Goal: Task Accomplishment & Management: Manage account settings

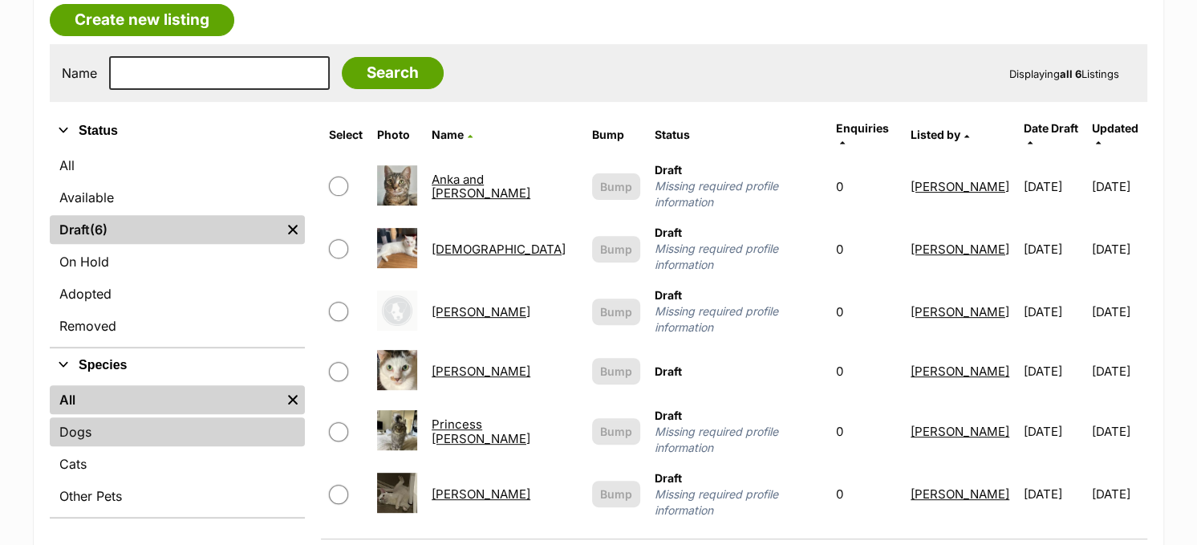
scroll to position [401, 0]
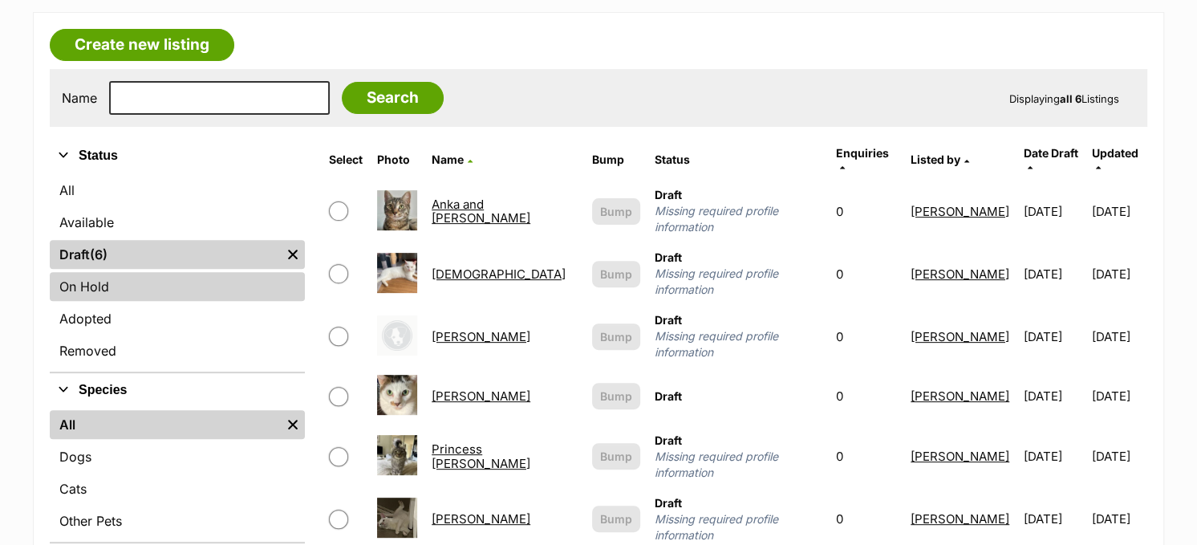
click at [147, 286] on link "On Hold" at bounding box center [177, 286] width 255 height 29
click at [90, 286] on link "On Hold" at bounding box center [177, 286] width 255 height 29
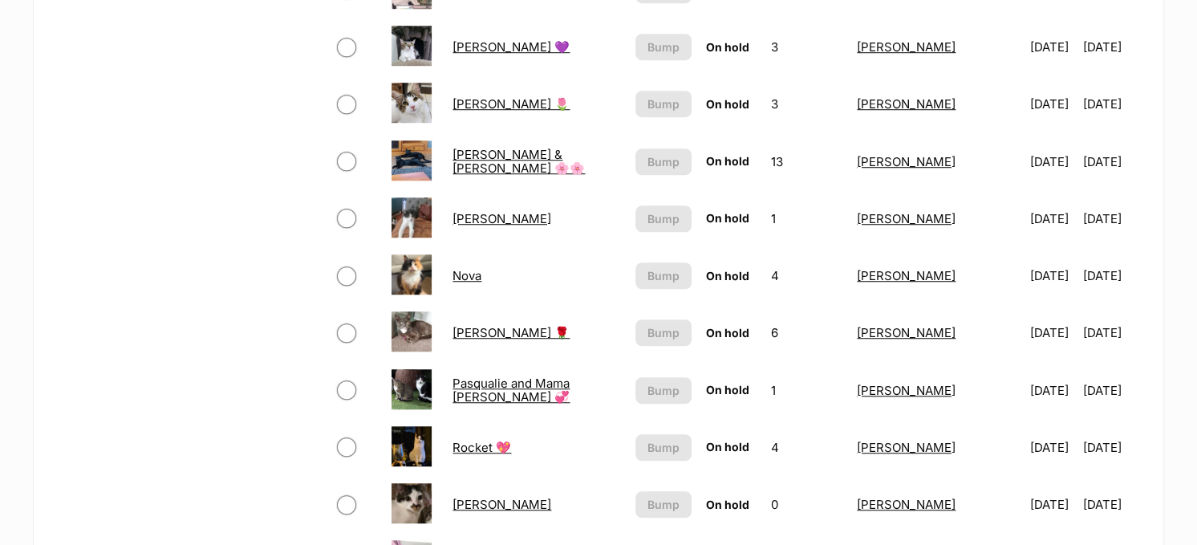
scroll to position [1043, 0]
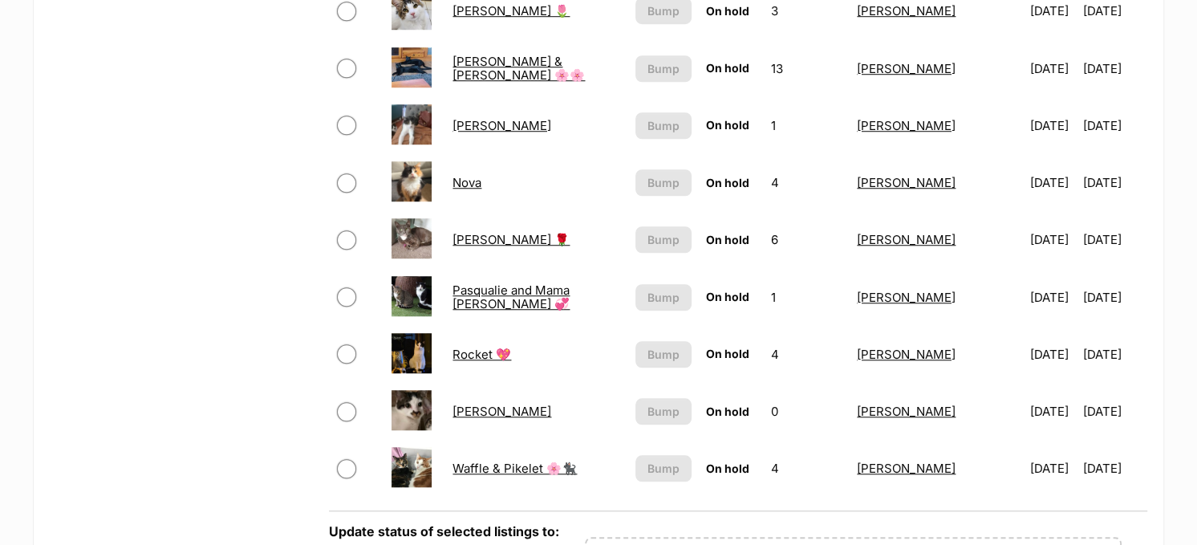
click at [347, 174] on input "checkbox" at bounding box center [346, 182] width 19 height 19
checkbox input "true"
click at [345, 232] on input "checkbox" at bounding box center [346, 239] width 19 height 19
checkbox input "true"
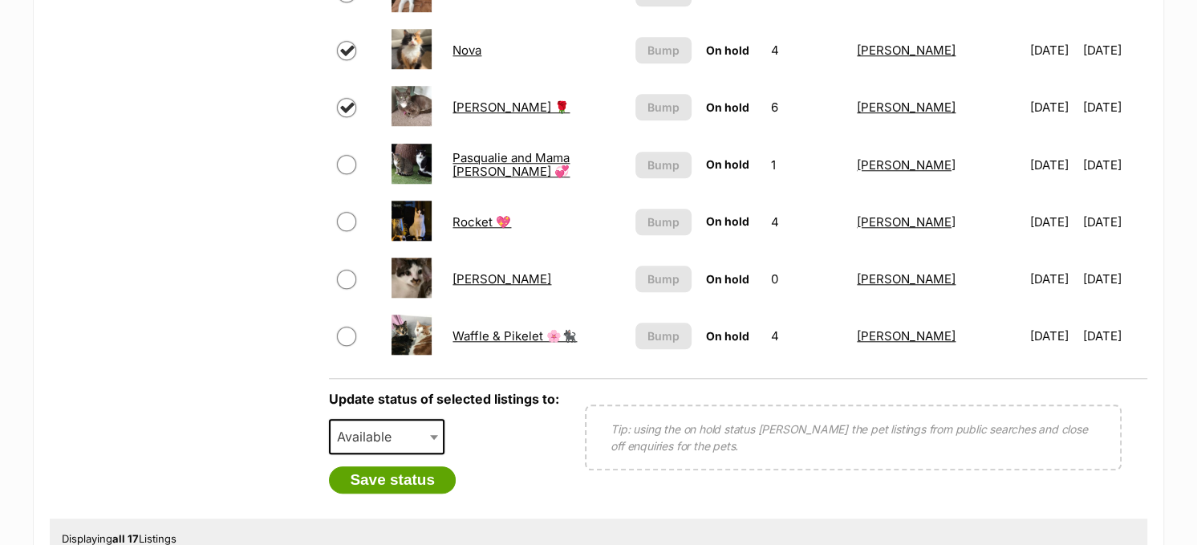
scroll to position [1203, 0]
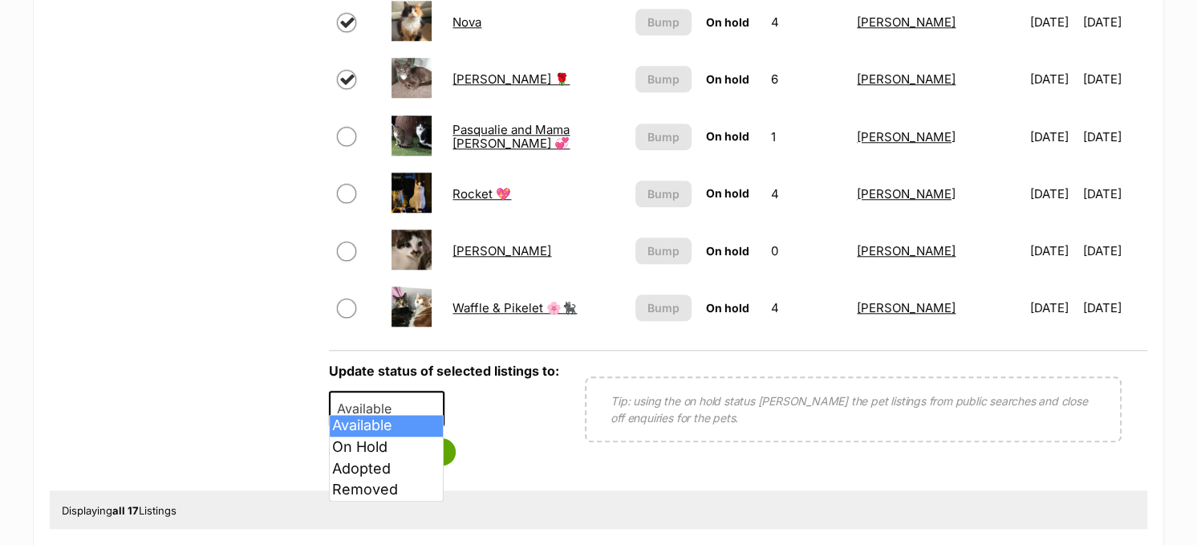
click at [428, 399] on span at bounding box center [436, 408] width 16 height 35
select select "rehomed"
click at [377, 444] on button "Save status" at bounding box center [392, 451] width 127 height 27
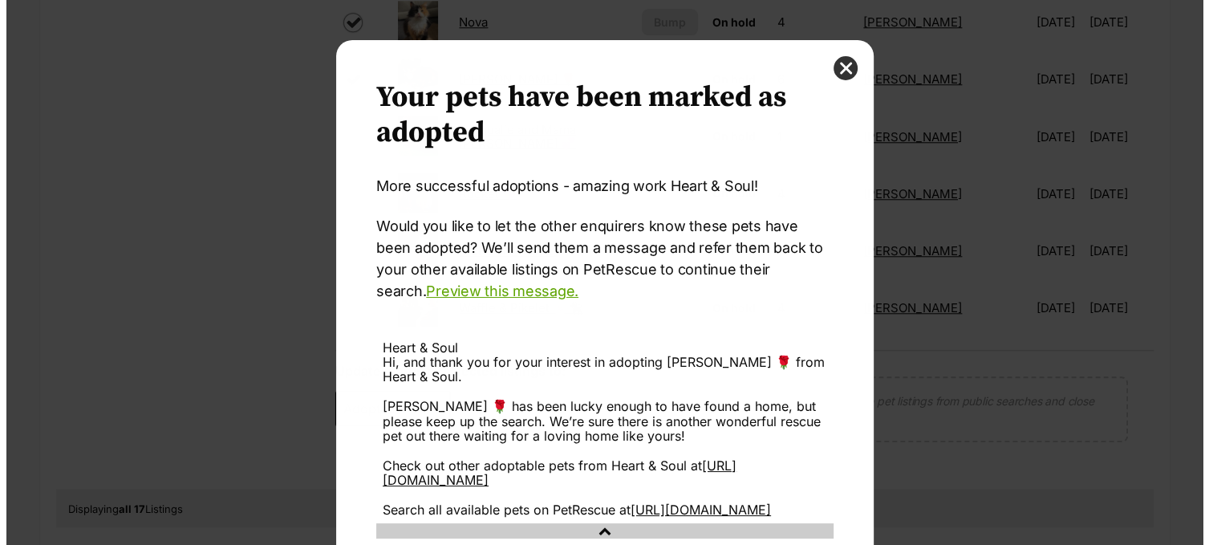
scroll to position [0, 0]
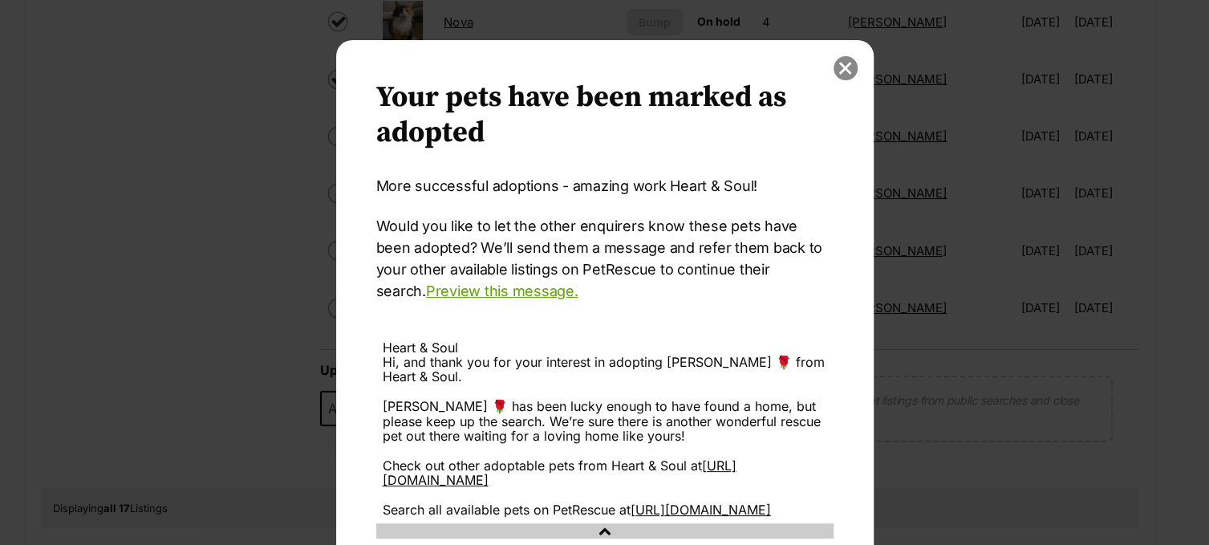
click at [834, 67] on button "close" at bounding box center [846, 68] width 24 height 24
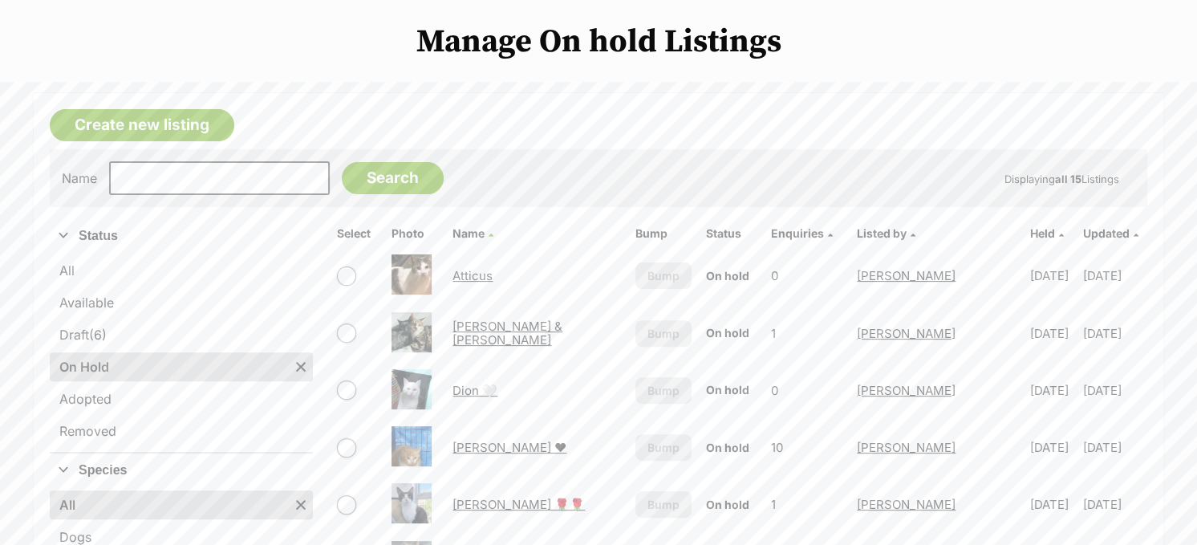
scroll to position [481, 0]
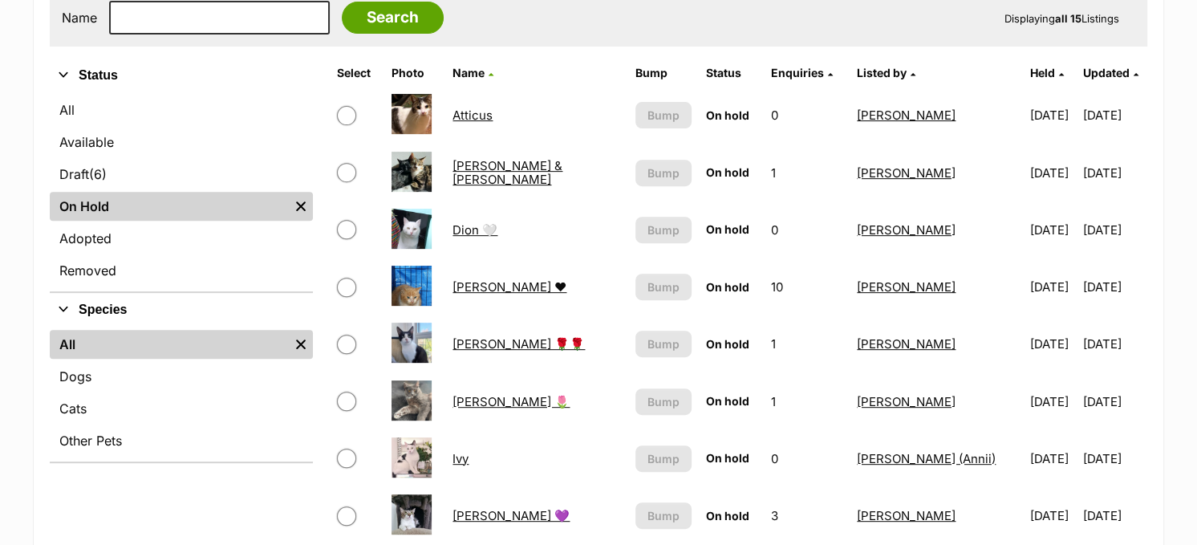
click at [523, 164] on link "Cynthia & Dino" at bounding box center [507, 172] width 110 height 29
click at [148, 140] on link "Available" at bounding box center [181, 142] width 263 height 29
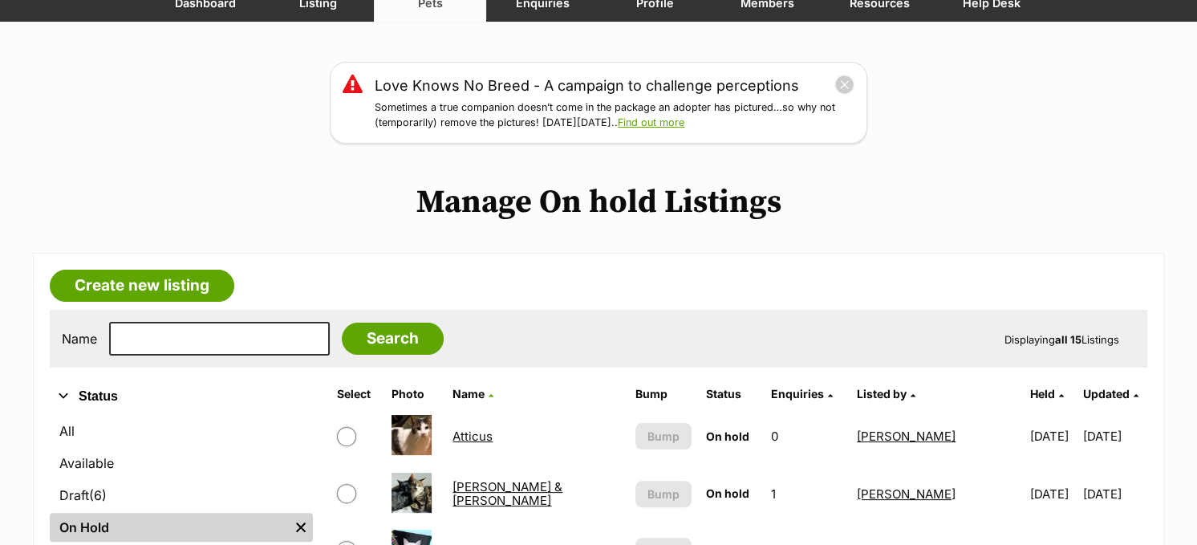
scroll to position [65, 0]
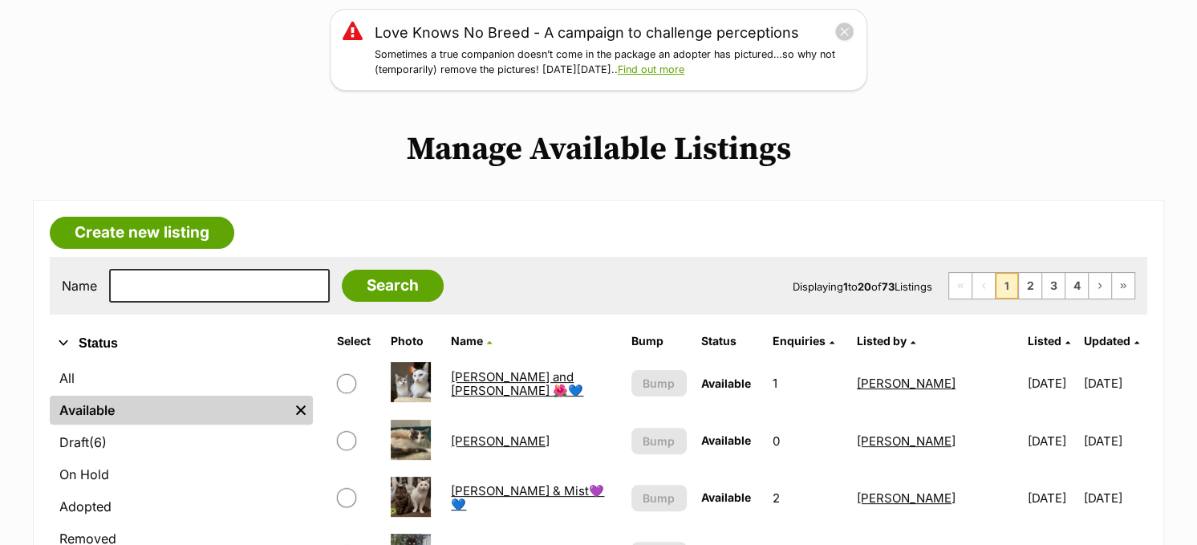
scroll to position [321, 0]
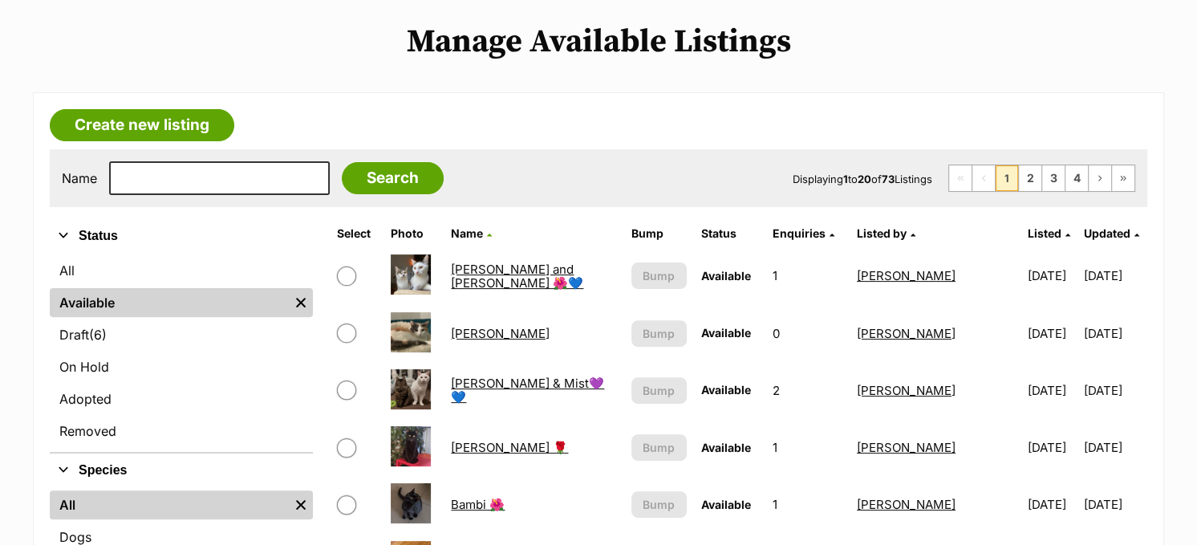
click at [509, 270] on link "[PERSON_NAME] and [PERSON_NAME] 🌺💙" at bounding box center [517, 276] width 132 height 29
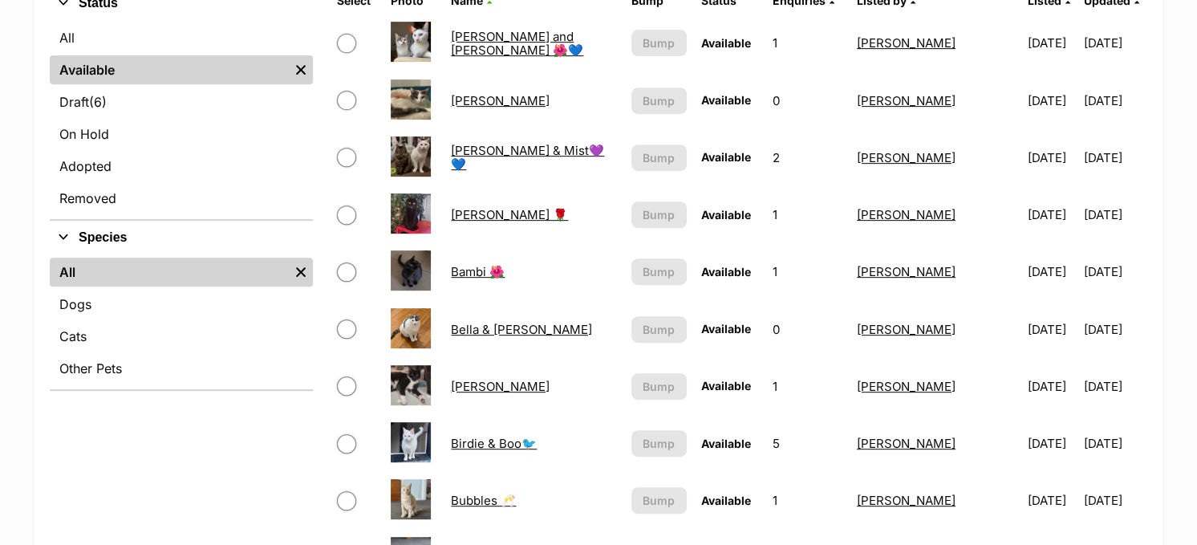
scroll to position [562, 0]
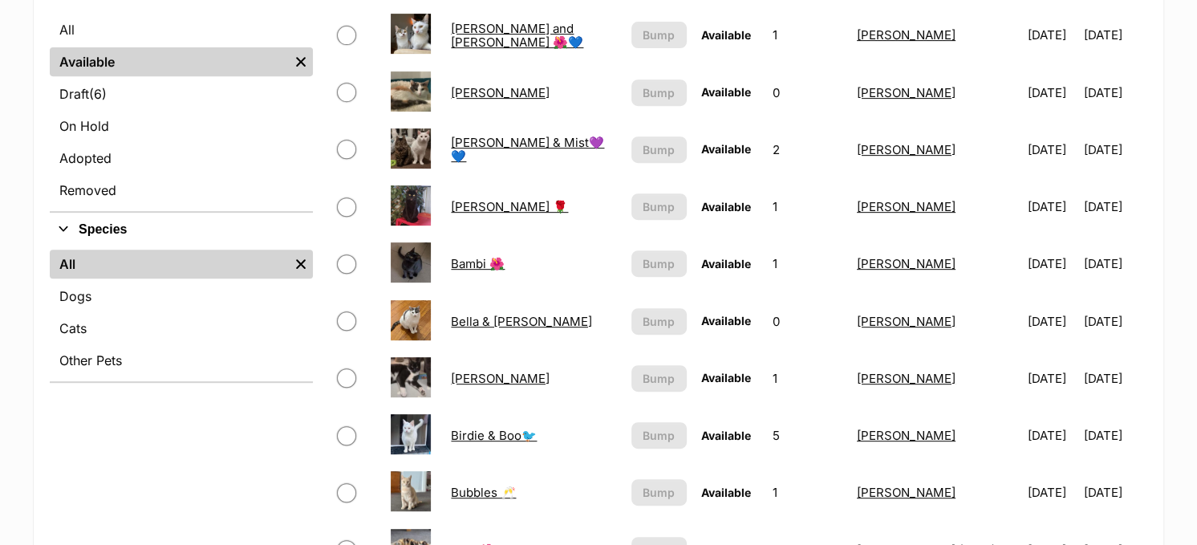
click at [491, 316] on link "Bella & [PERSON_NAME]" at bounding box center [521, 321] width 141 height 15
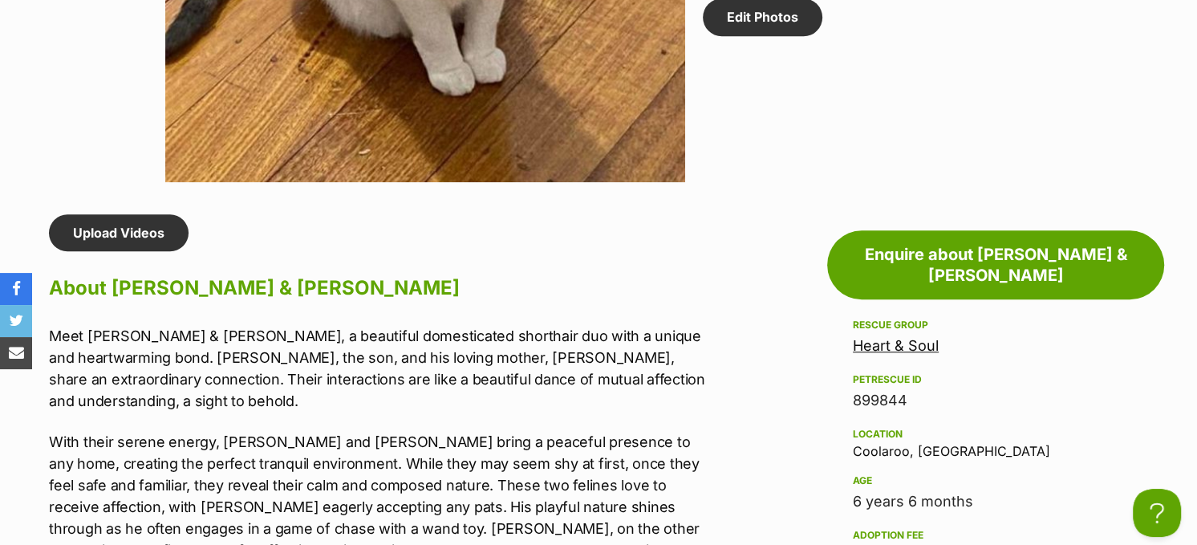
scroll to position [1043, 0]
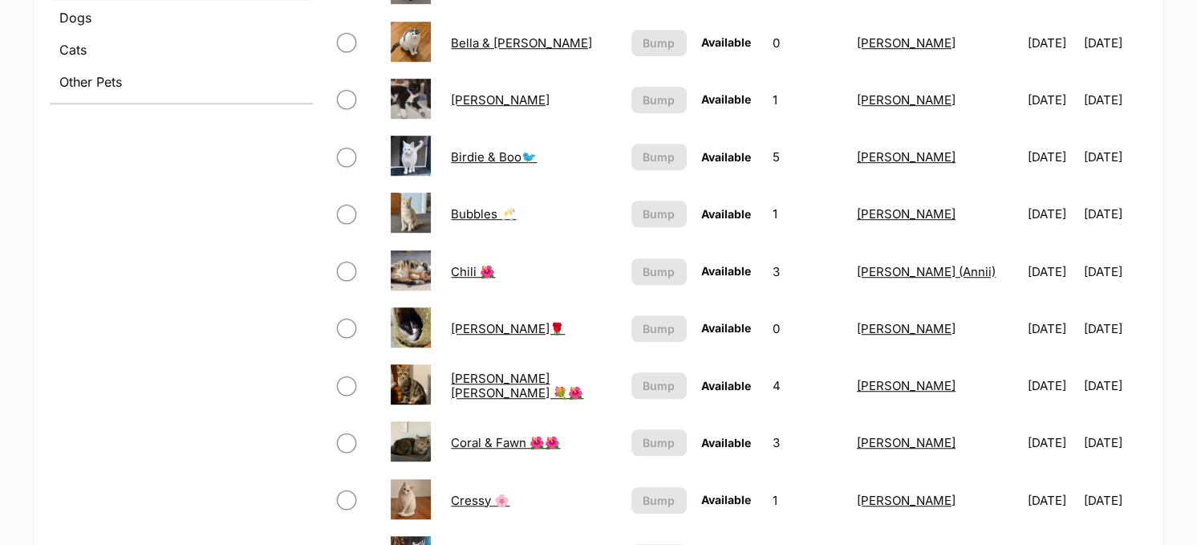
scroll to position [867, 0]
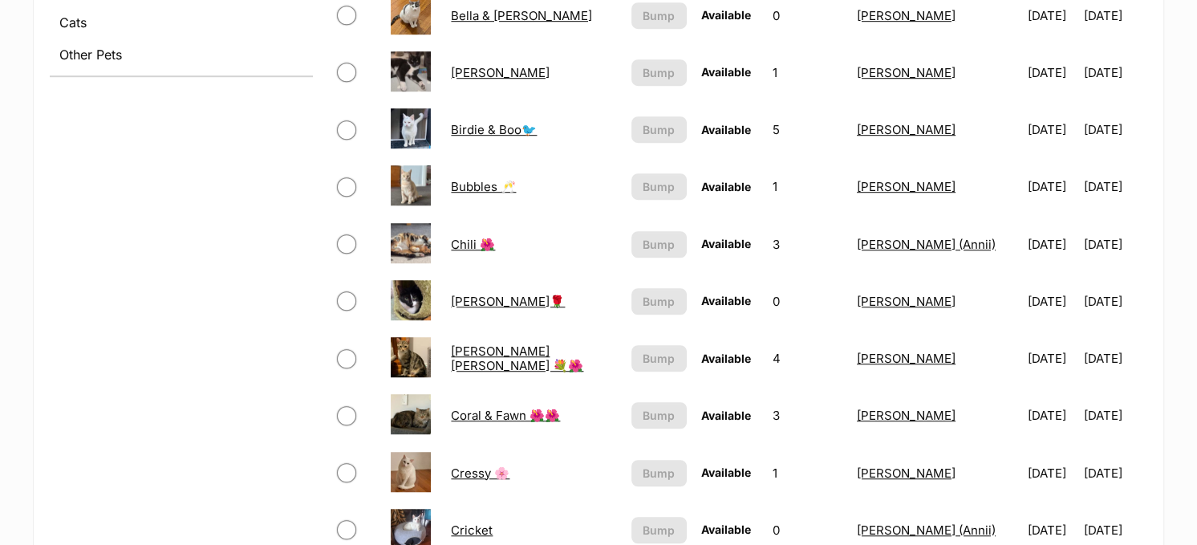
click at [493, 123] on link "Birdie & Boo🐦" at bounding box center [494, 129] width 86 height 15
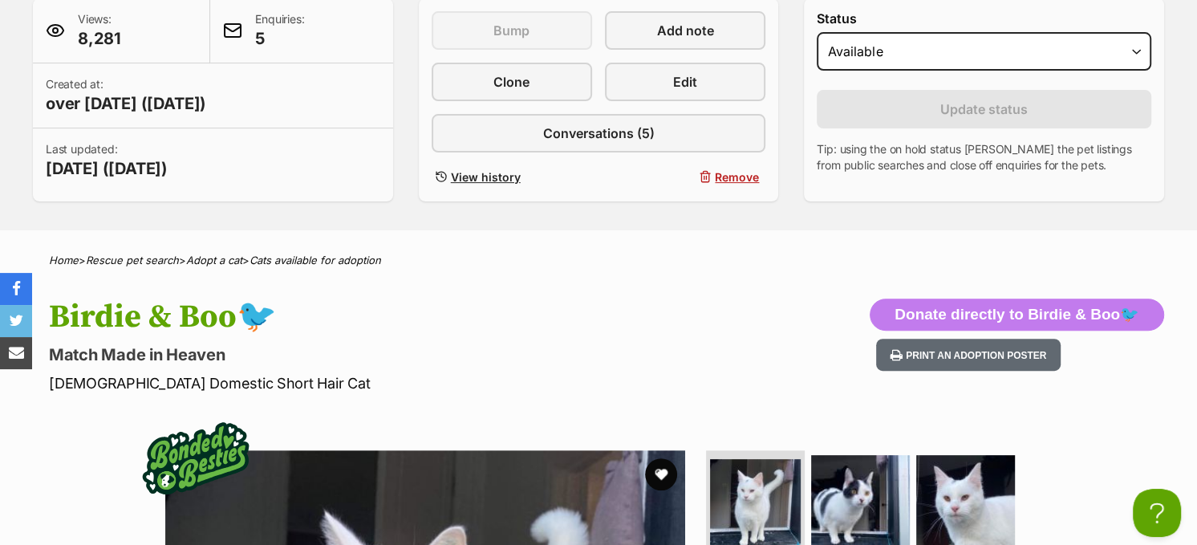
scroll to position [321, 0]
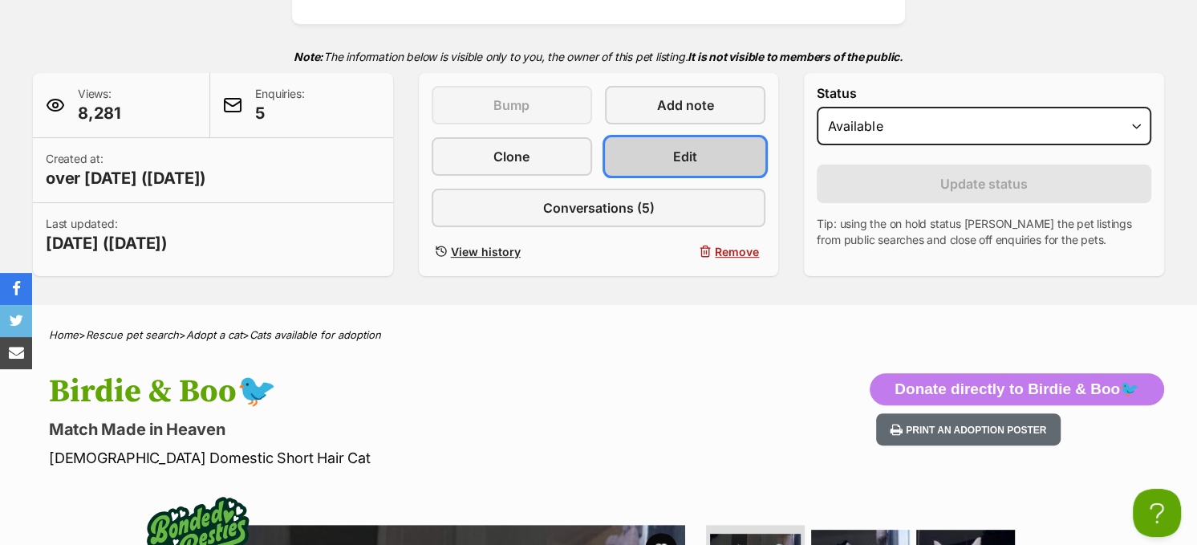
click at [697, 160] on link "Edit" at bounding box center [685, 156] width 160 height 39
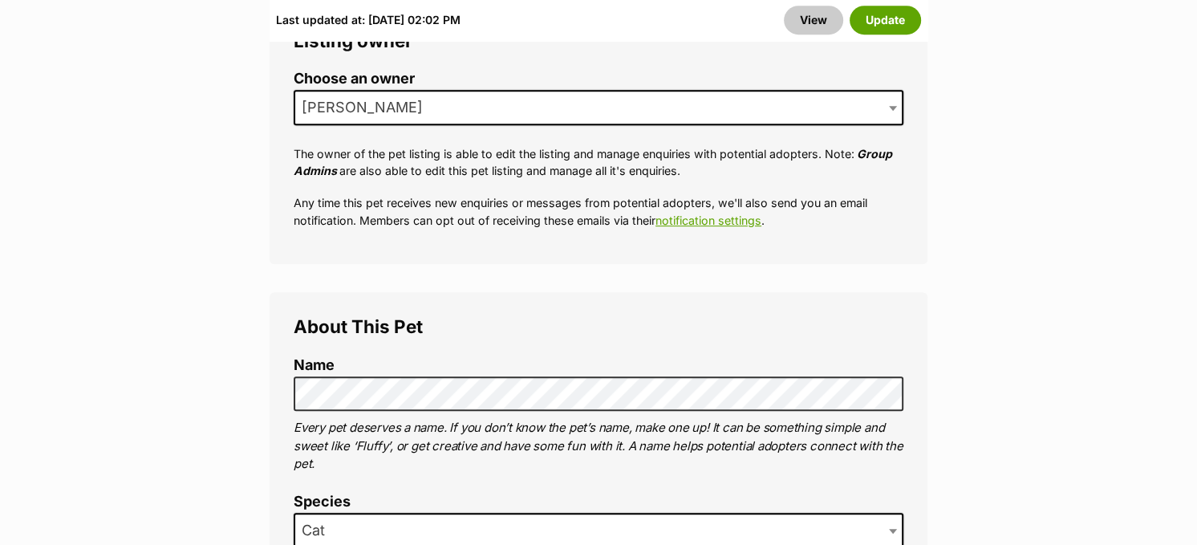
scroll to position [642, 0]
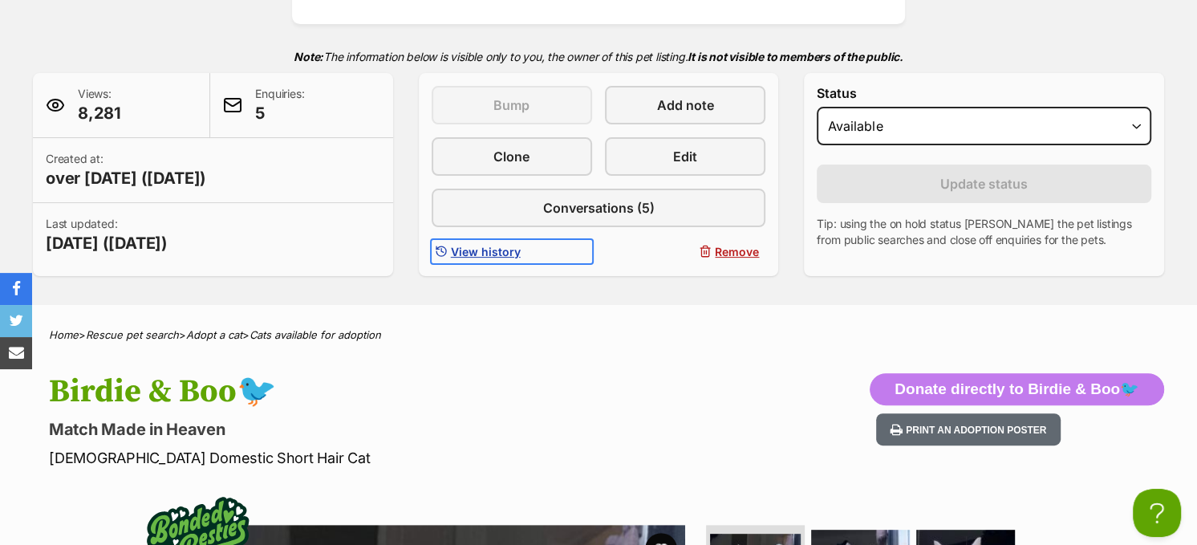
click at [491, 249] on span "View history" at bounding box center [486, 251] width 70 height 17
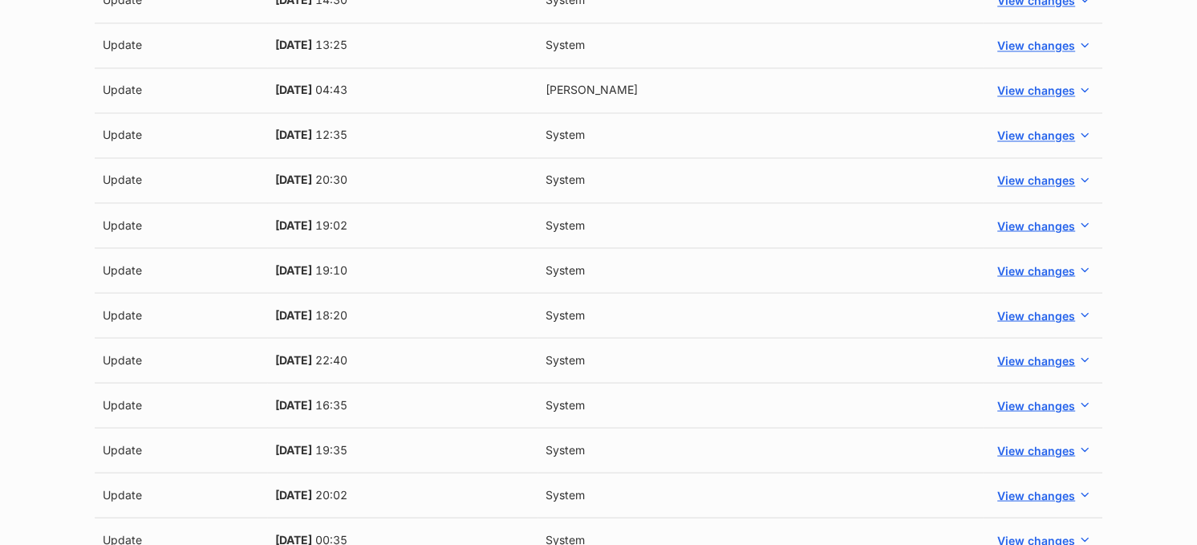
scroll to position [2327, 0]
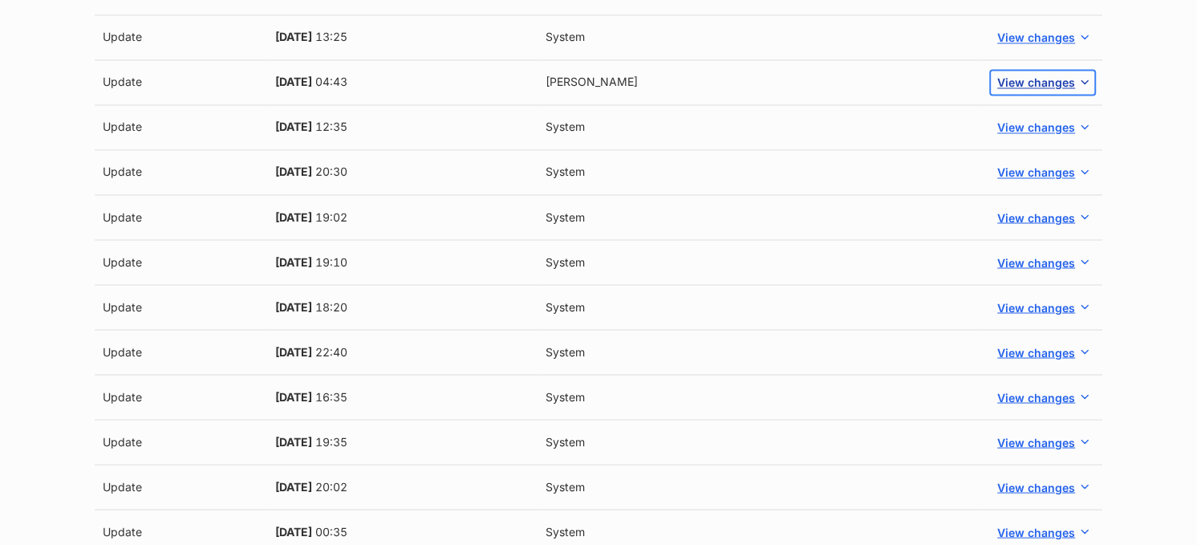
click at [1015, 74] on span "View changes" at bounding box center [1036, 82] width 78 height 17
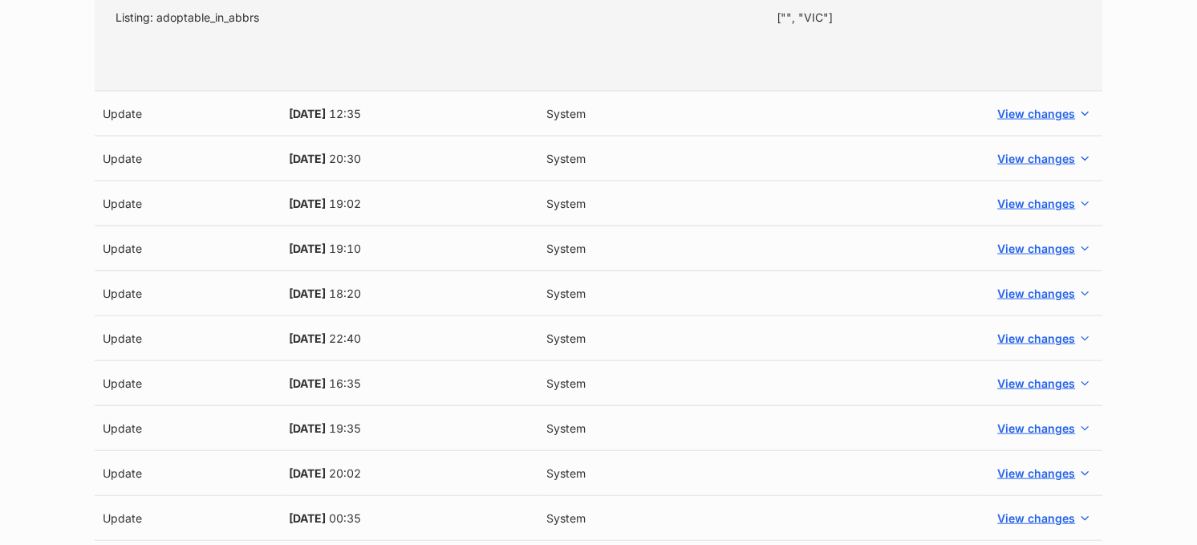
scroll to position [2728, 0]
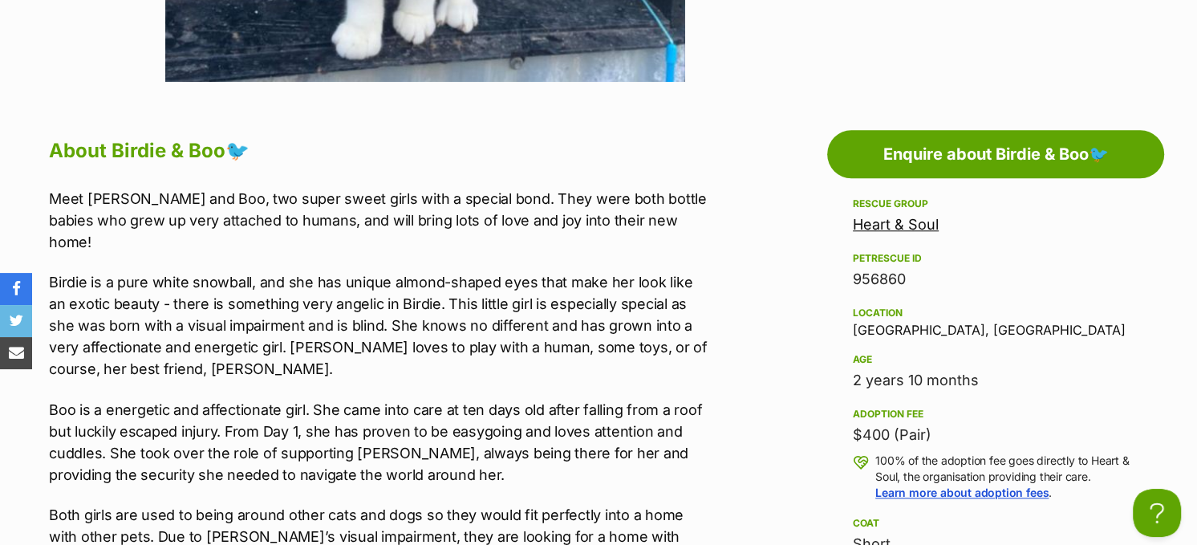
scroll to position [963, 0]
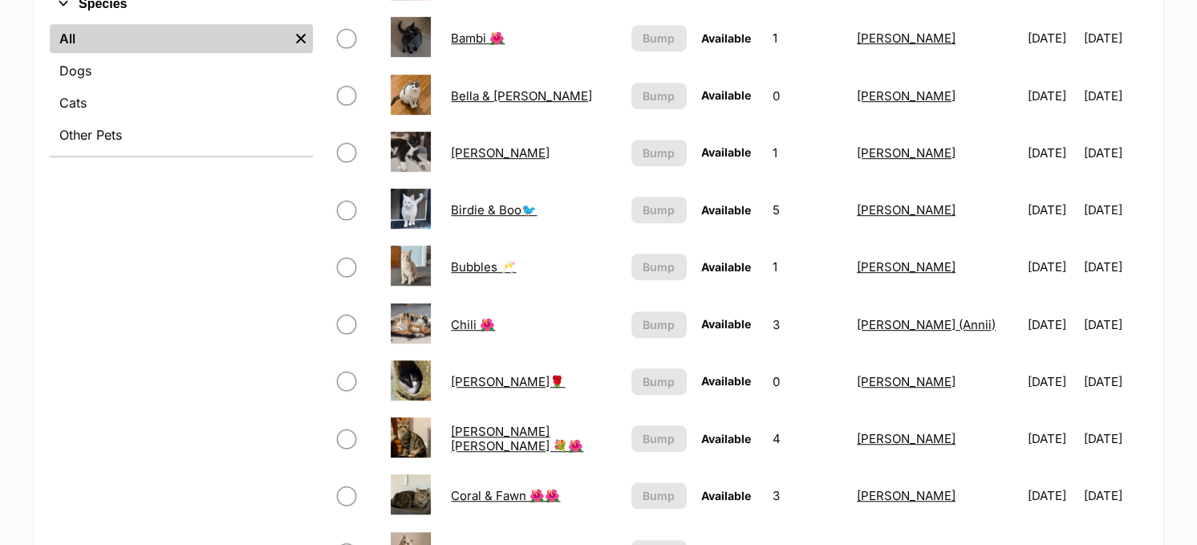
scroll to position [466, 0]
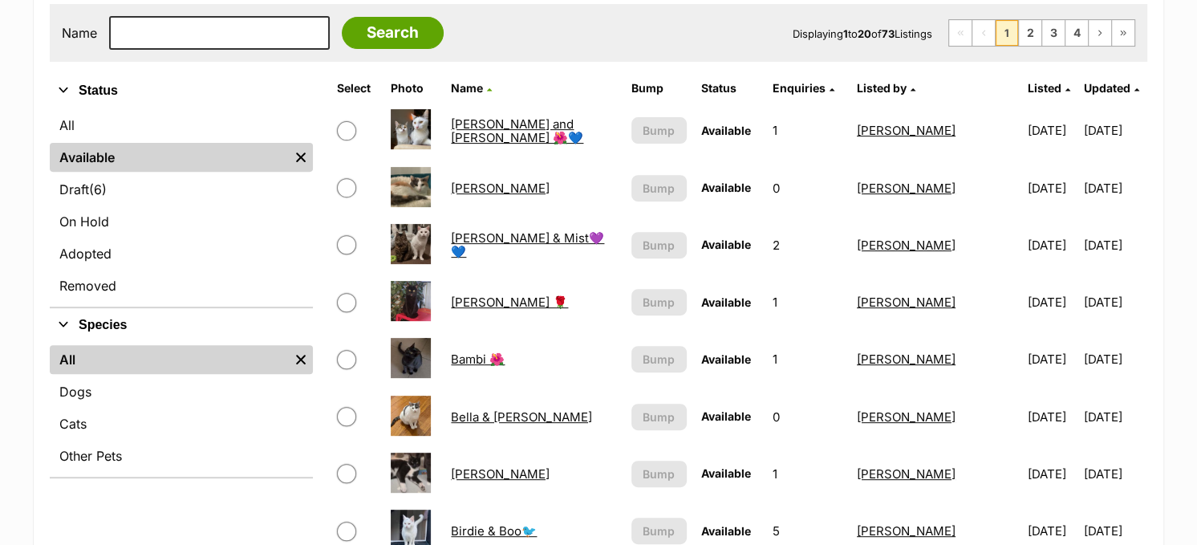
click at [494, 127] on link "[PERSON_NAME] and [PERSON_NAME] 🌺💙" at bounding box center [517, 130] width 132 height 29
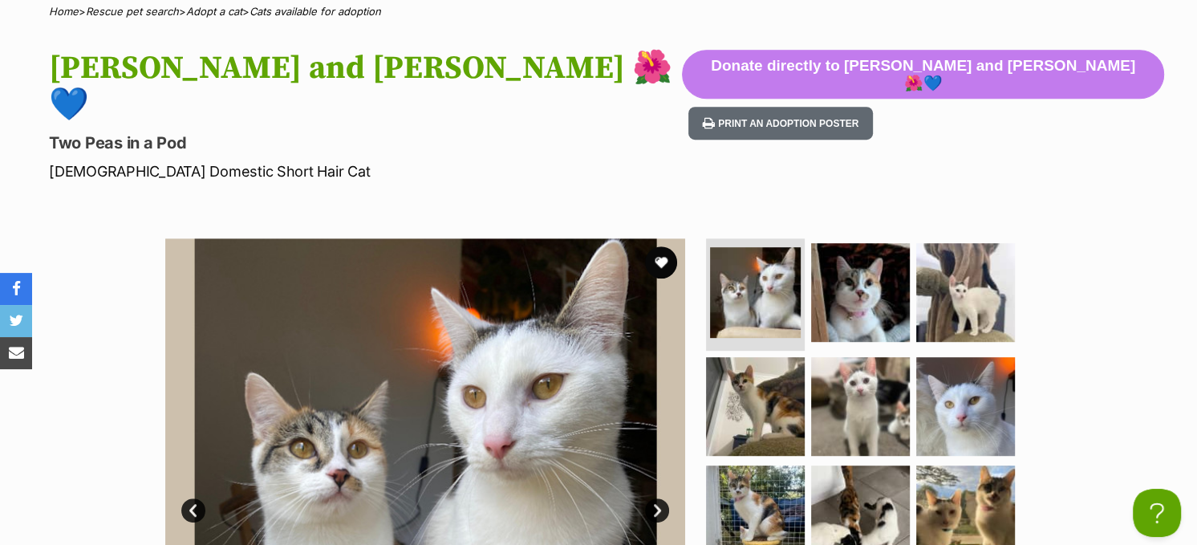
scroll to position [642, 0]
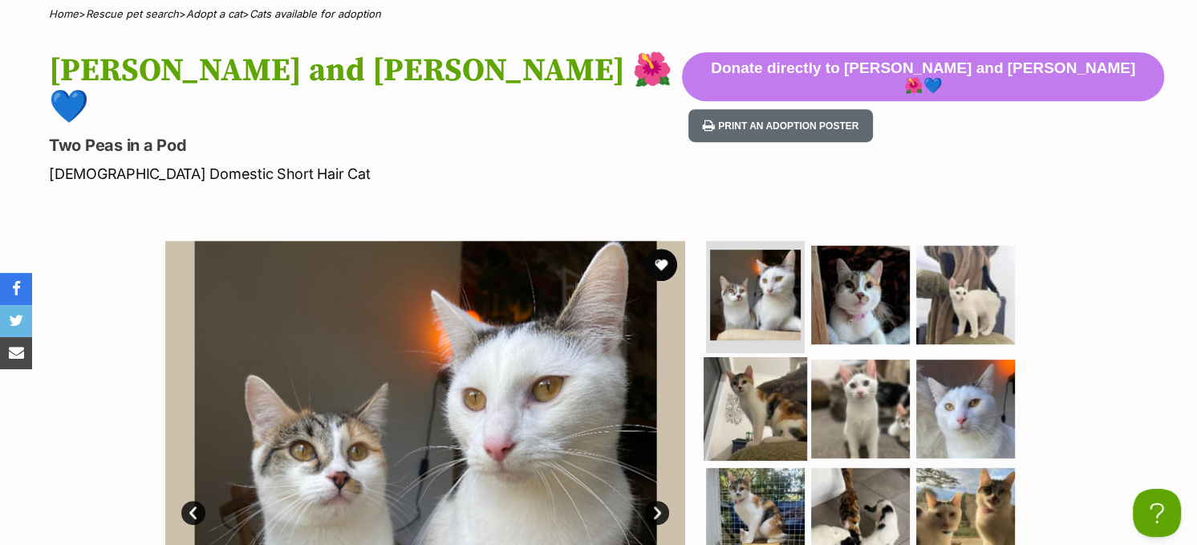
click at [767, 356] on img at bounding box center [755, 407] width 103 height 103
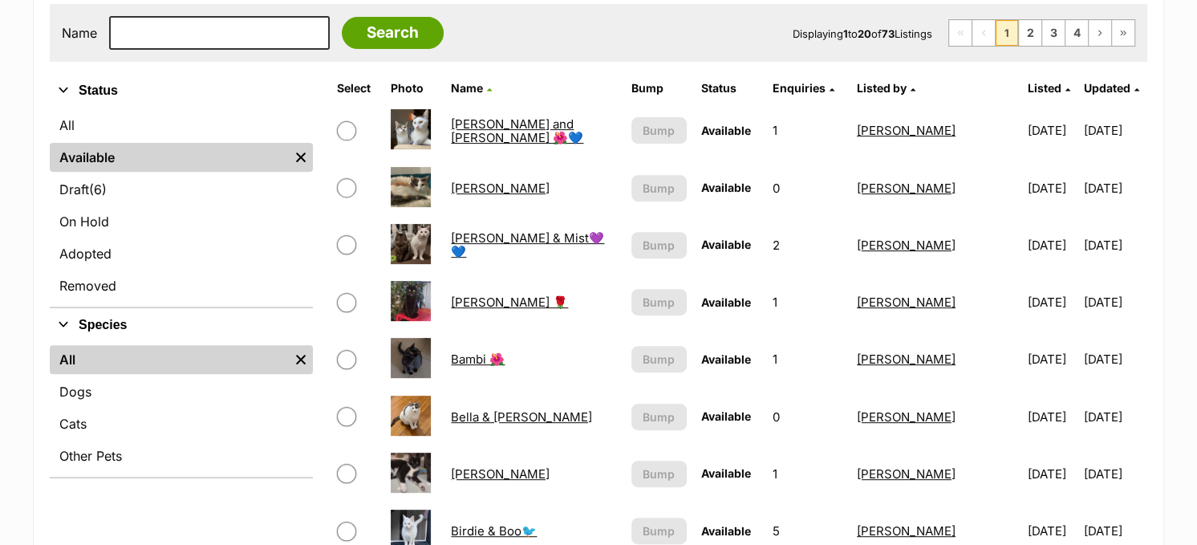
scroll to position [466, 0]
click at [513, 128] on link "[PERSON_NAME] and [PERSON_NAME] 🌺💙" at bounding box center [517, 130] width 132 height 29
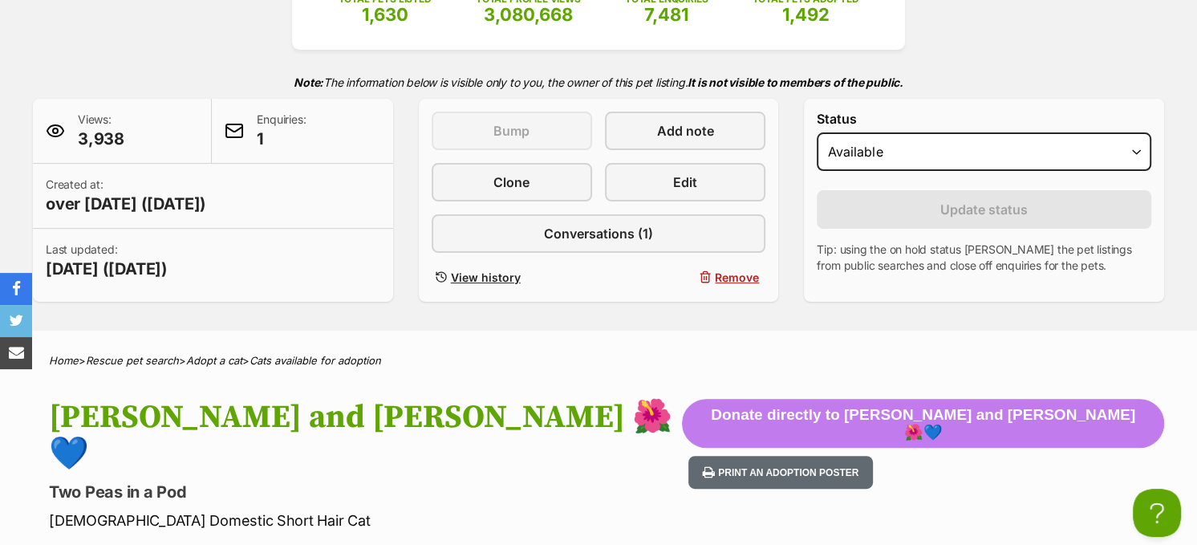
scroll to position [321, 0]
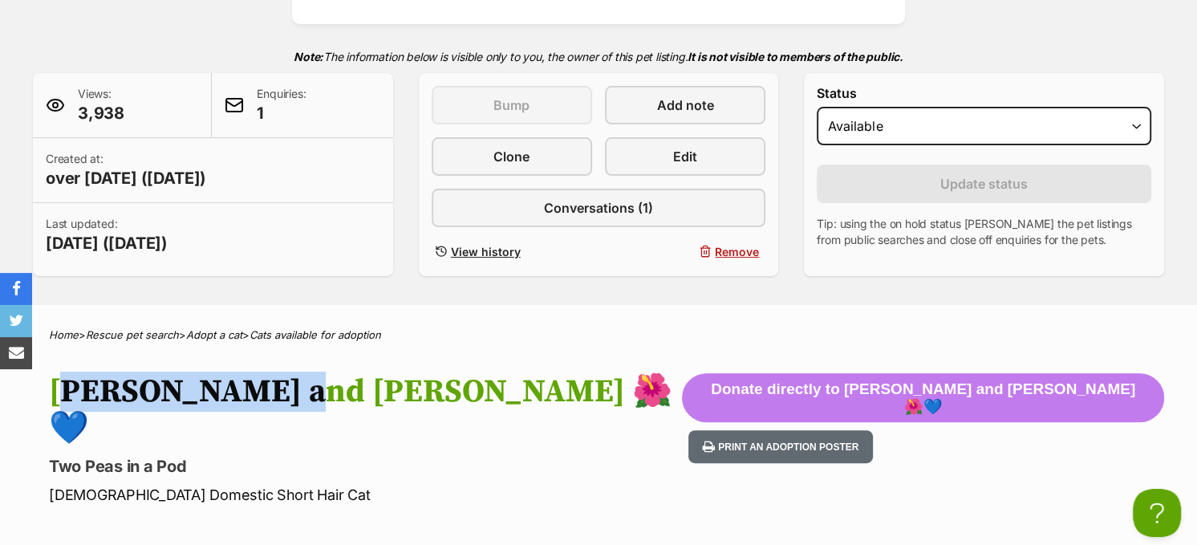
drag, startPoint x: 271, startPoint y: 393, endPoint x: 43, endPoint y: 401, distance: 228.0
click at [43, 401] on div "Aiko and Emiri 🌺💙 Two Peas in a Pod Male Domestic Short Hair Cat Donate directl…" at bounding box center [598, 439] width 1179 height 132
copy h1 "Aiko and Emiri"
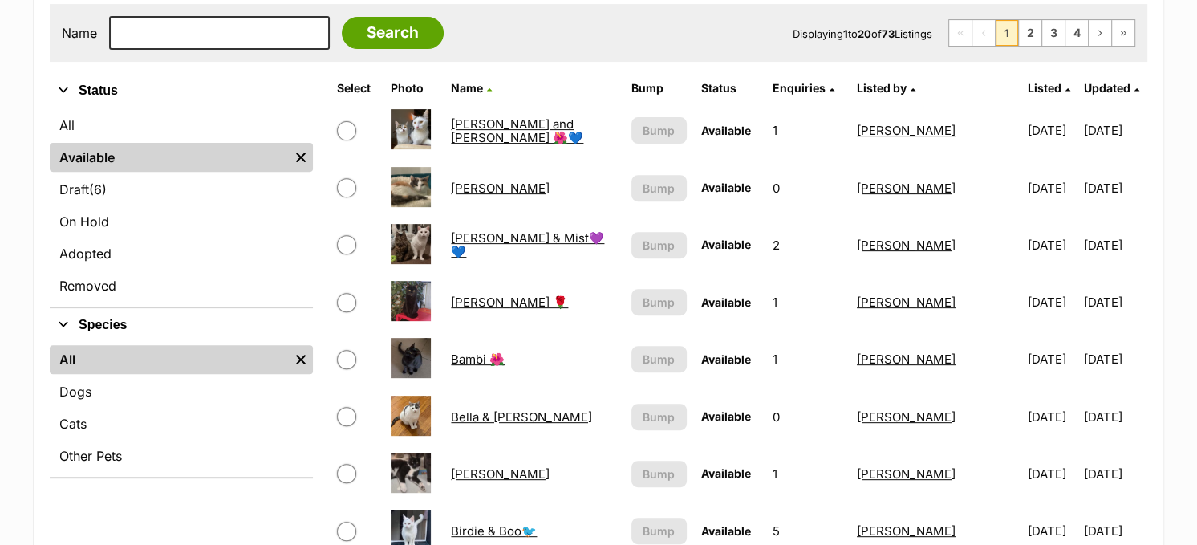
click at [475, 242] on link "Angelo & Mist💜💙" at bounding box center [527, 244] width 153 height 29
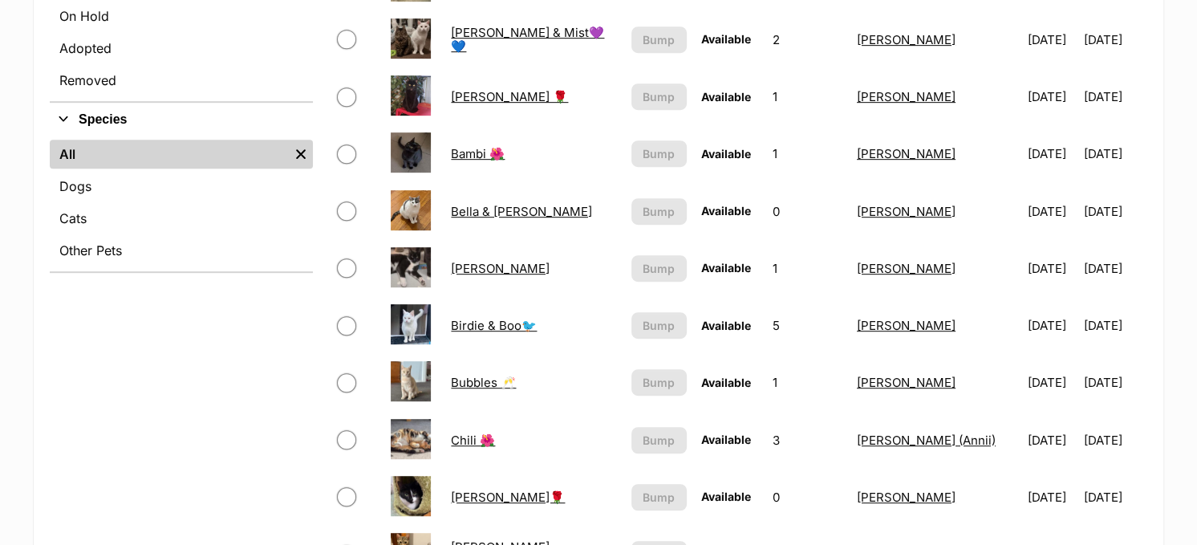
scroll to position [708, 0]
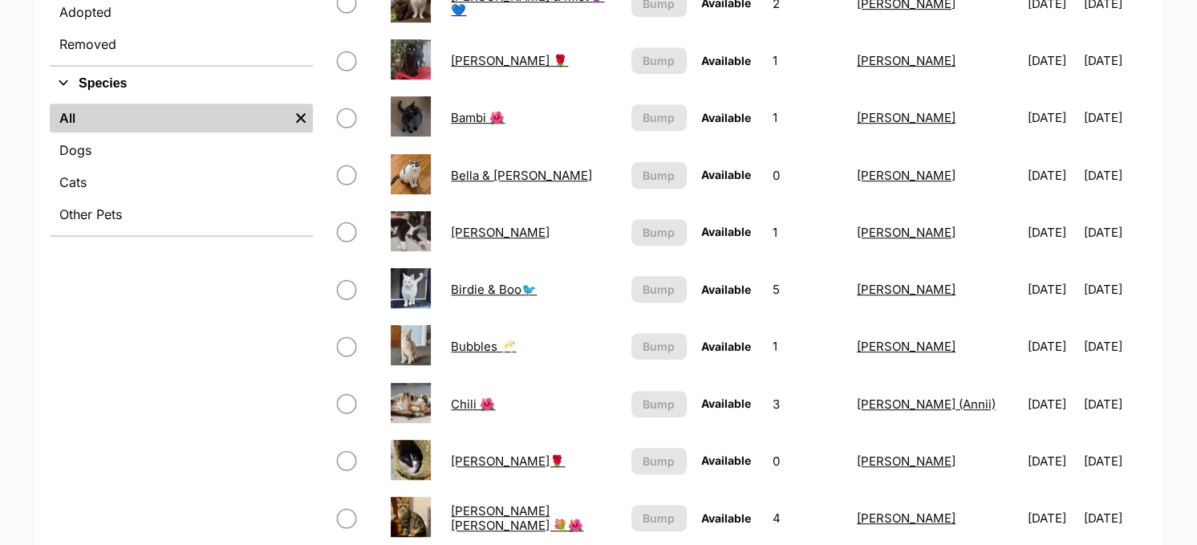
click at [494, 168] on link "Bella & [PERSON_NAME]" at bounding box center [521, 175] width 141 height 15
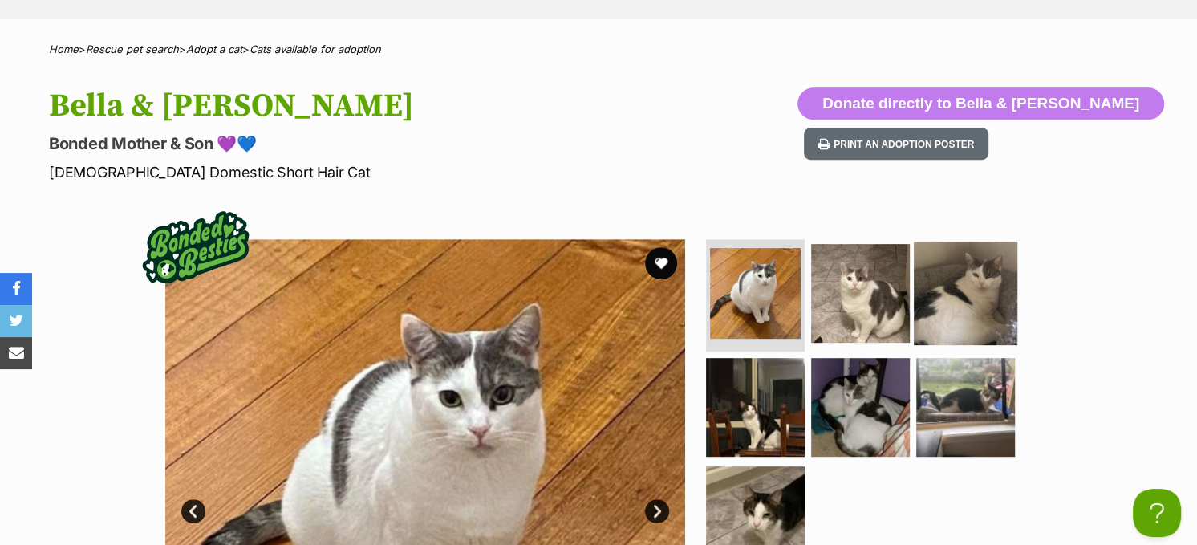
scroll to position [401, 0]
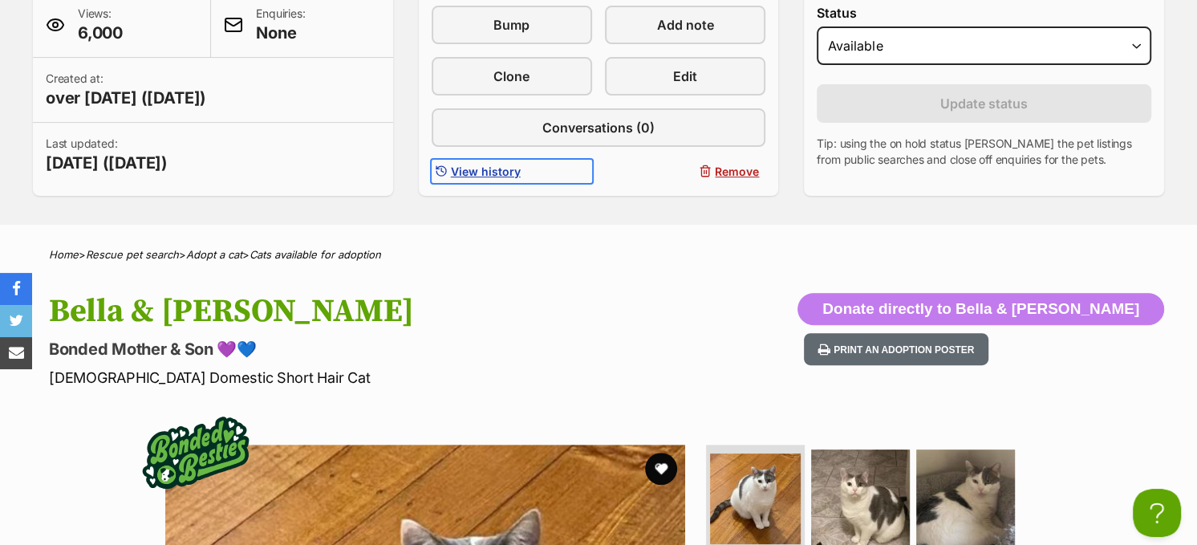
click at [475, 165] on span "View history" at bounding box center [486, 171] width 70 height 17
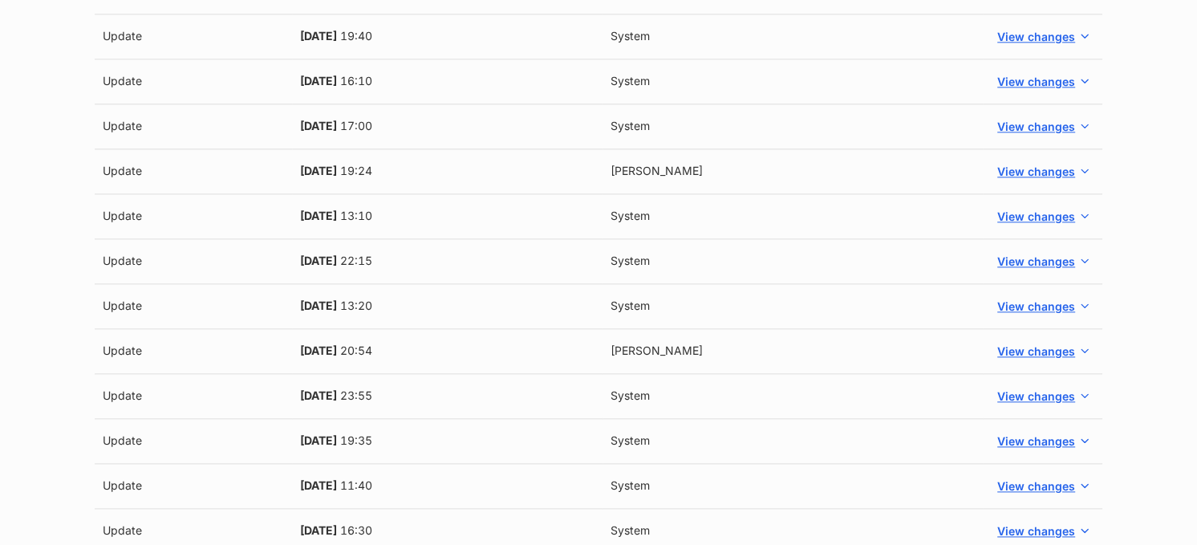
scroll to position [1685, 0]
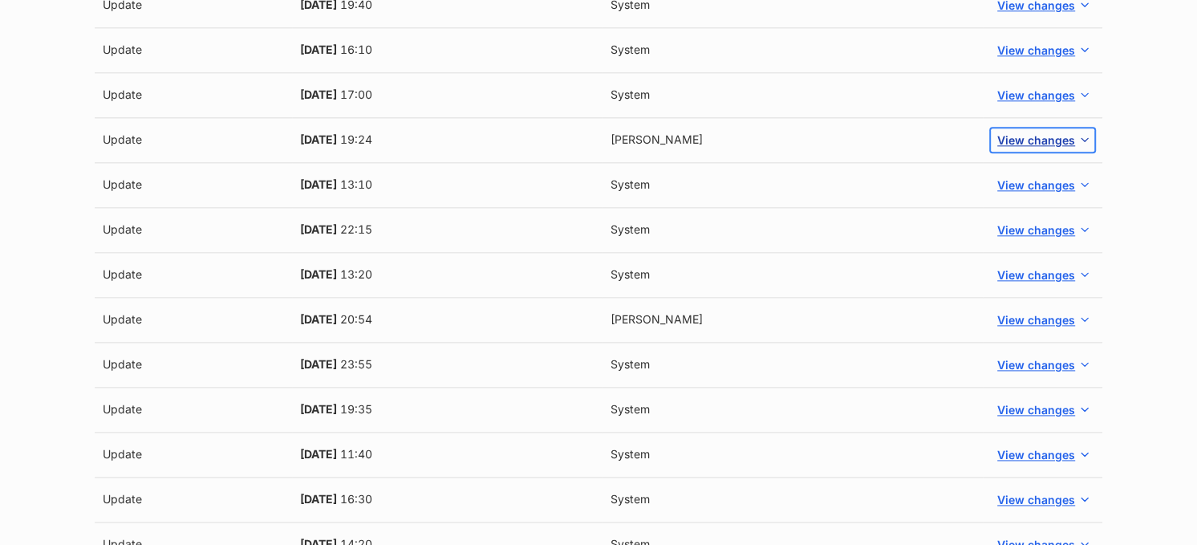
click at [1039, 135] on span "View changes" at bounding box center [1036, 140] width 78 height 17
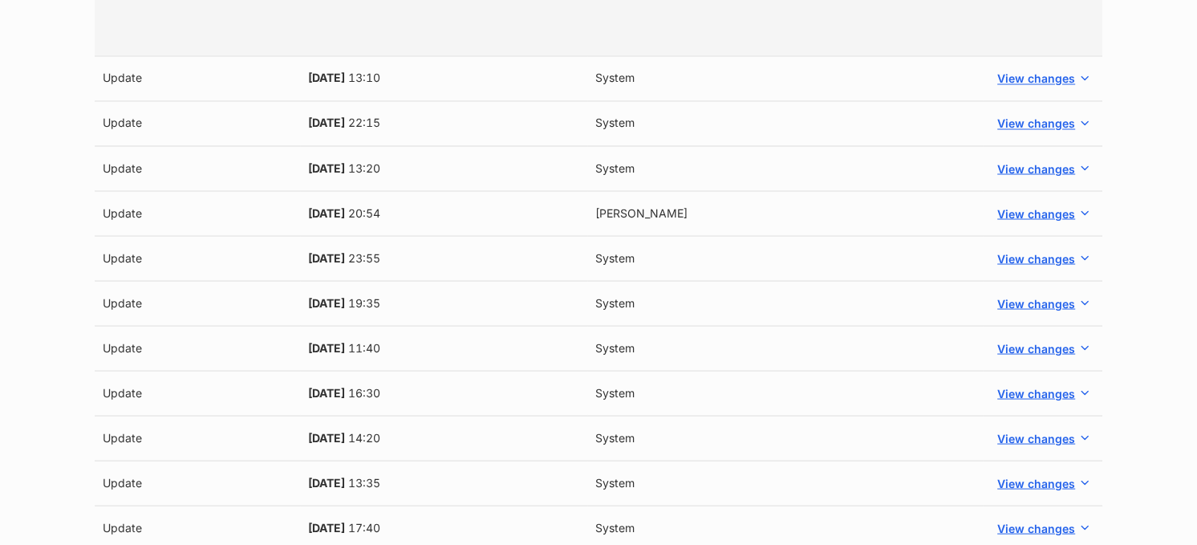
scroll to position [2407, 0]
click at [1028, 204] on span "View changes" at bounding box center [1036, 212] width 78 height 17
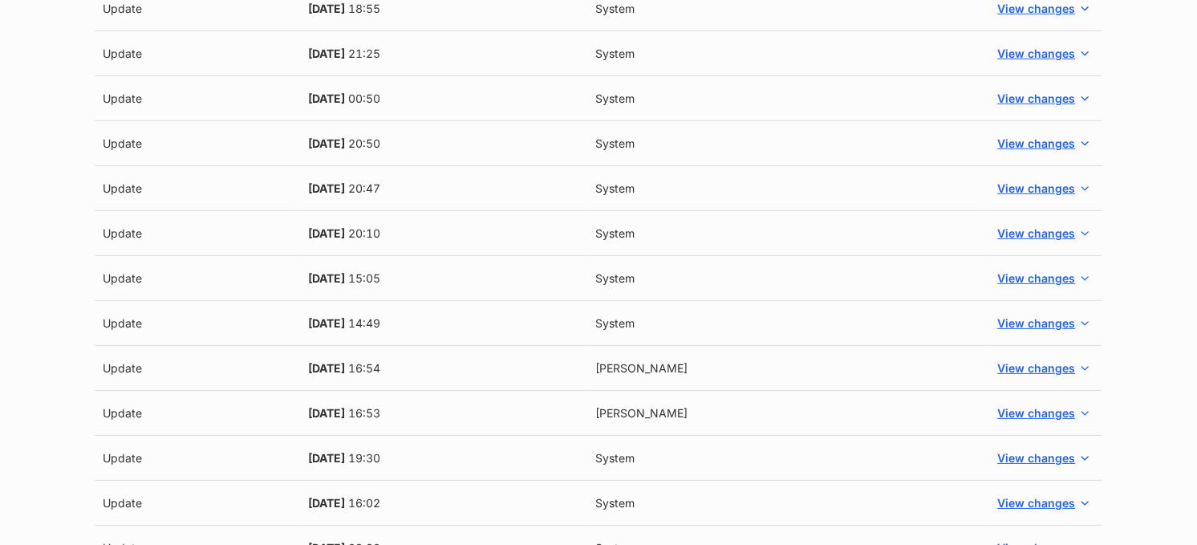
scroll to position [4172, 0]
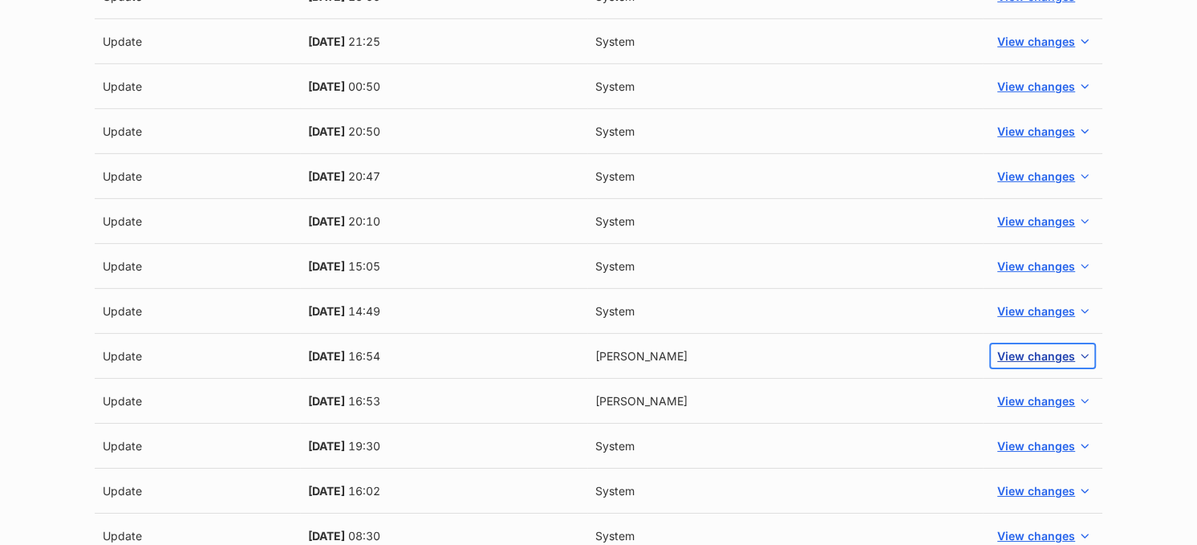
click at [1044, 347] on span "View changes" at bounding box center [1036, 355] width 78 height 17
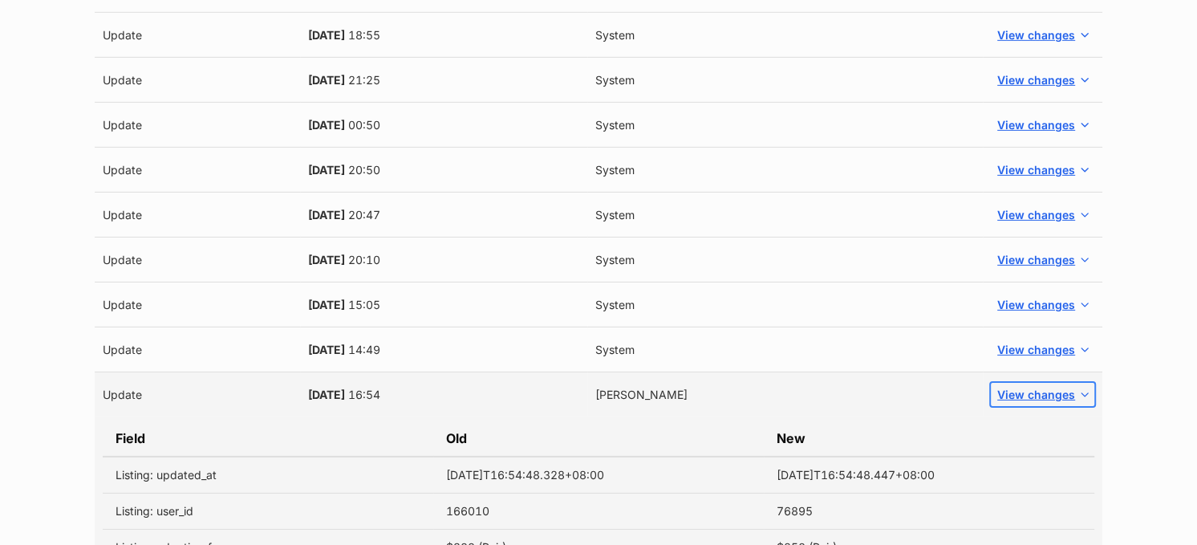
scroll to position [4092, 0]
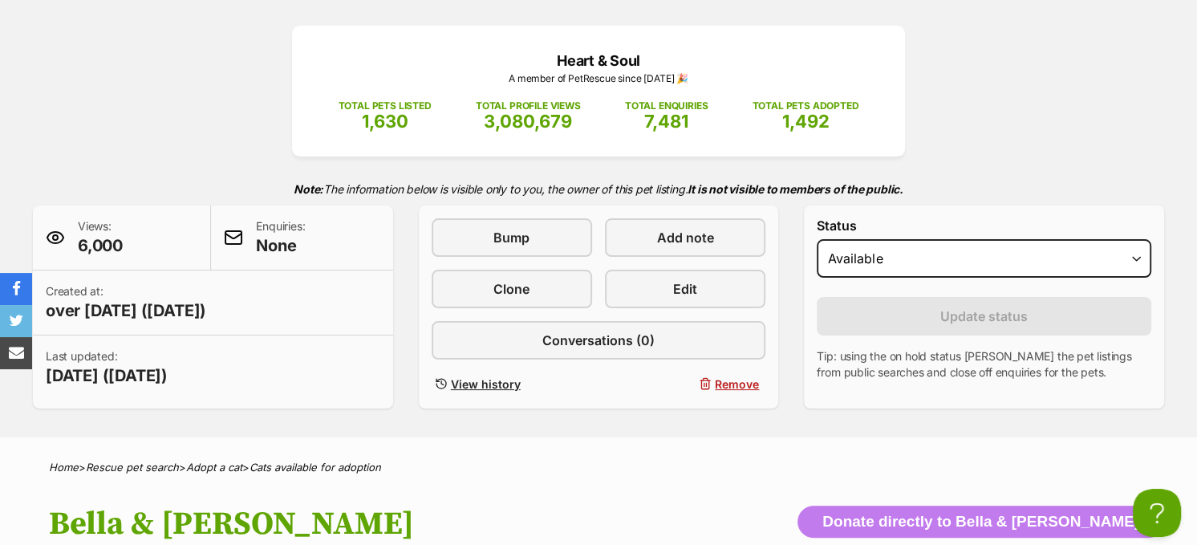
scroll to position [160, 0]
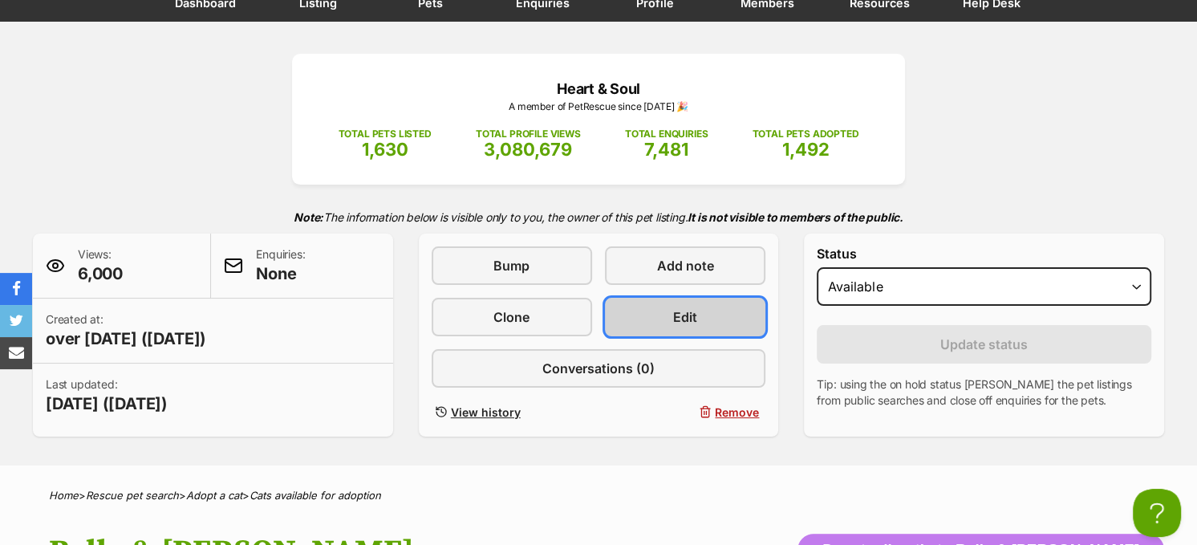
click at [687, 311] on link "Edit" at bounding box center [685, 317] width 160 height 39
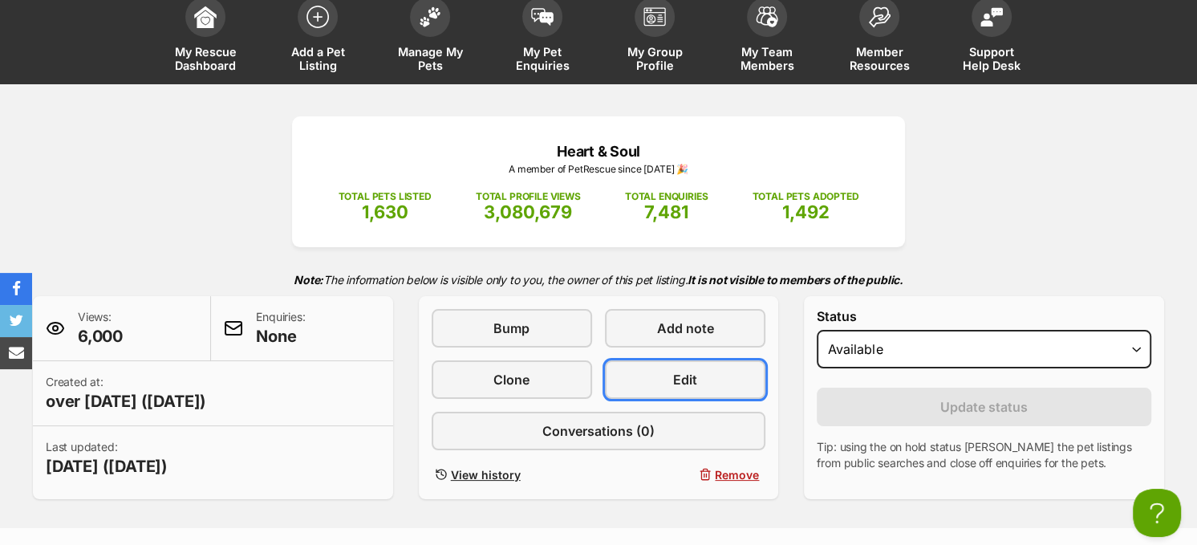
scroll to position [80, 0]
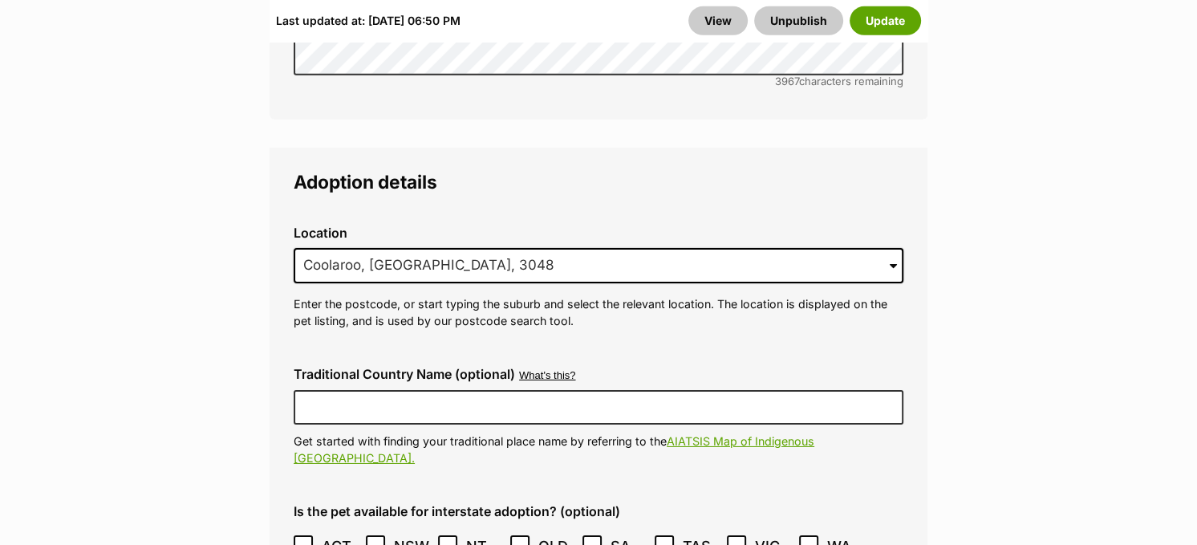
scroll to position [4573, 0]
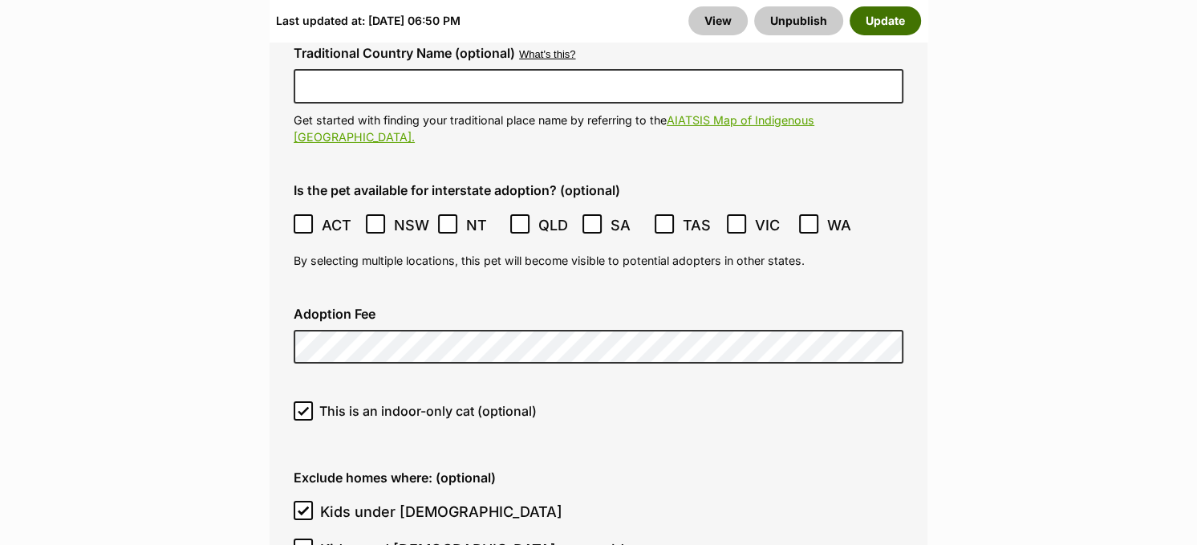
click at [909, 22] on button "Update" at bounding box center [885, 20] width 71 height 29
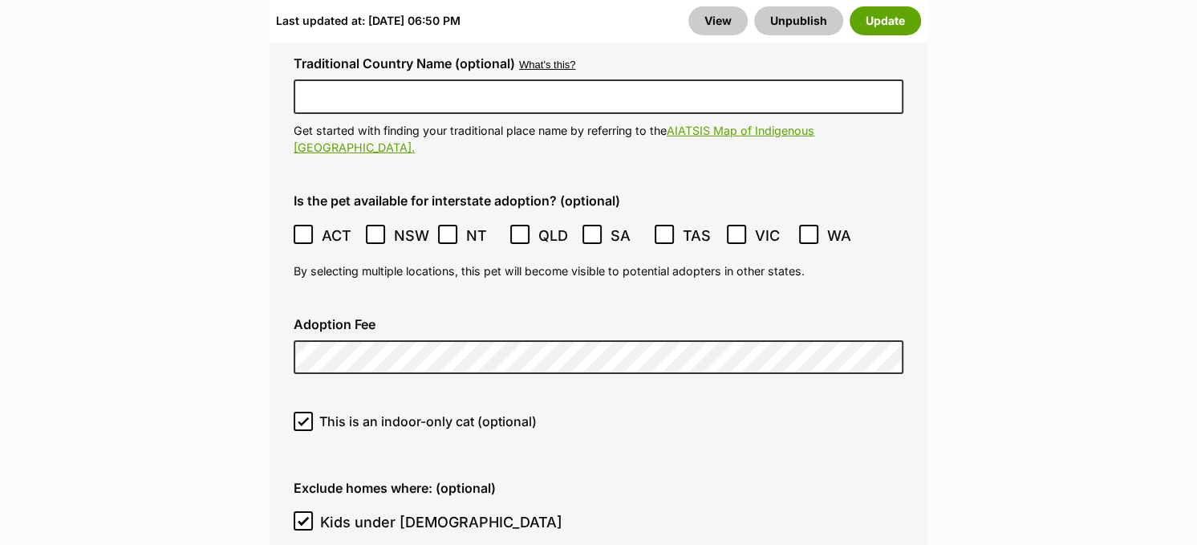
scroll to position [4573, 0]
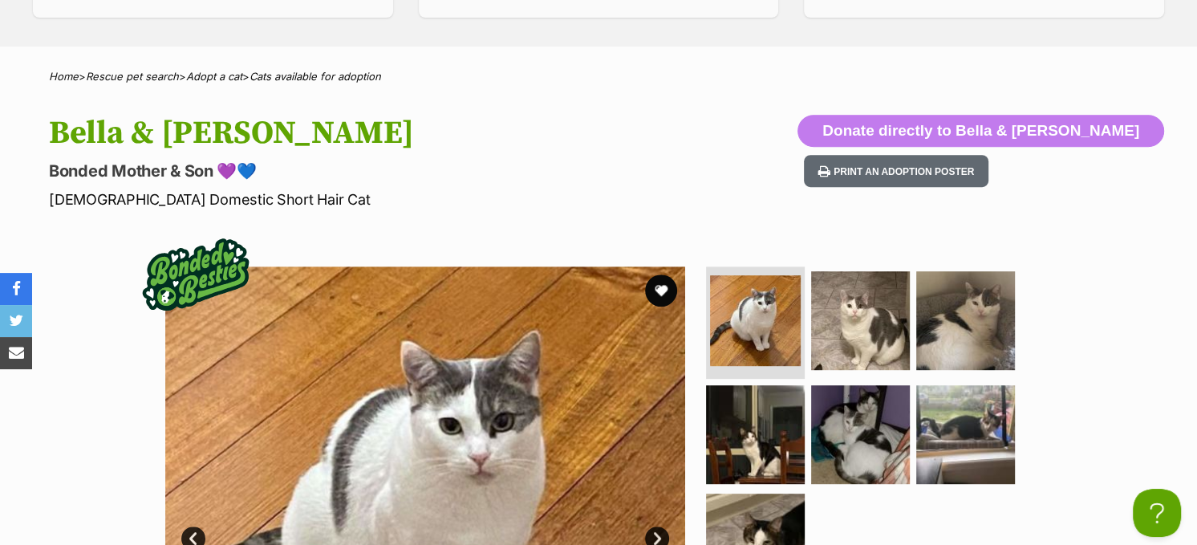
scroll to position [722, 0]
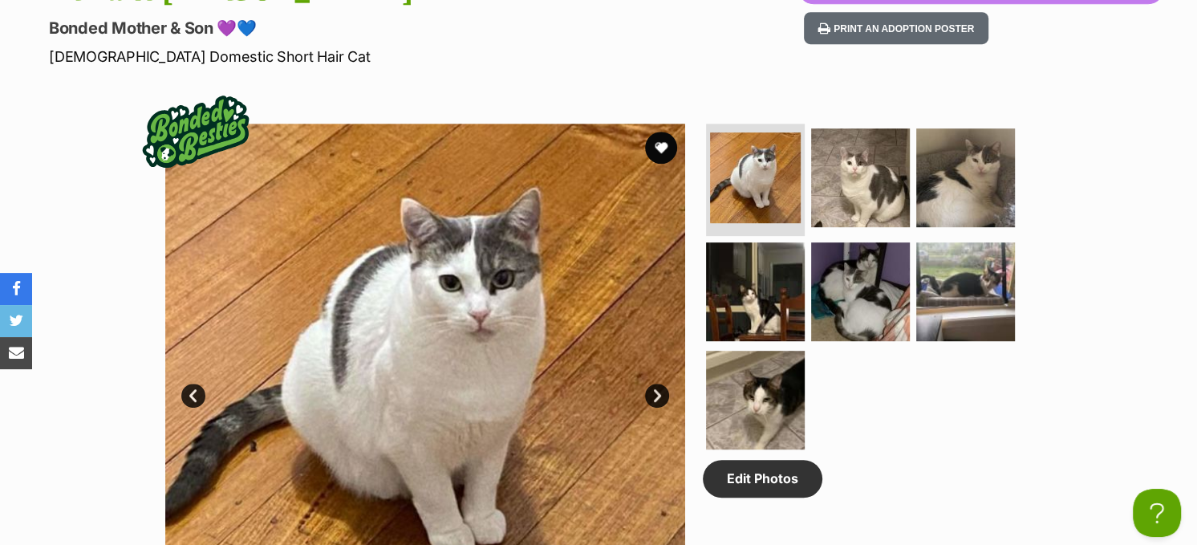
click at [851, 226] on ul at bounding box center [867, 292] width 329 height 336
click at [855, 185] on img at bounding box center [860, 177] width 103 height 103
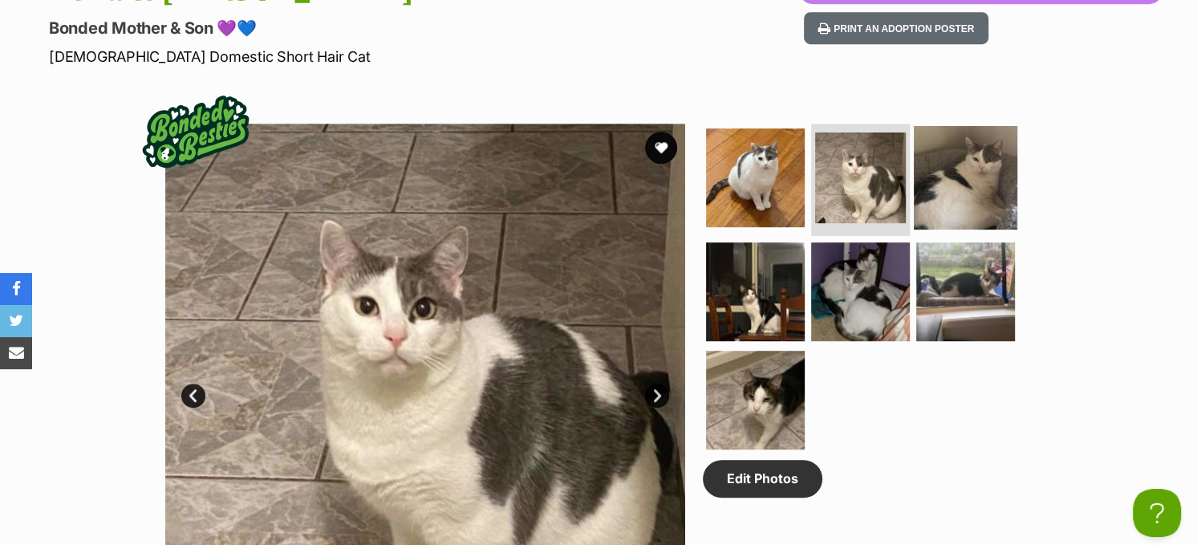
click at [951, 190] on img at bounding box center [965, 177] width 103 height 103
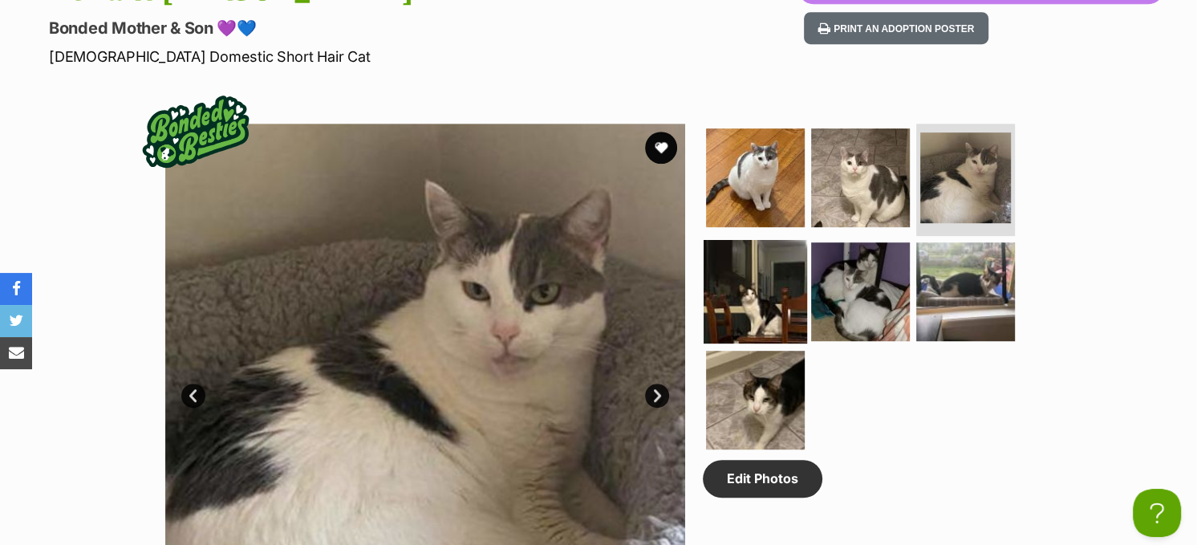
click at [769, 262] on img at bounding box center [755, 290] width 103 height 103
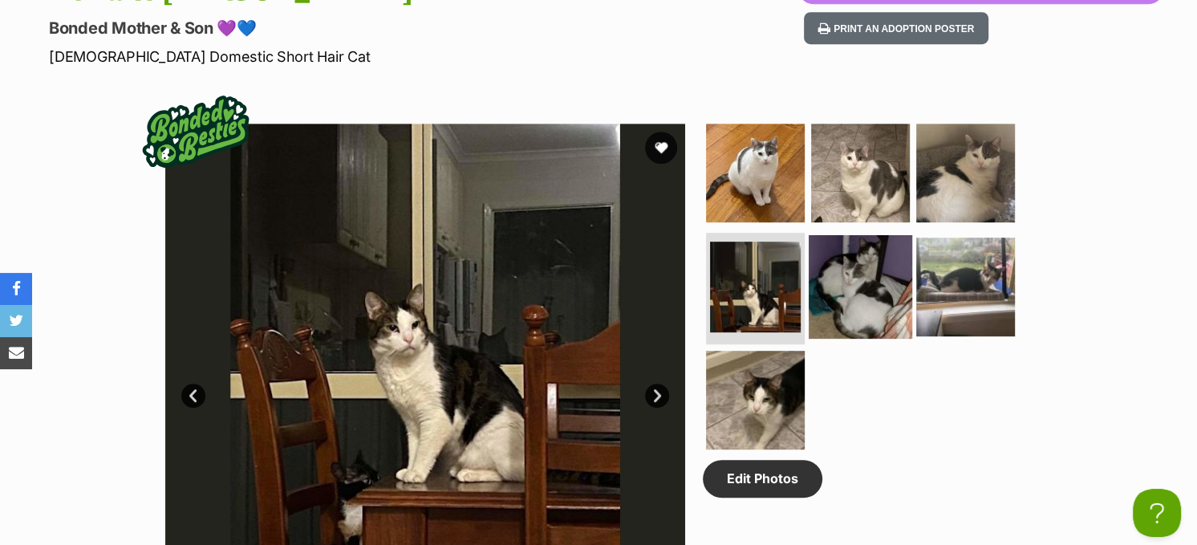
click at [837, 282] on img at bounding box center [860, 285] width 103 height 103
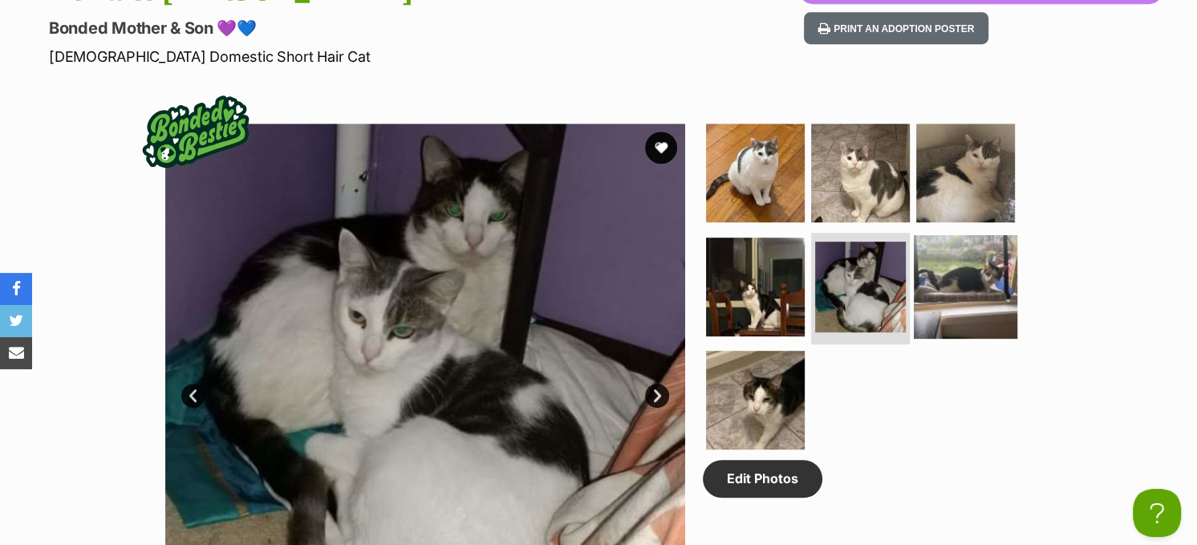
click at [964, 285] on img at bounding box center [965, 285] width 103 height 103
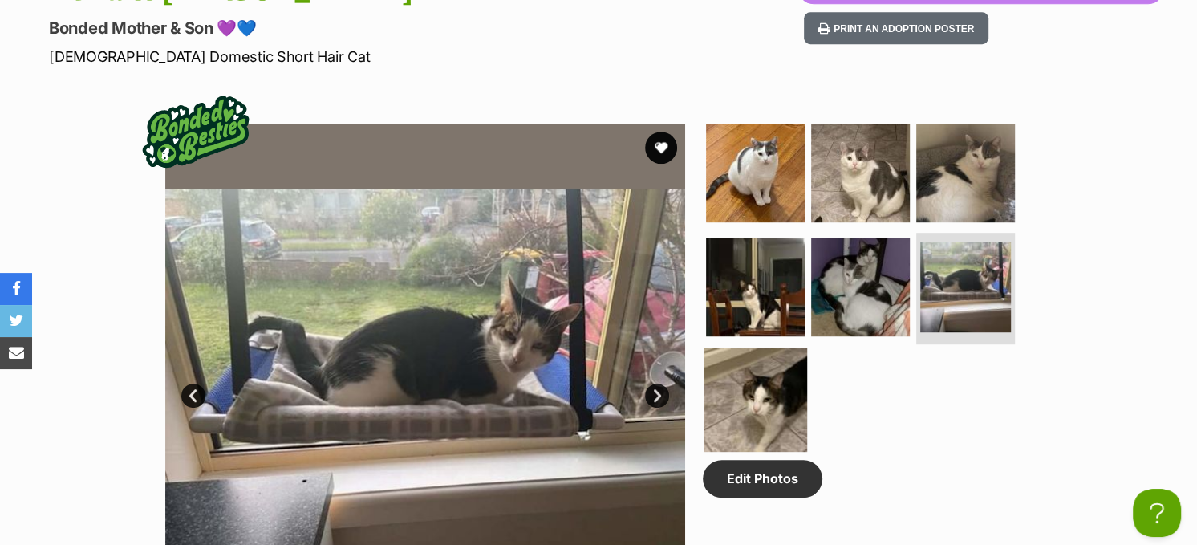
click at [747, 363] on img at bounding box center [755, 399] width 103 height 103
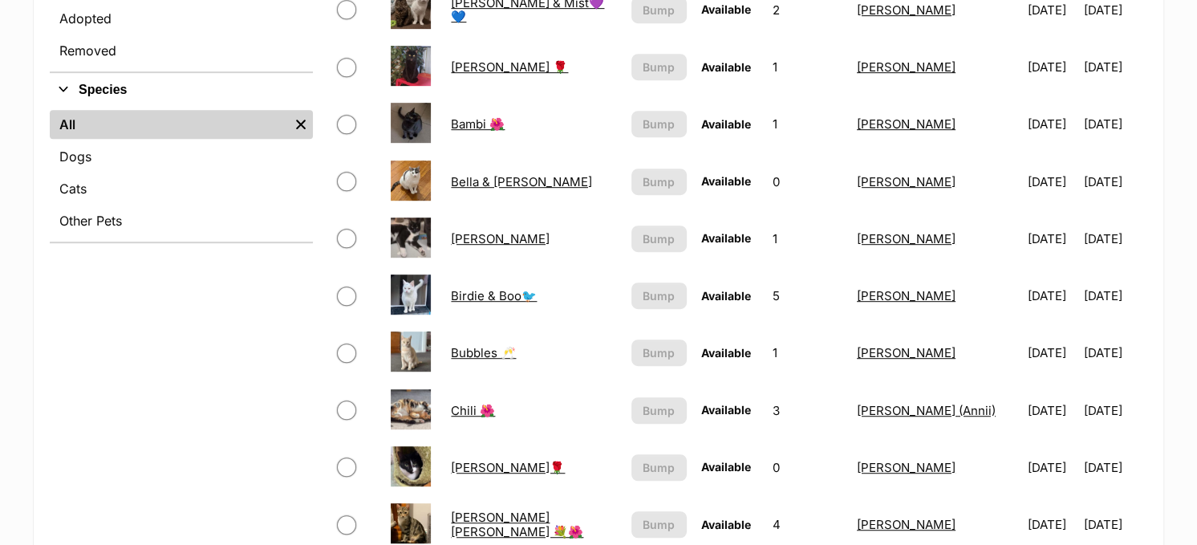
click at [473, 176] on link "Bella & [PERSON_NAME]" at bounding box center [521, 181] width 141 height 15
click at [475, 177] on link "Bella & [PERSON_NAME]" at bounding box center [521, 181] width 141 height 15
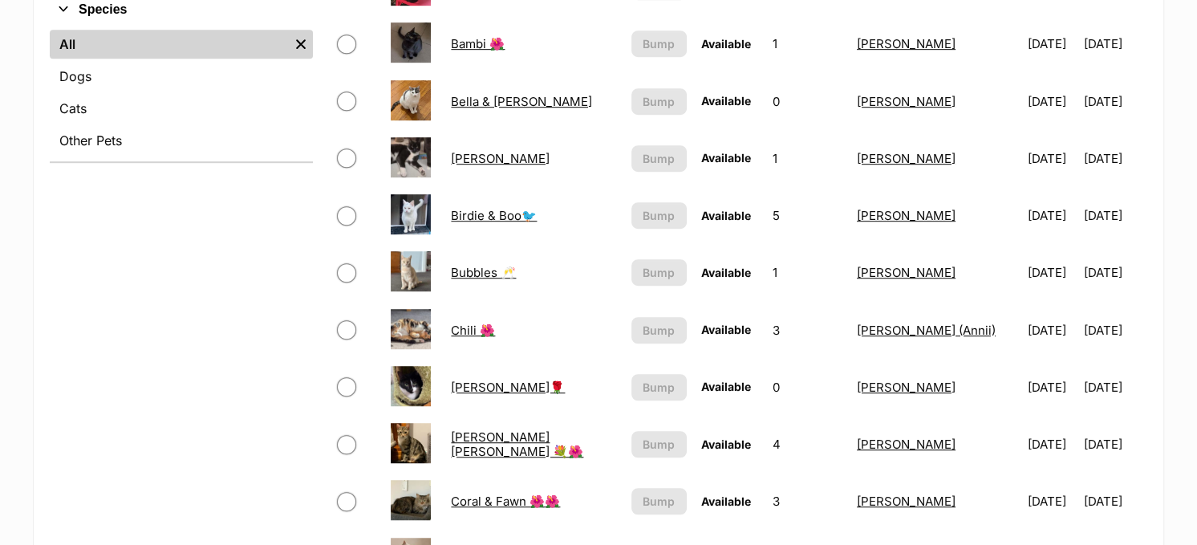
click at [499, 212] on link "Birdie & Boo🐦" at bounding box center [494, 215] width 86 height 15
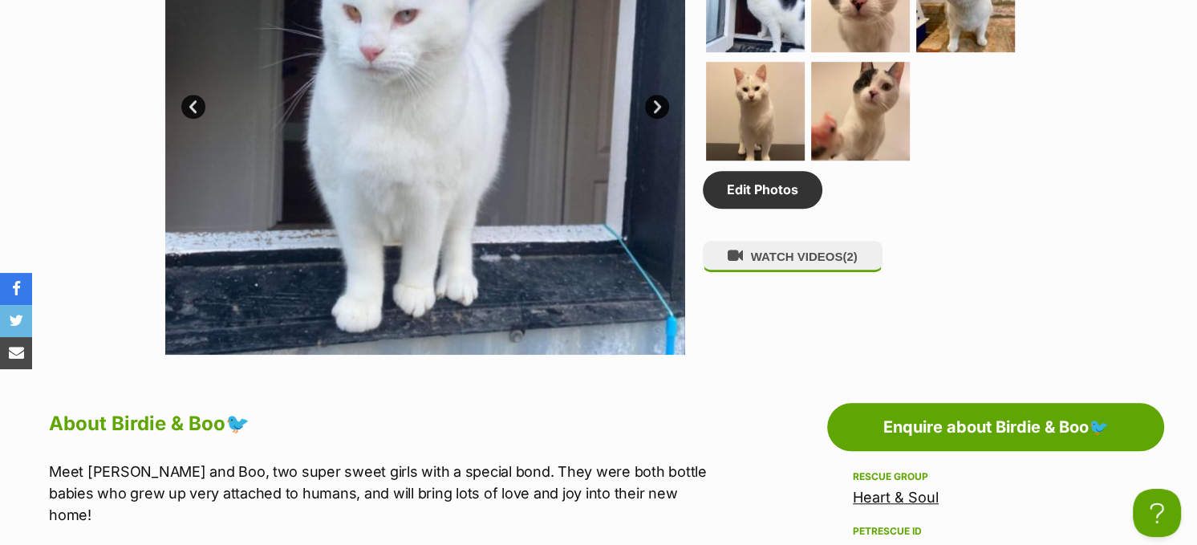
scroll to position [882, 0]
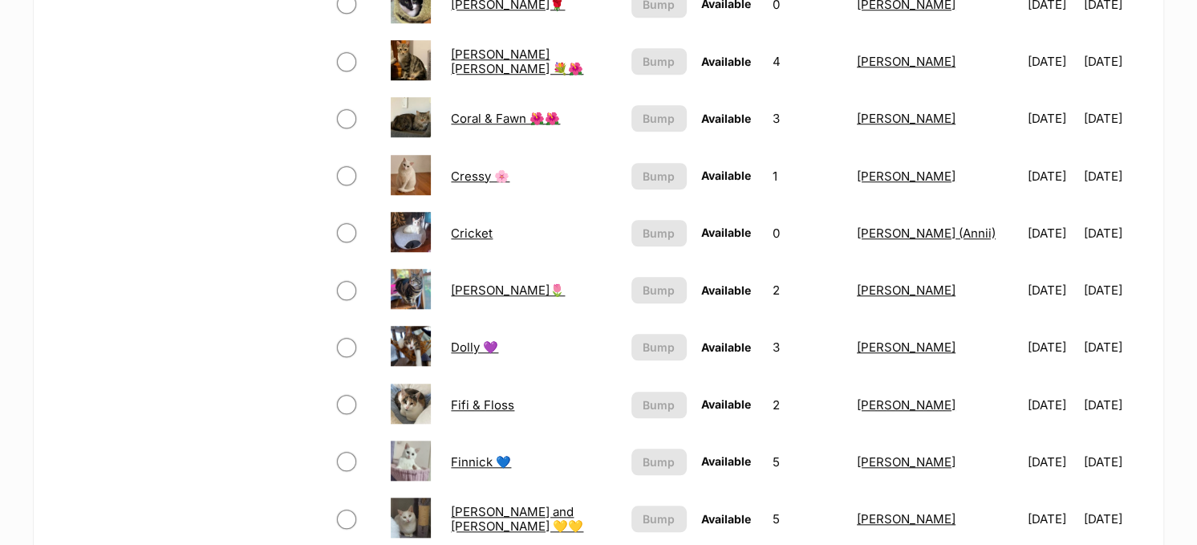
scroll to position [1272, 0]
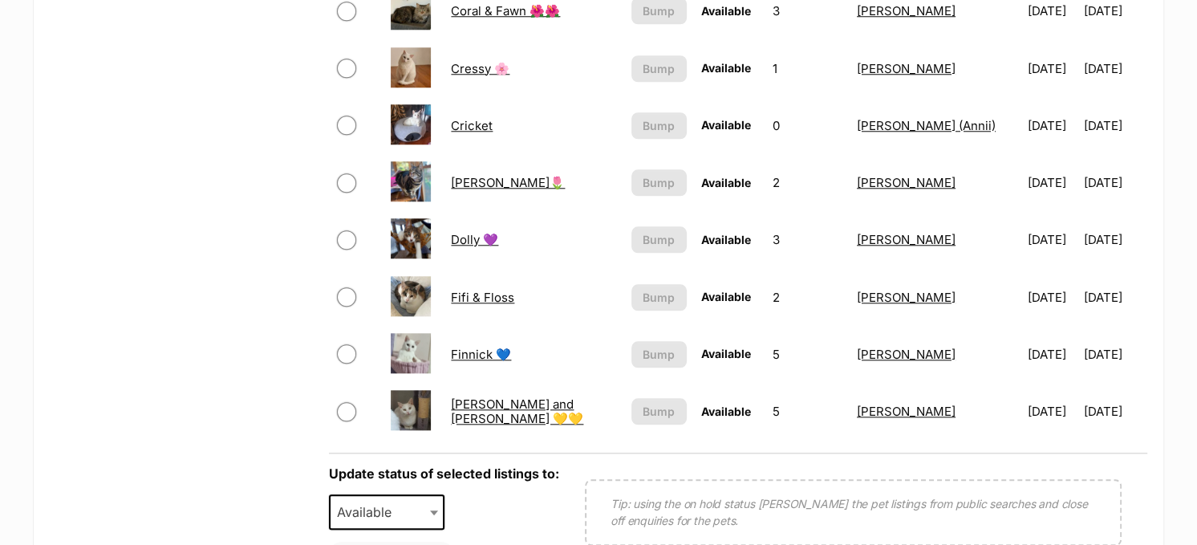
click at [487, 290] on link "Fifi & Floss" at bounding box center [482, 297] width 63 height 15
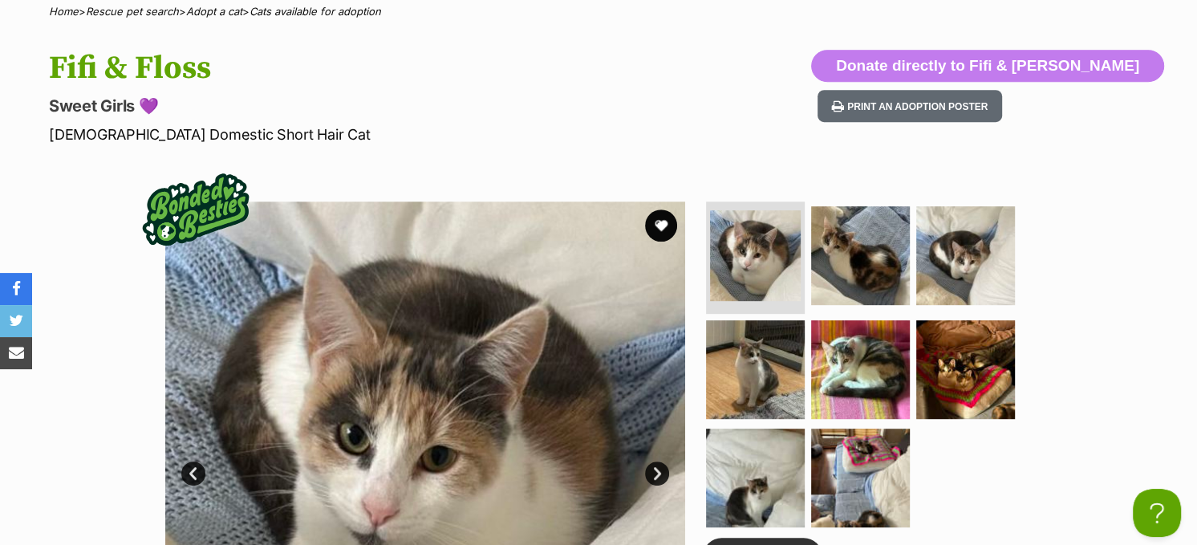
scroll to position [642, 0]
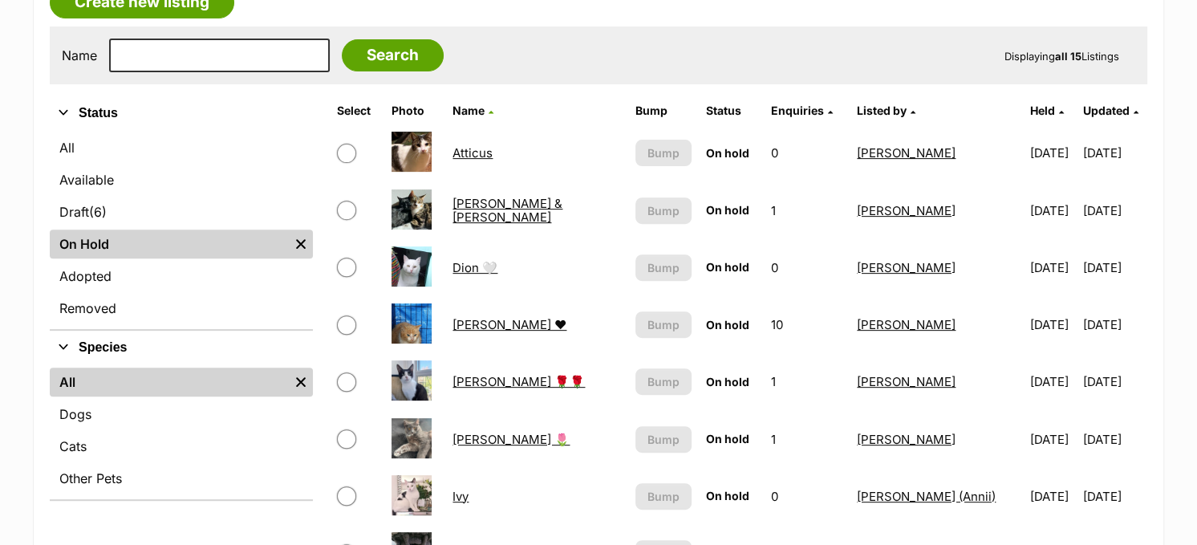
scroll to position [364, 0]
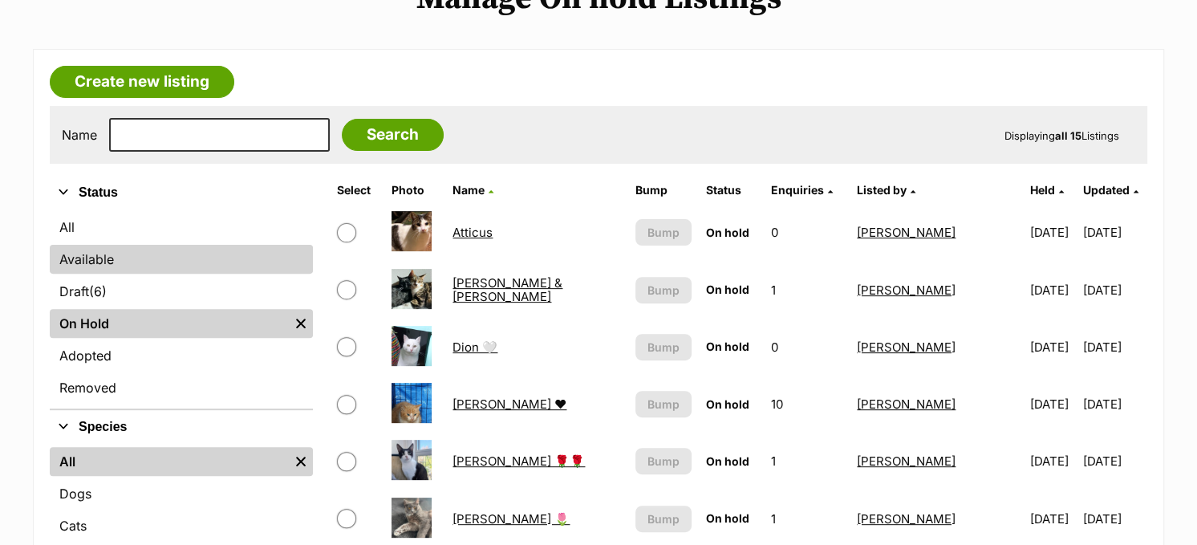
click at [221, 255] on link "Available" at bounding box center [181, 259] width 263 height 29
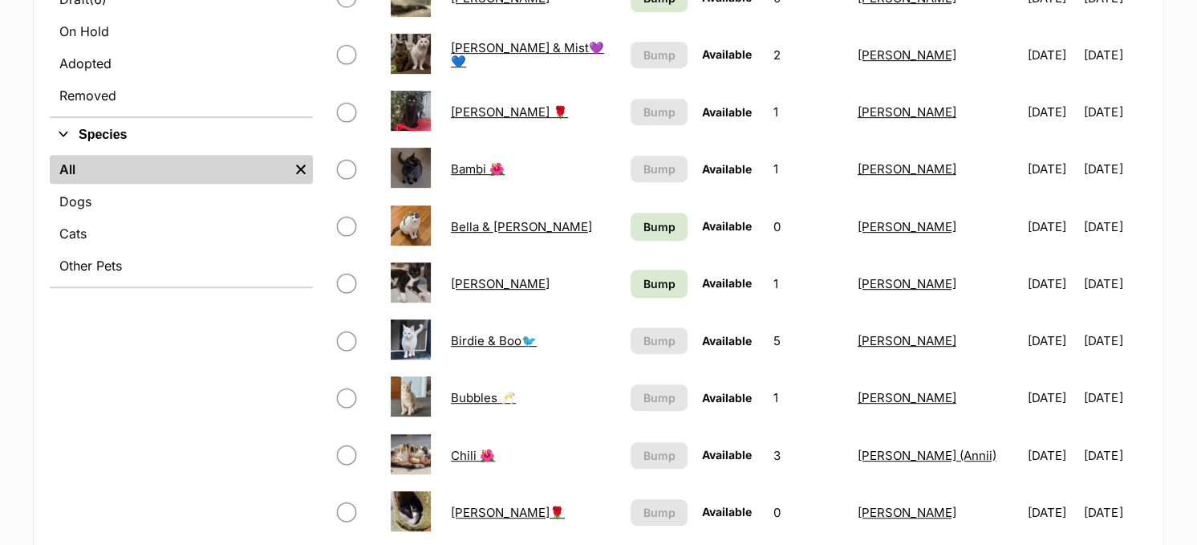
scroll to position [562, 0]
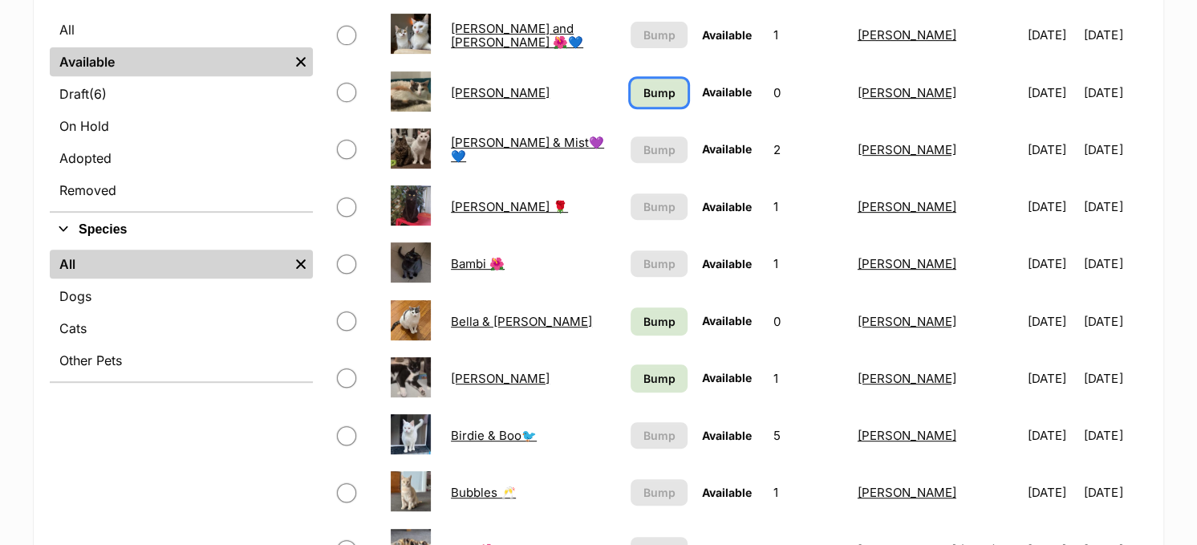
click at [657, 91] on span "Bump" at bounding box center [659, 92] width 32 height 17
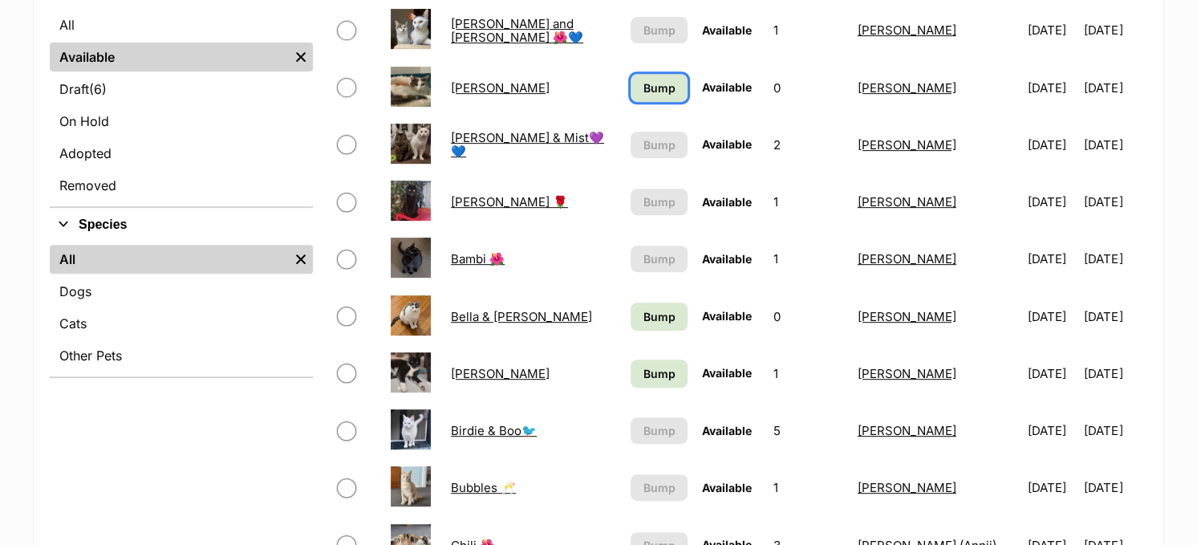
scroll to position [722, 0]
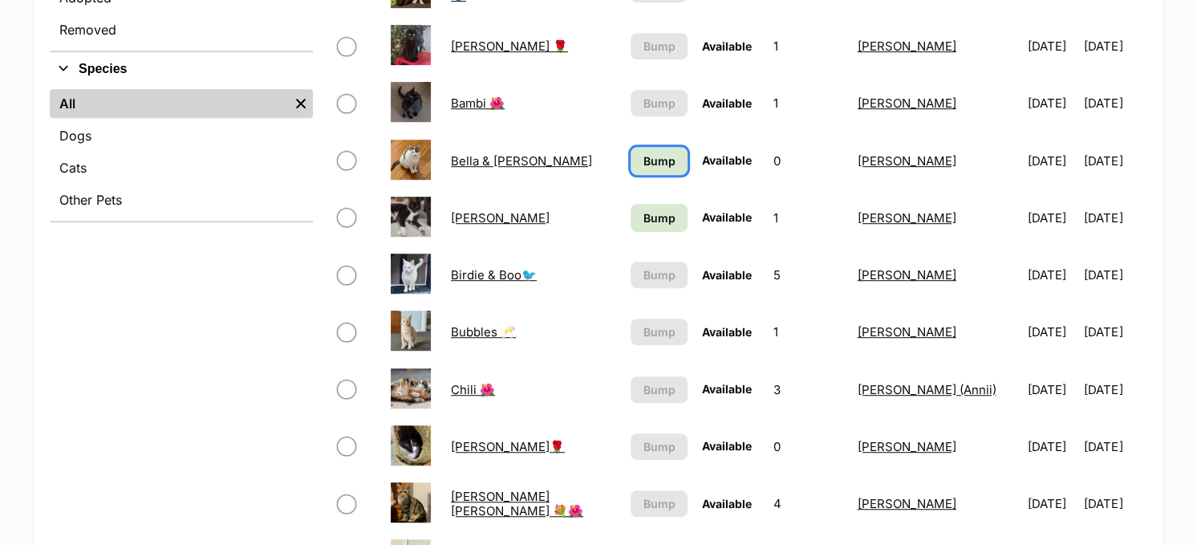
click at [663, 157] on link "Bump" at bounding box center [659, 161] width 57 height 28
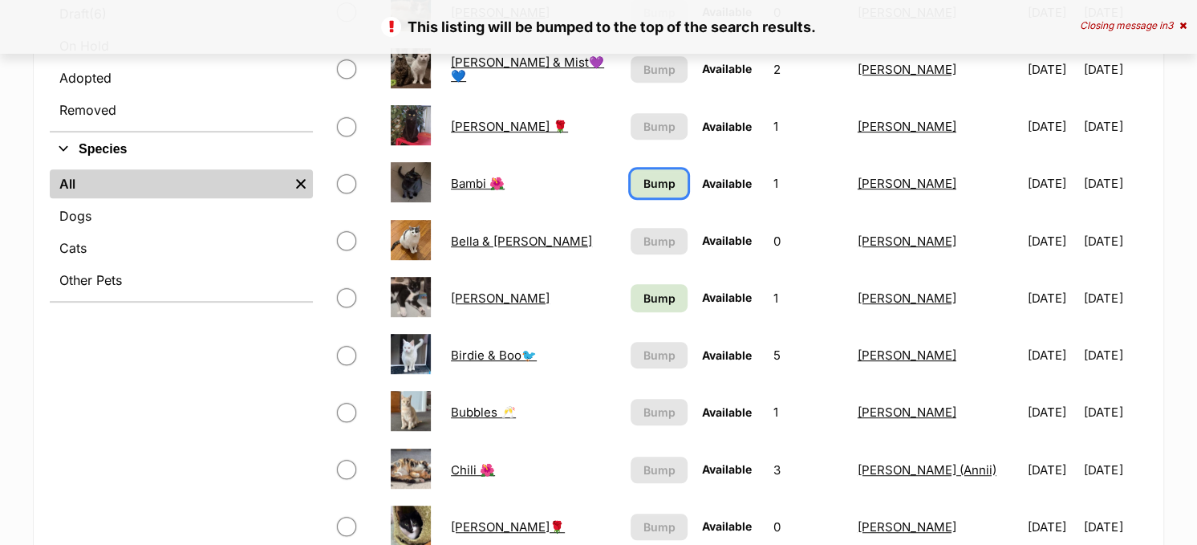
click at [631, 181] on link "Bump" at bounding box center [659, 183] width 57 height 28
click at [667, 290] on link "Bump" at bounding box center [659, 298] width 57 height 28
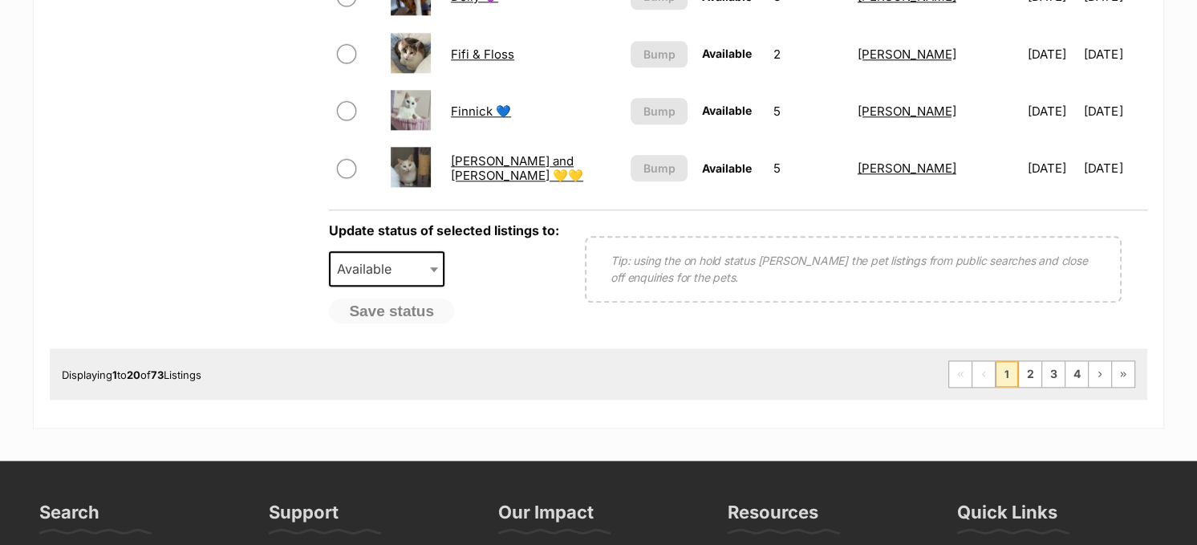
scroll to position [1524, 0]
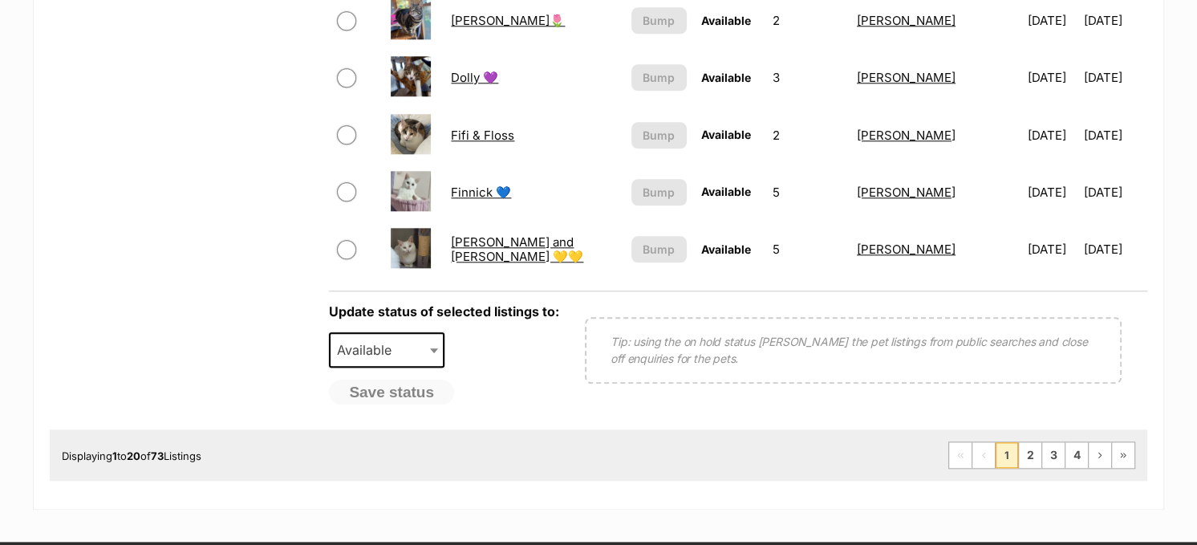
scroll to position [1444, 0]
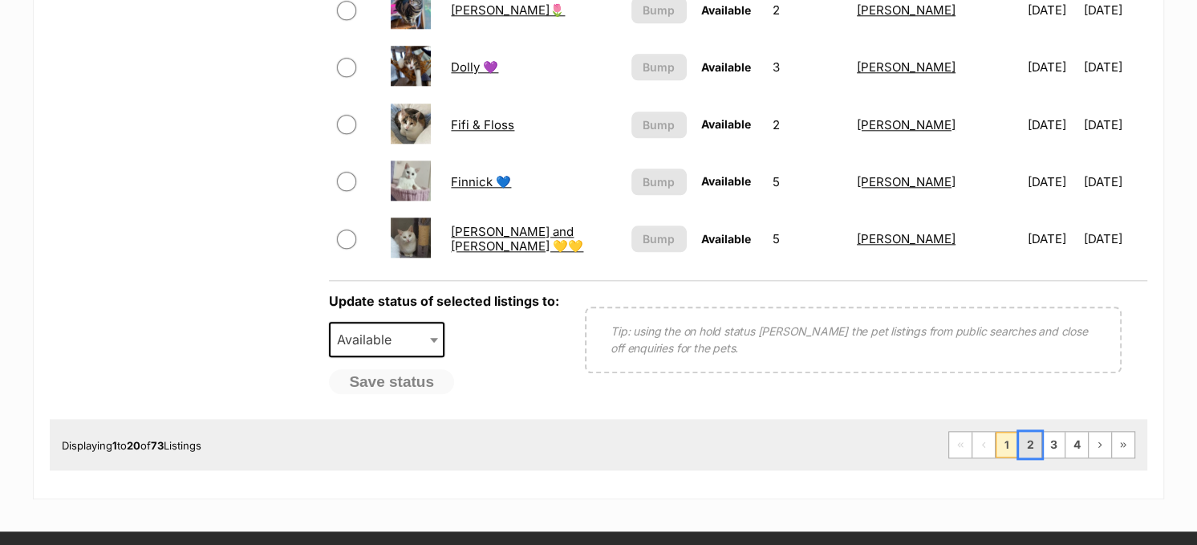
click at [1038, 437] on link "2" at bounding box center [1030, 445] width 22 height 26
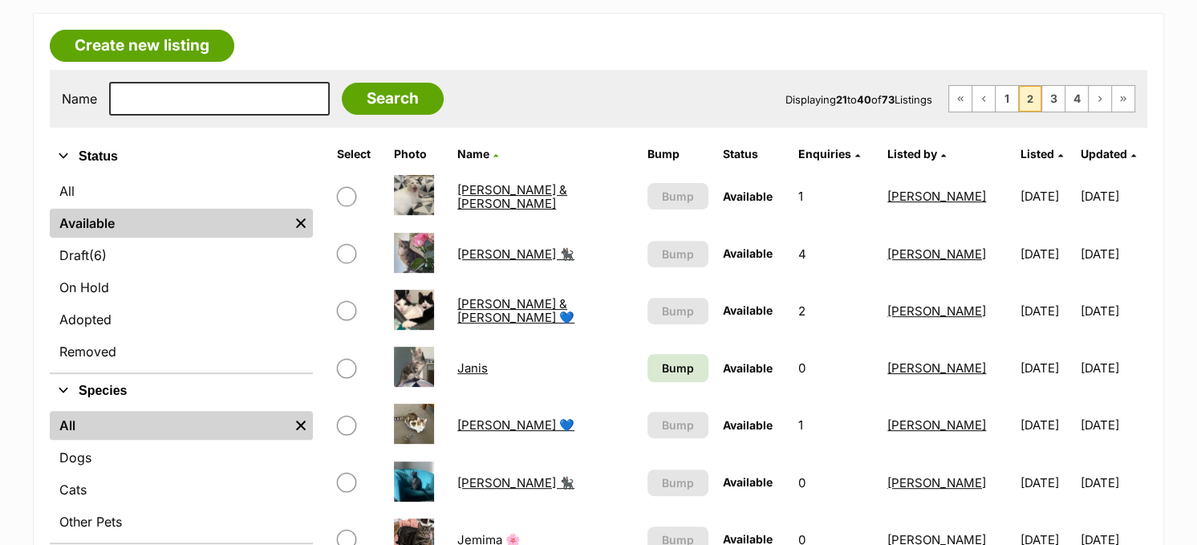
scroll to position [562, 0]
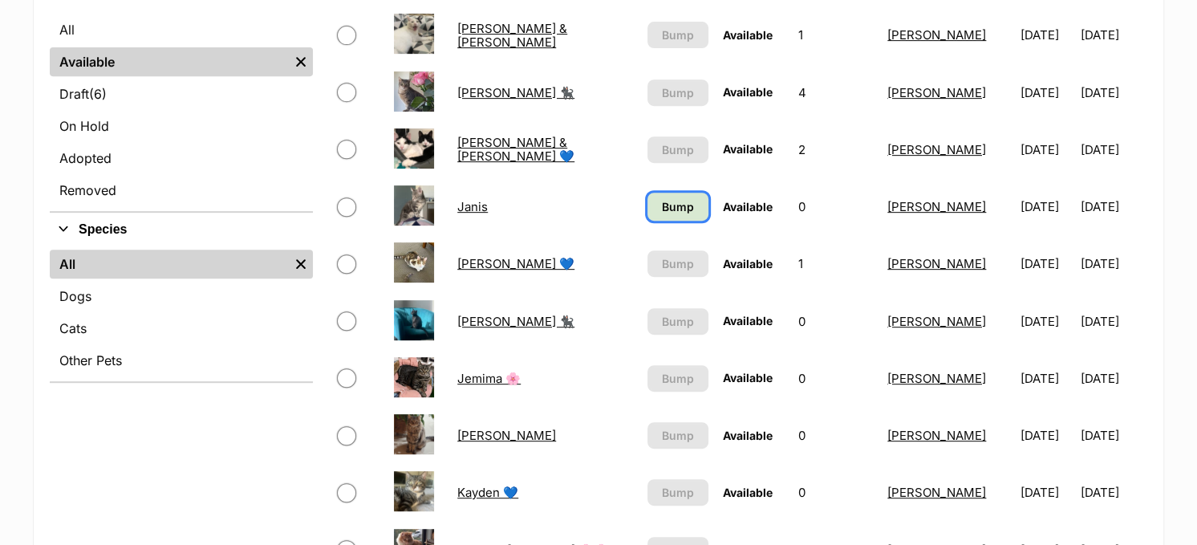
click at [662, 198] on span "Bump" at bounding box center [678, 206] width 32 height 17
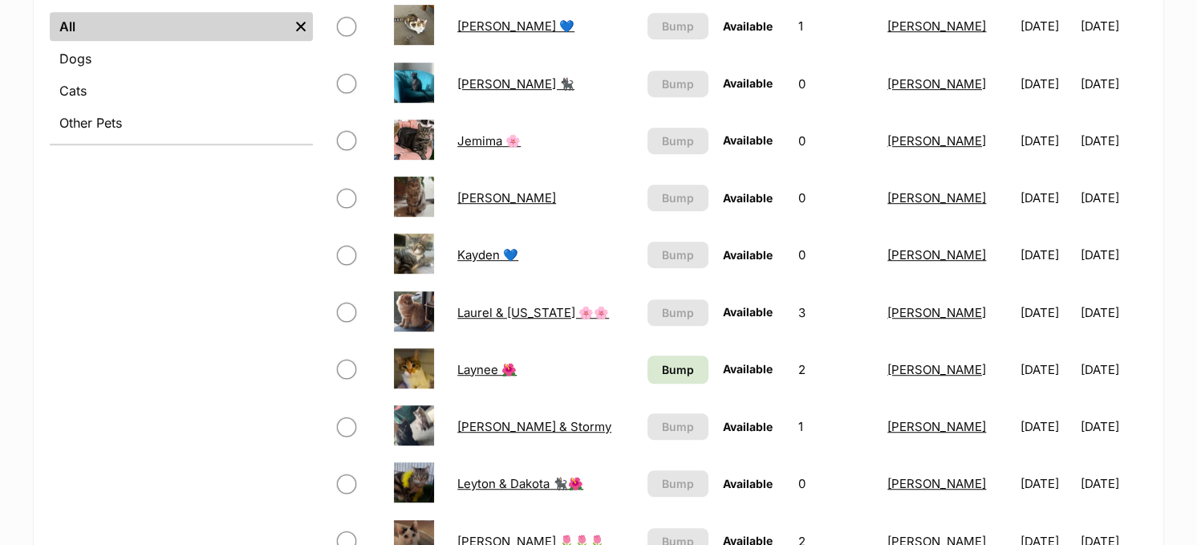
scroll to position [802, 0]
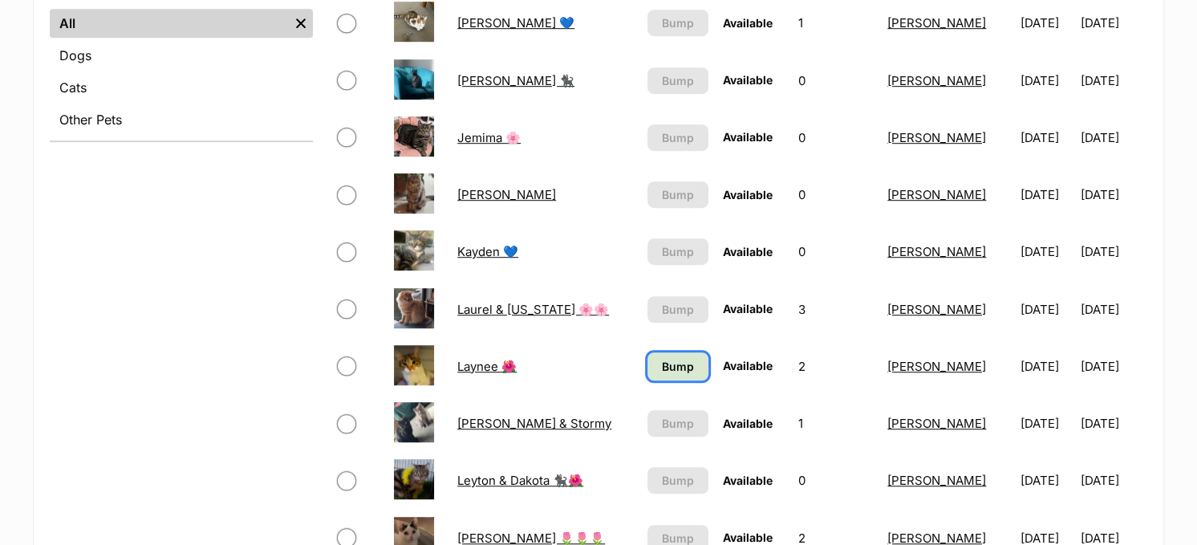
click at [662, 358] on span "Bump" at bounding box center [678, 366] width 32 height 17
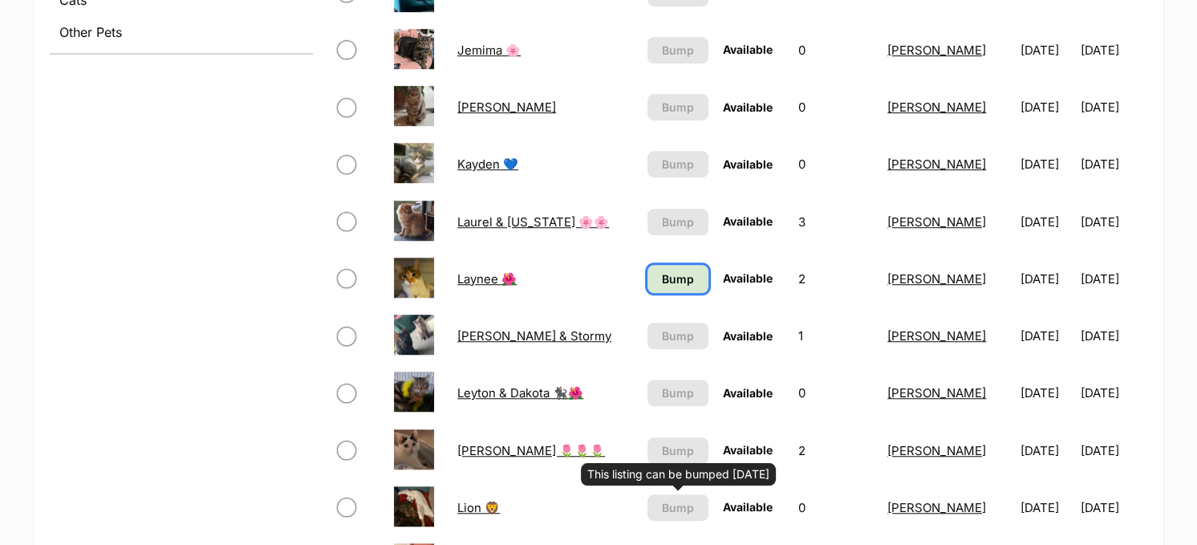
scroll to position [722, 0]
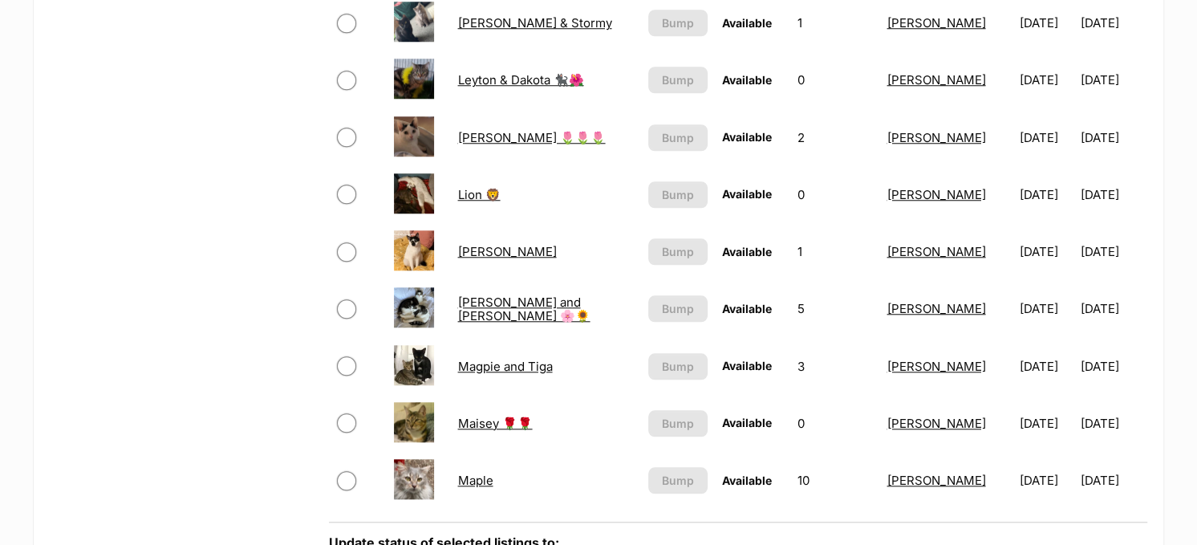
scroll to position [1203, 0]
click at [516, 294] on link "[PERSON_NAME] and [PERSON_NAME] 🌸🌻" at bounding box center [523, 308] width 132 height 29
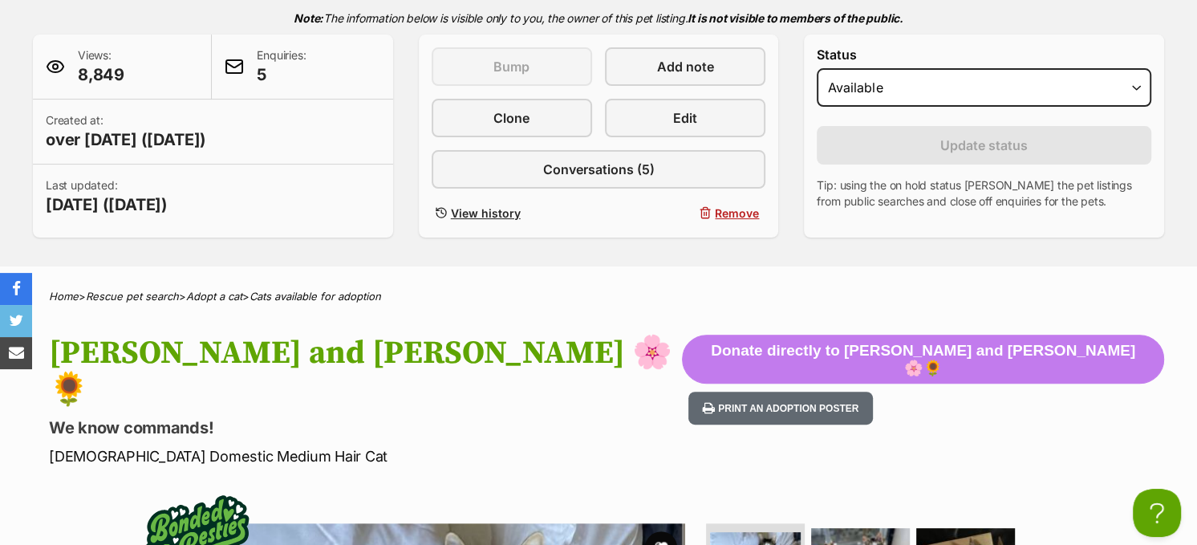
scroll to position [241, 0]
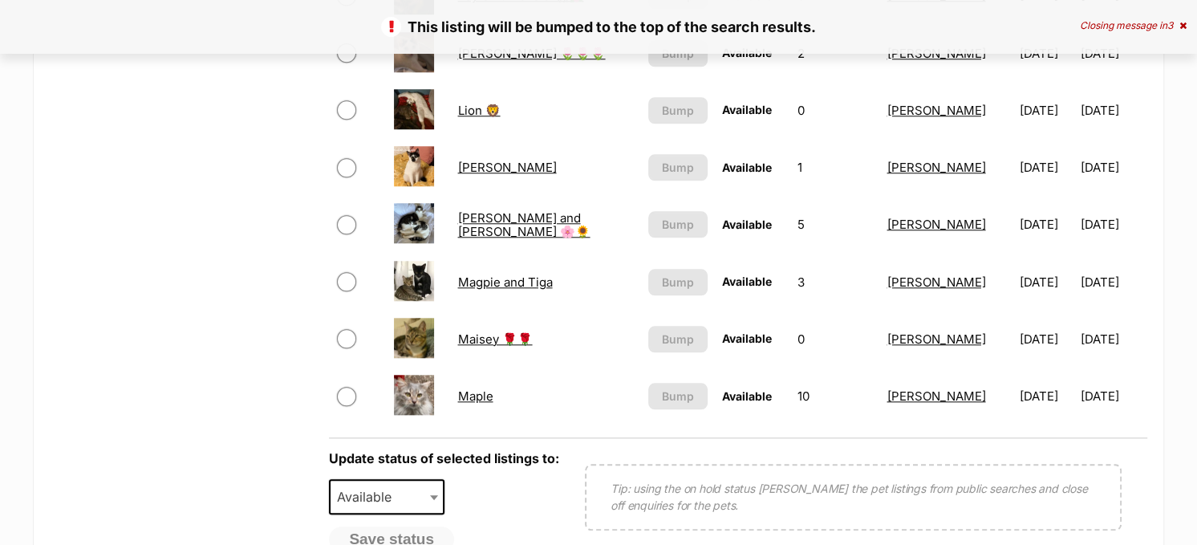
scroll to position [1444, 0]
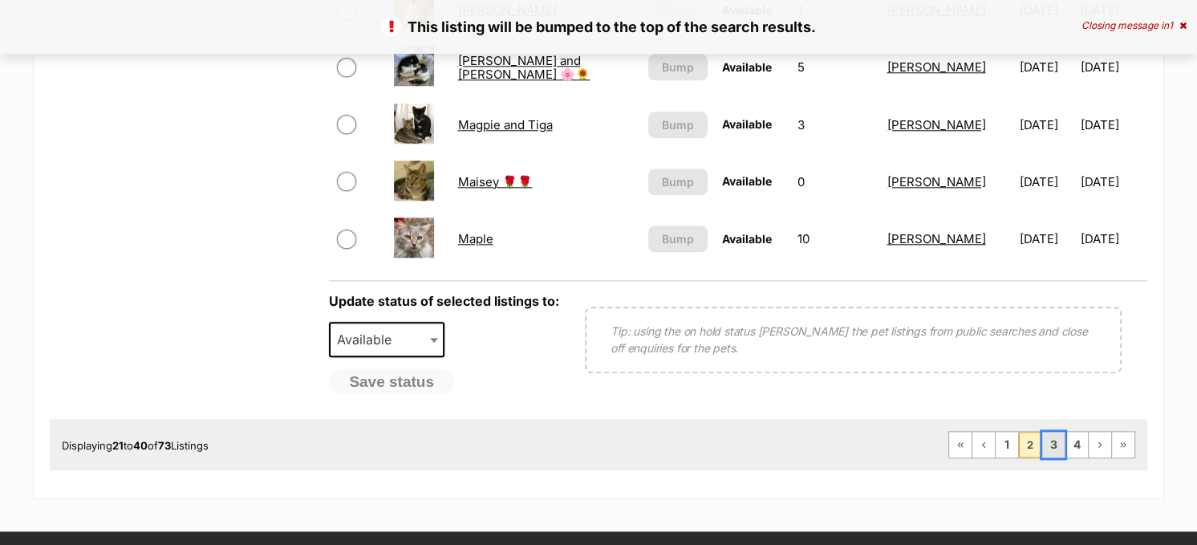
click at [1059, 435] on link "3" at bounding box center [1053, 445] width 22 height 26
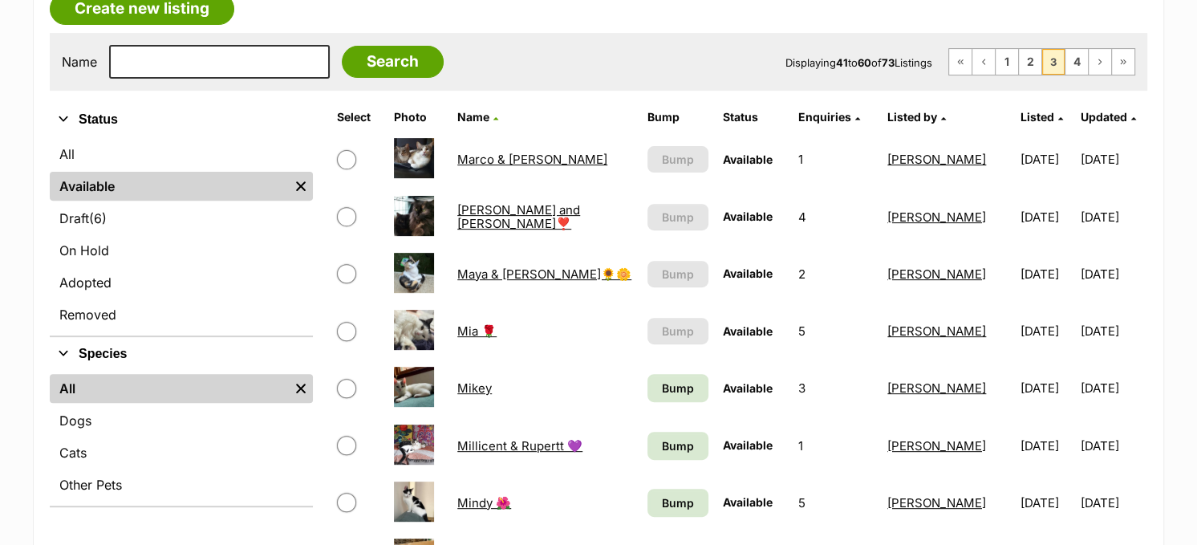
scroll to position [562, 0]
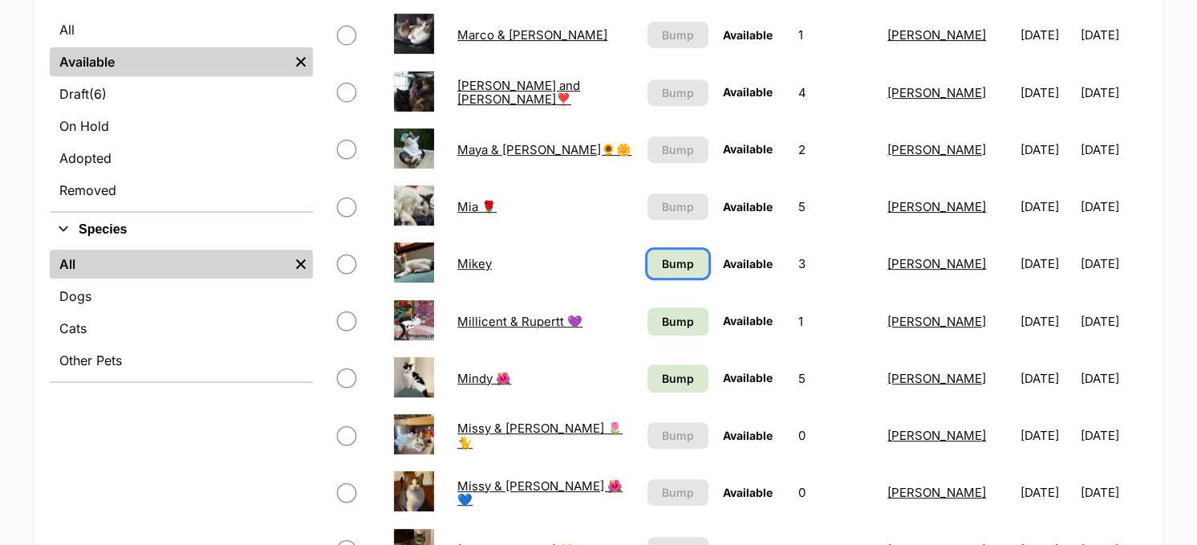
click at [667, 263] on span "Bump" at bounding box center [678, 263] width 32 height 17
click at [662, 314] on span "Bump" at bounding box center [678, 321] width 32 height 17
click at [662, 364] on link "Bump" at bounding box center [677, 378] width 61 height 28
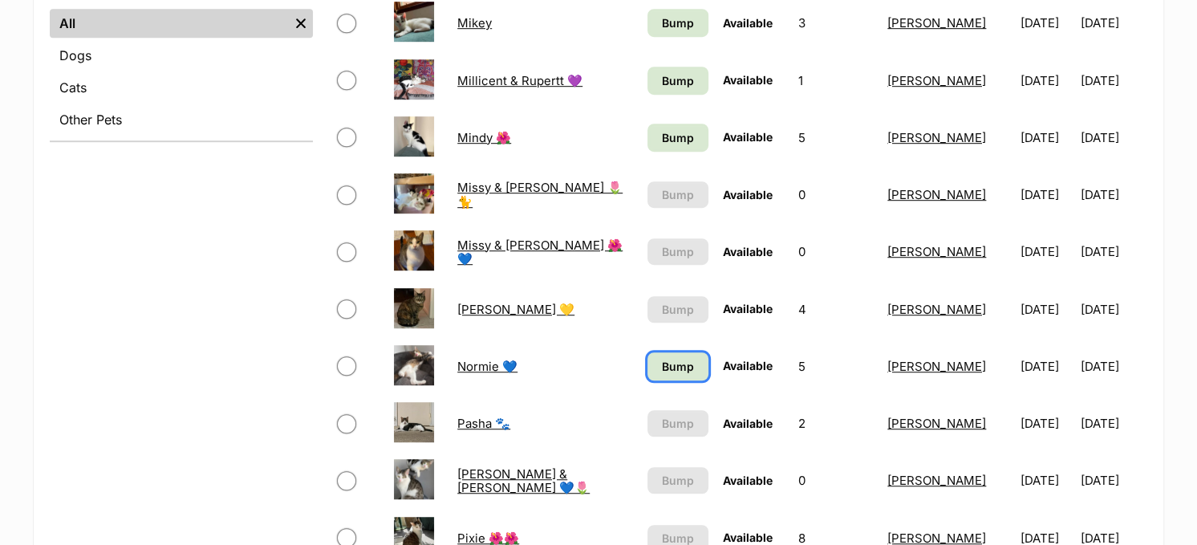
click at [662, 360] on span "Bump" at bounding box center [678, 366] width 32 height 17
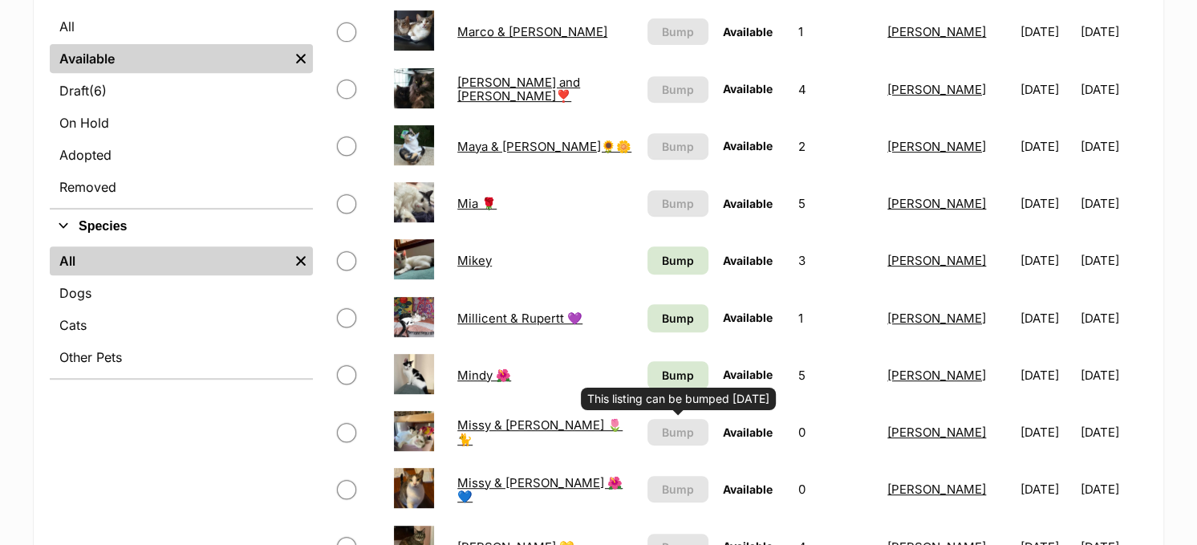
scroll to position [481, 0]
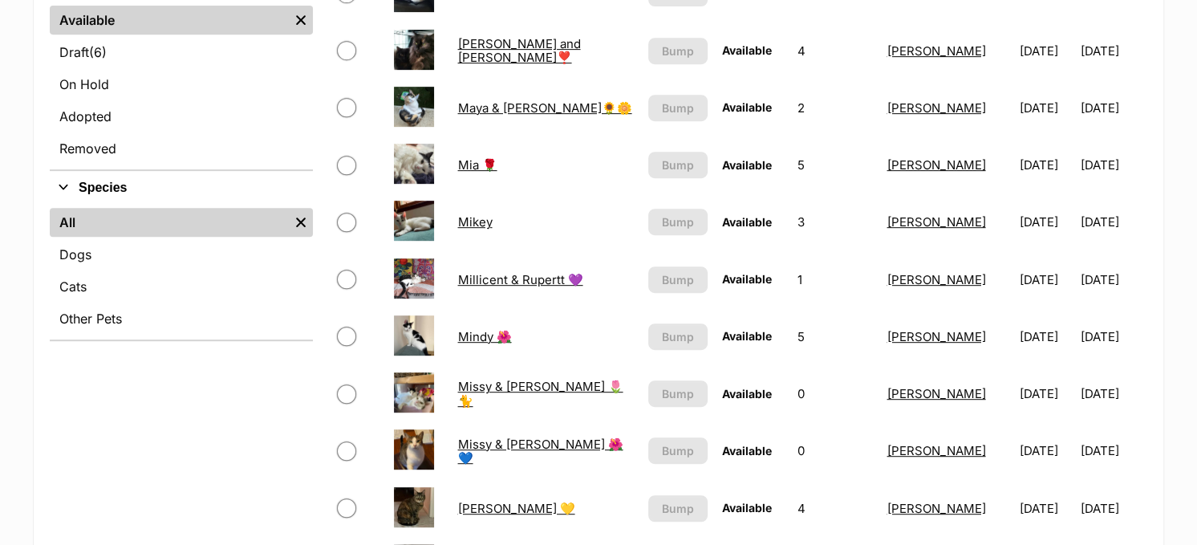
scroll to position [642, 0]
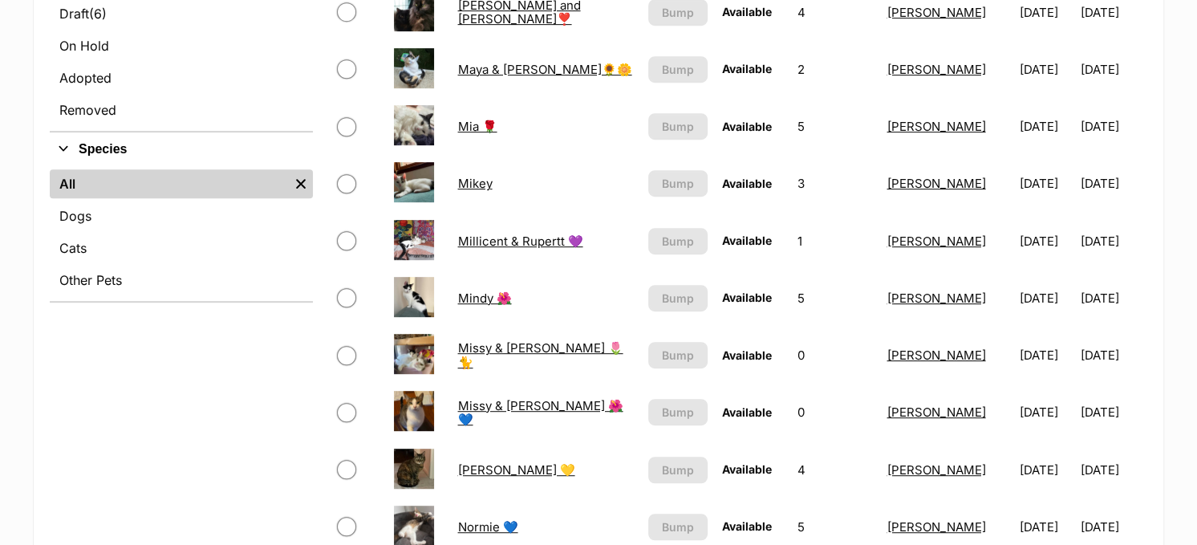
click at [474, 176] on link "Mikey" at bounding box center [474, 183] width 34 height 15
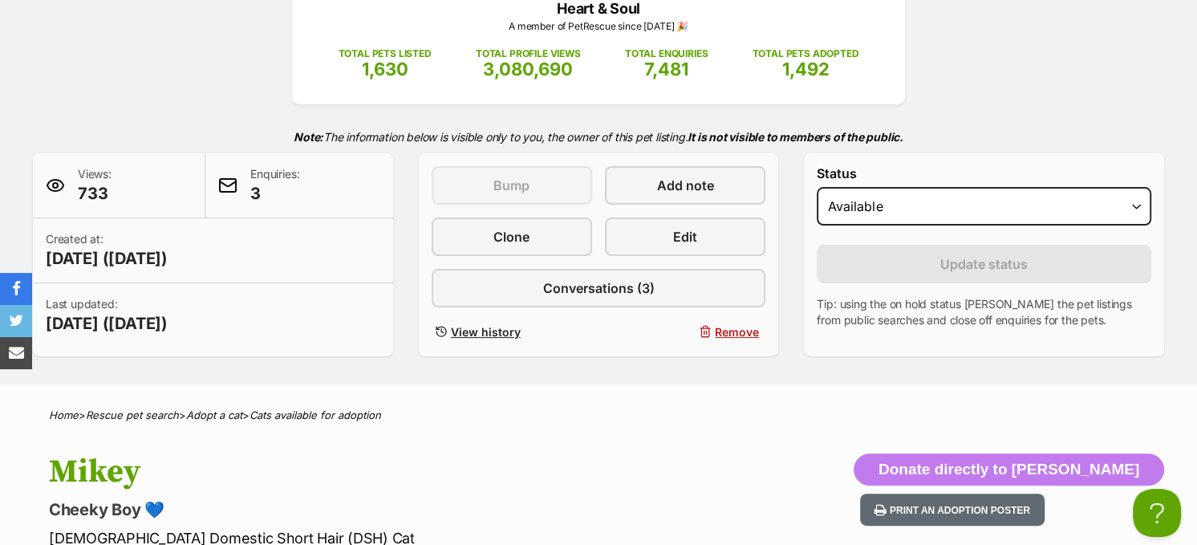
scroll to position [481, 0]
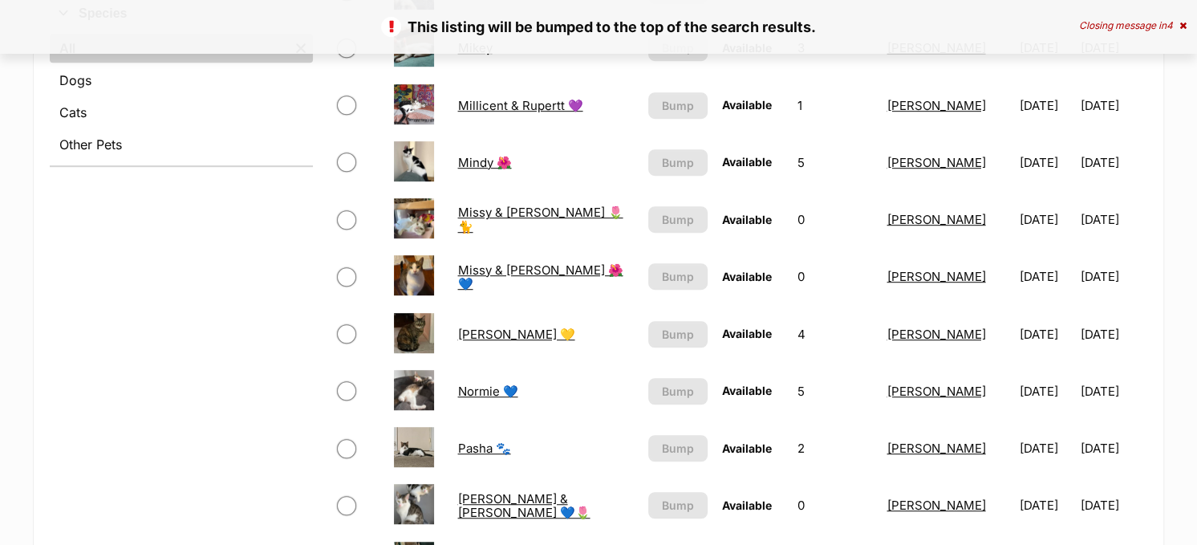
scroll to position [796, 0]
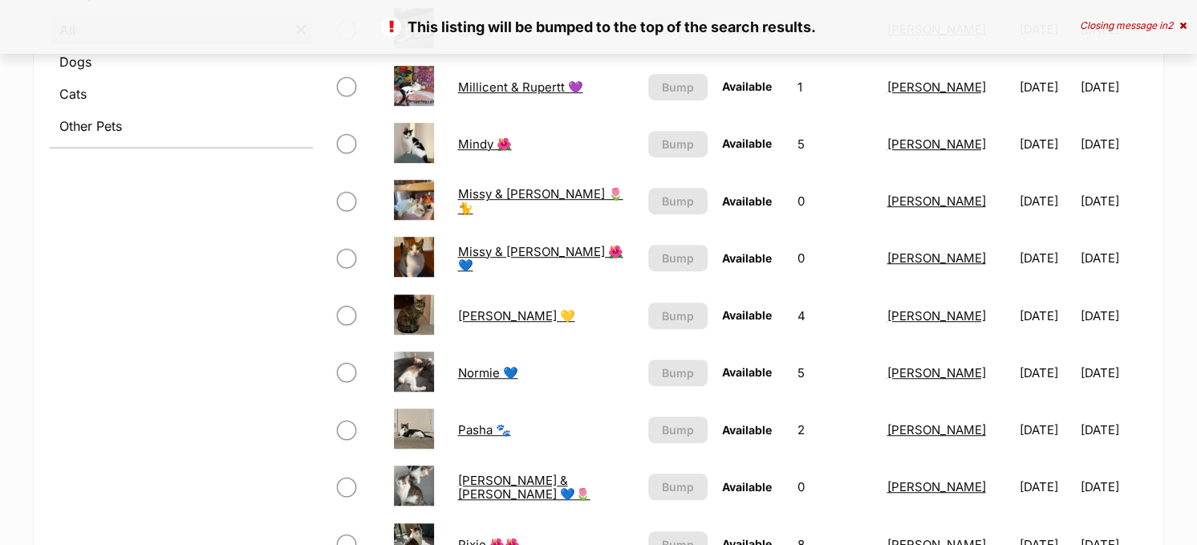
click at [461, 136] on link "Mindy 🌺" at bounding box center [484, 143] width 54 height 15
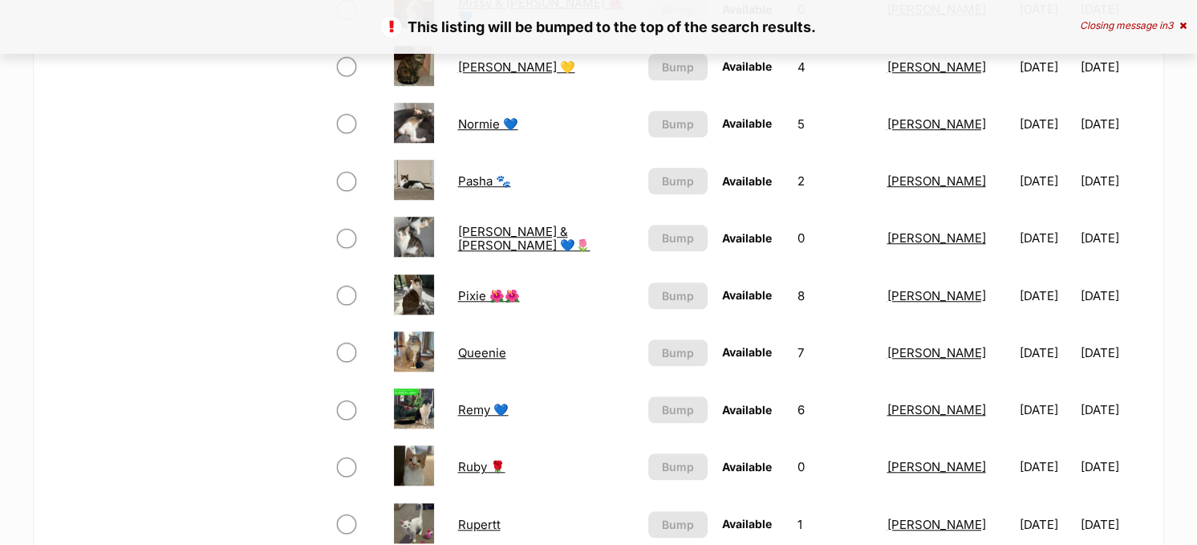
scroll to position [1045, 0]
click at [505, 226] on link "Perry & Parker 💙🌷" at bounding box center [523, 237] width 132 height 29
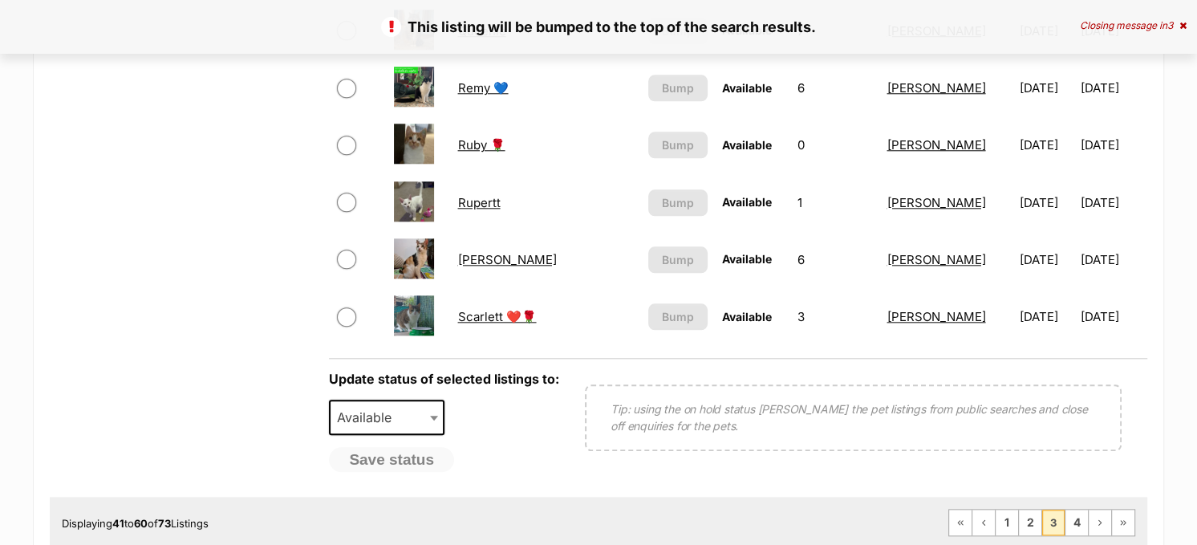
scroll to position [1527, 0]
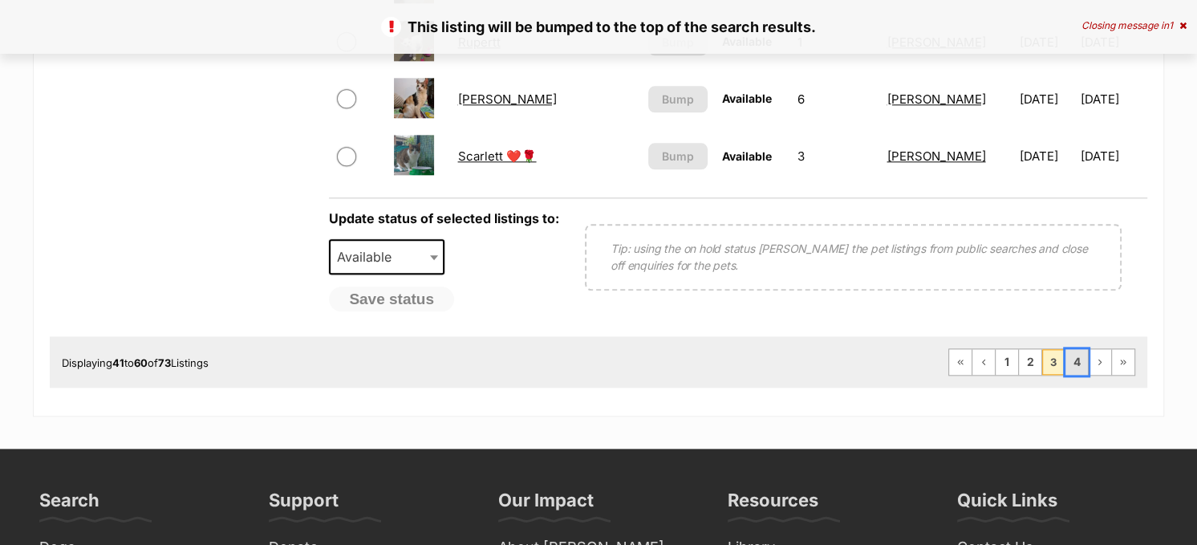
click at [1073, 349] on link "4" at bounding box center [1076, 362] width 22 height 26
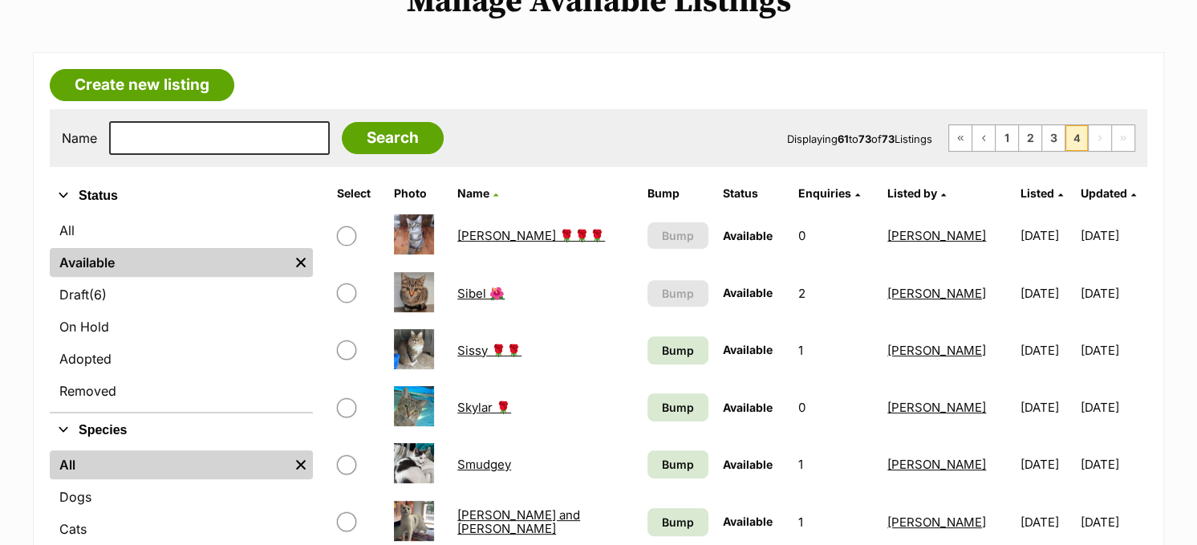
scroll to position [401, 0]
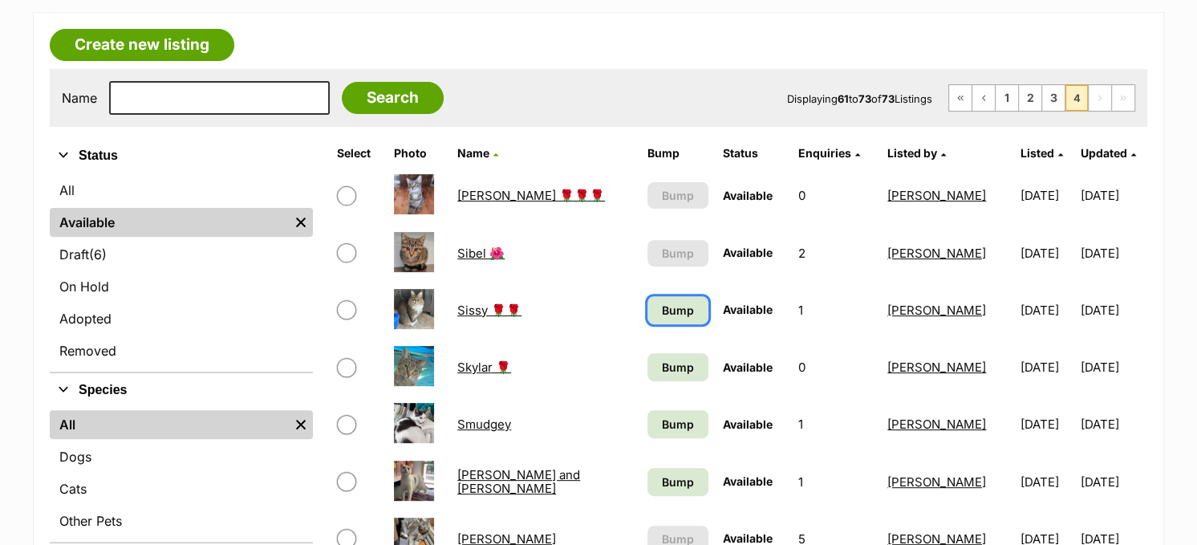
click at [662, 303] on span "Bump" at bounding box center [678, 310] width 32 height 17
click at [662, 359] on span "Bump" at bounding box center [678, 367] width 32 height 17
click at [662, 416] on span "Bump" at bounding box center [678, 424] width 32 height 17
click at [662, 473] on span "Bump" at bounding box center [678, 481] width 32 height 17
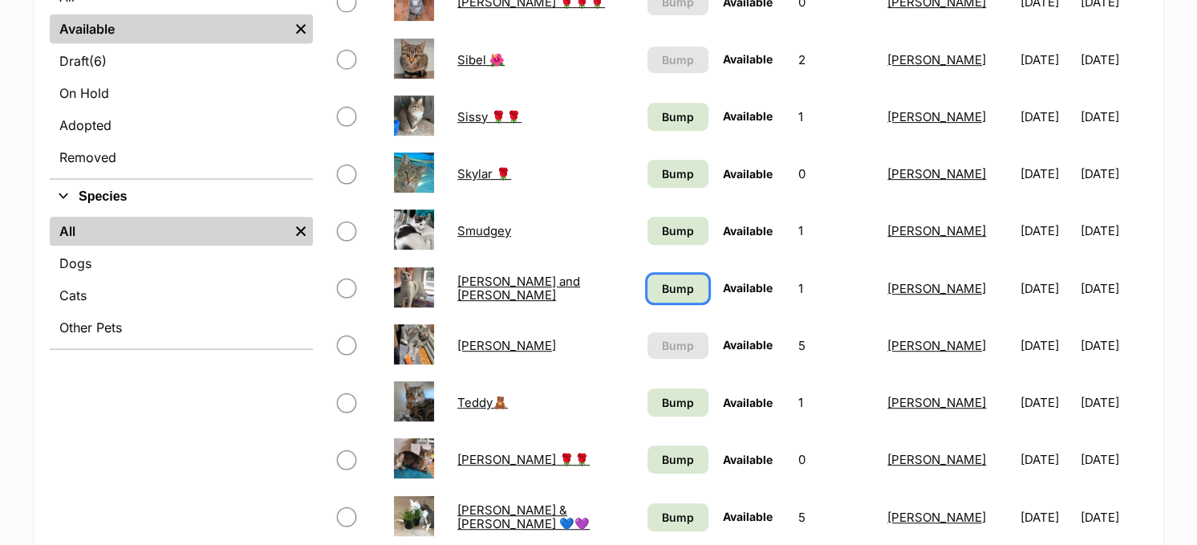
scroll to position [642, 0]
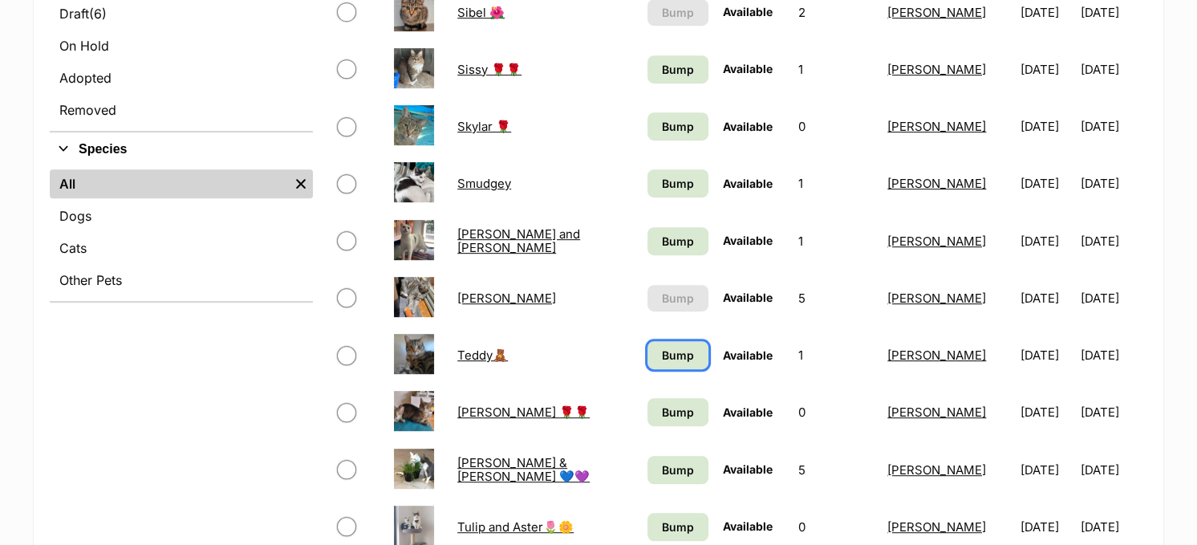
click at [662, 347] on span "Bump" at bounding box center [678, 355] width 32 height 17
click at [662, 411] on span "Bump" at bounding box center [678, 412] width 32 height 17
click at [647, 460] on link "Bump" at bounding box center [677, 470] width 61 height 28
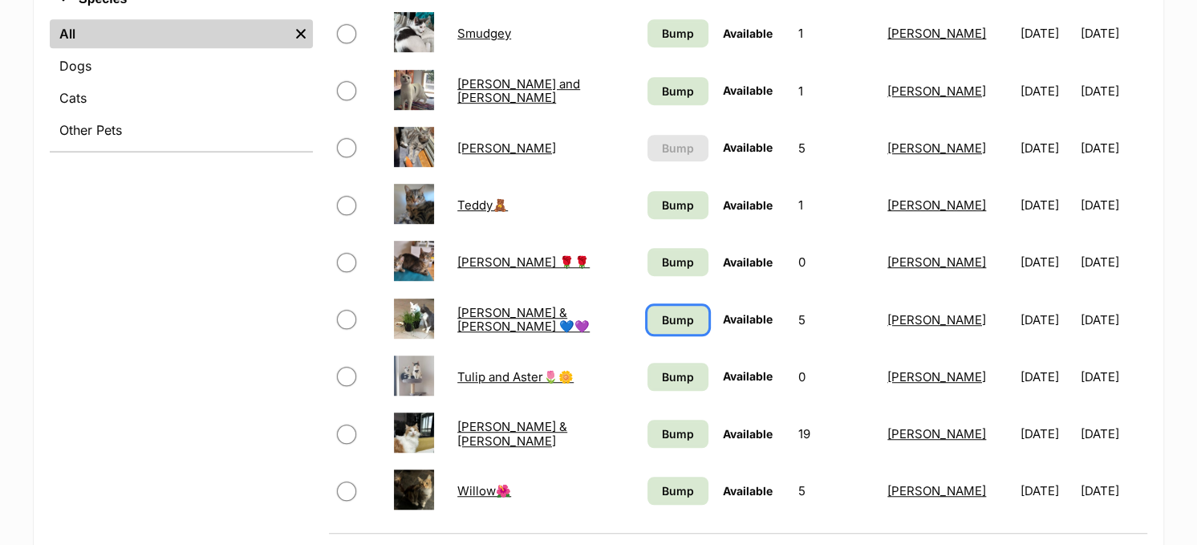
scroll to position [802, 0]
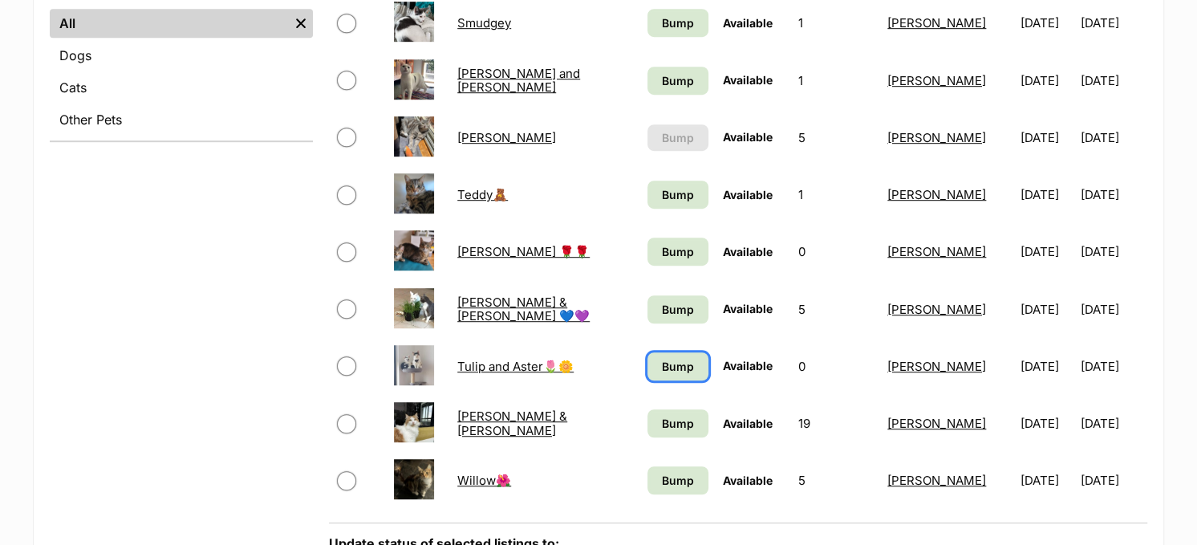
click at [647, 354] on link "Bump" at bounding box center [677, 366] width 61 height 28
click at [662, 415] on span "Bump" at bounding box center [678, 423] width 32 height 17
click at [662, 473] on span "Bump" at bounding box center [678, 480] width 32 height 17
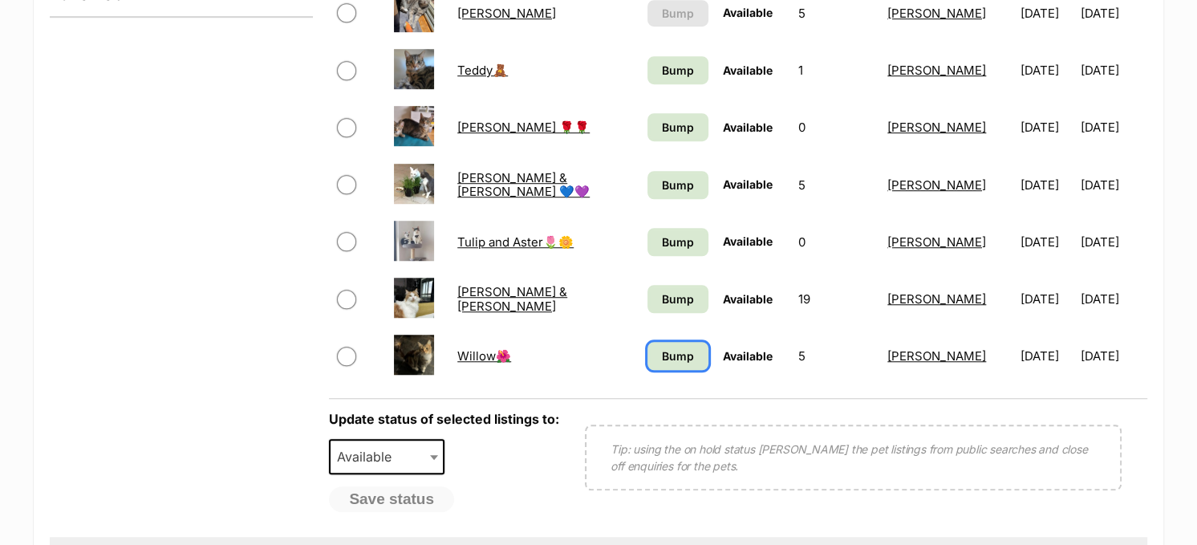
scroll to position [963, 0]
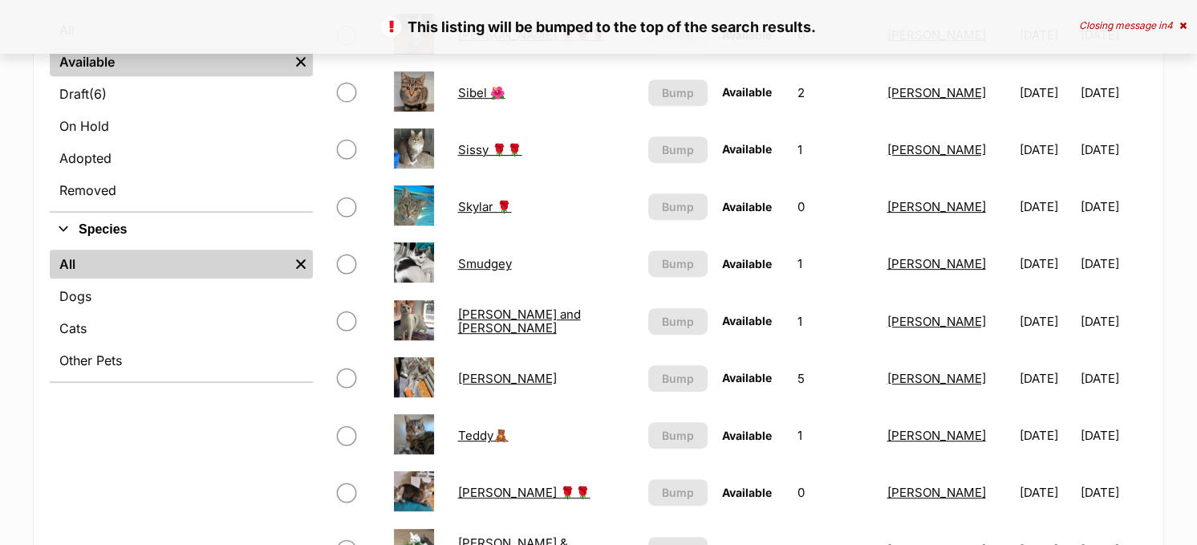
scroll to position [562, 0]
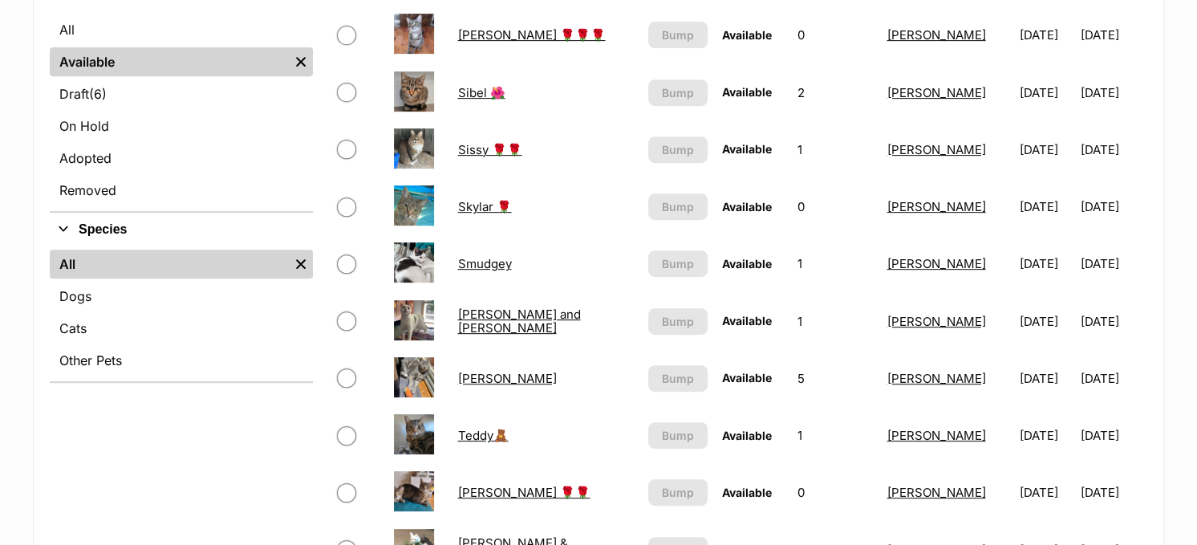
click at [496, 317] on link "[PERSON_NAME] and [PERSON_NAME]" at bounding box center [518, 320] width 123 height 29
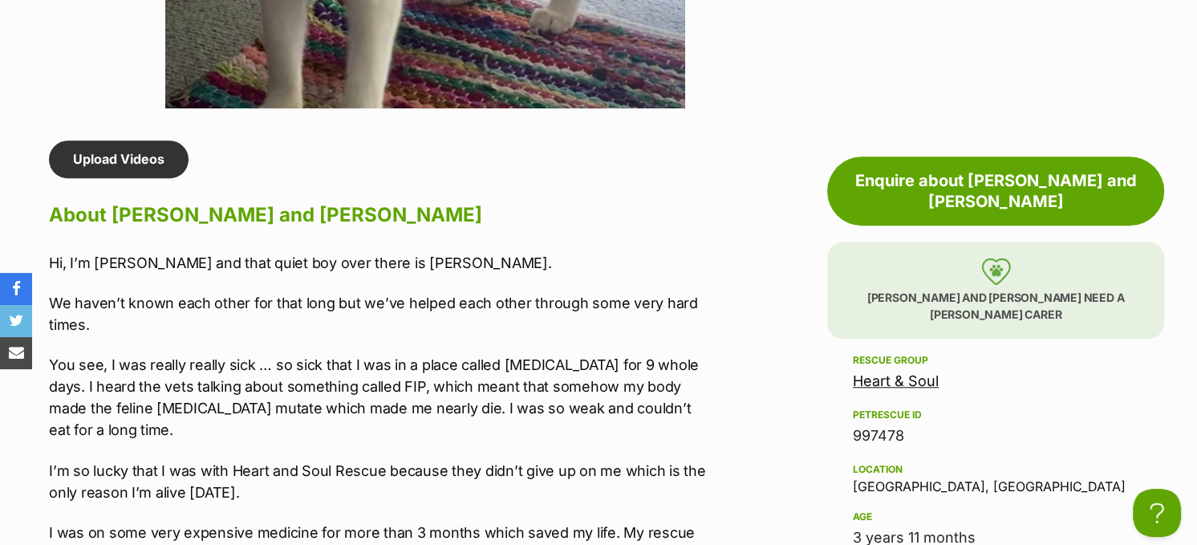
scroll to position [1043, 0]
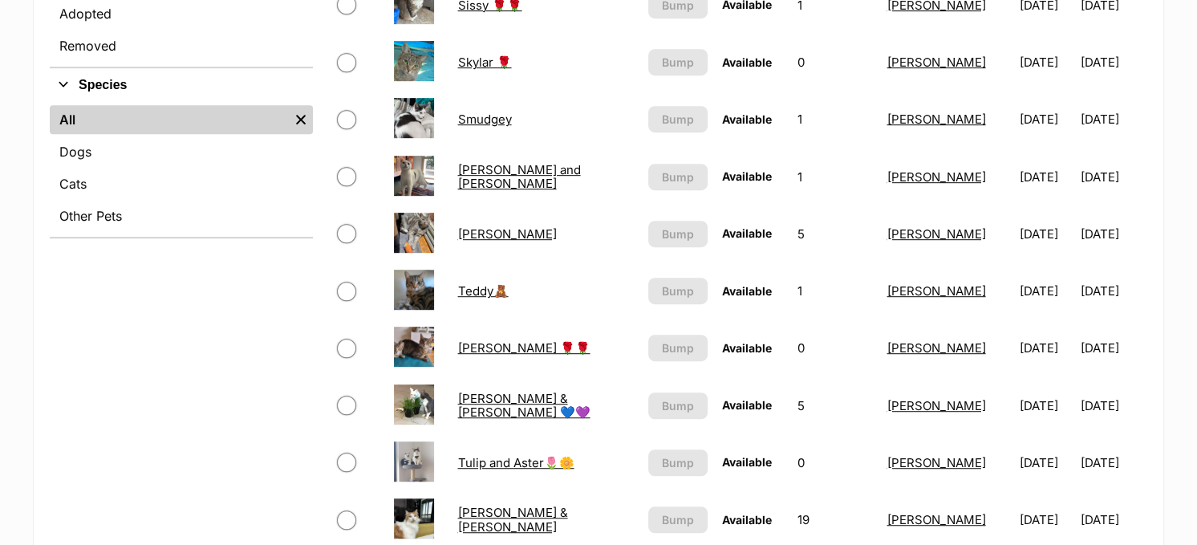
scroll to position [787, 0]
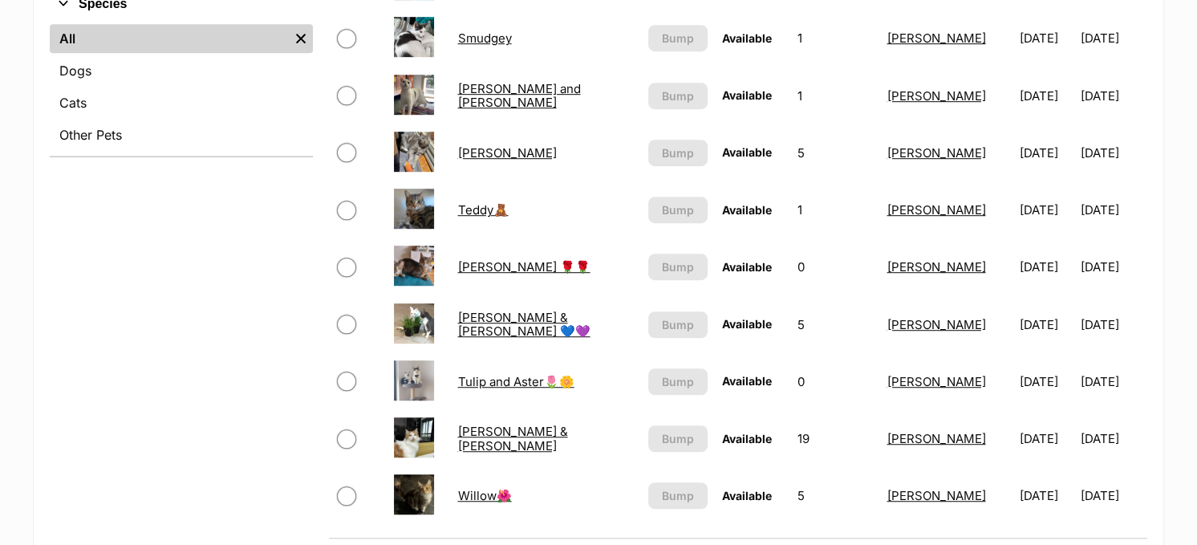
click at [501, 428] on link "[PERSON_NAME] & [PERSON_NAME]" at bounding box center [512, 438] width 110 height 29
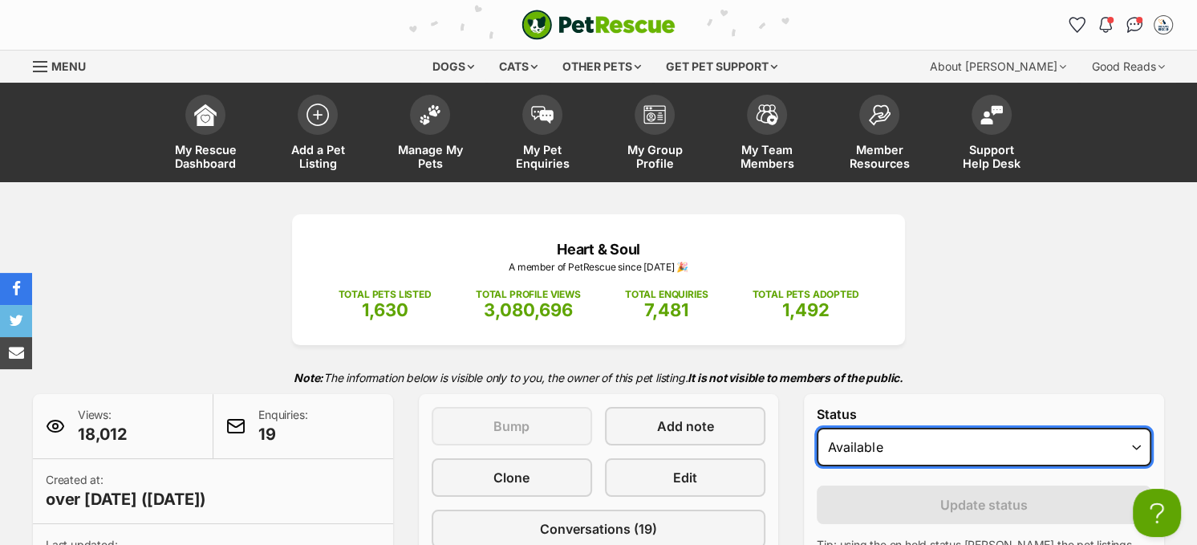
click at [933, 436] on select "Draft - not available as listing has enquires Available On hold Adopted" at bounding box center [984, 447] width 335 height 39
select select "on_hold"
click at [817, 428] on select "Draft - not available as listing has enquires Available On hold Adopted" at bounding box center [984, 447] width 335 height 39
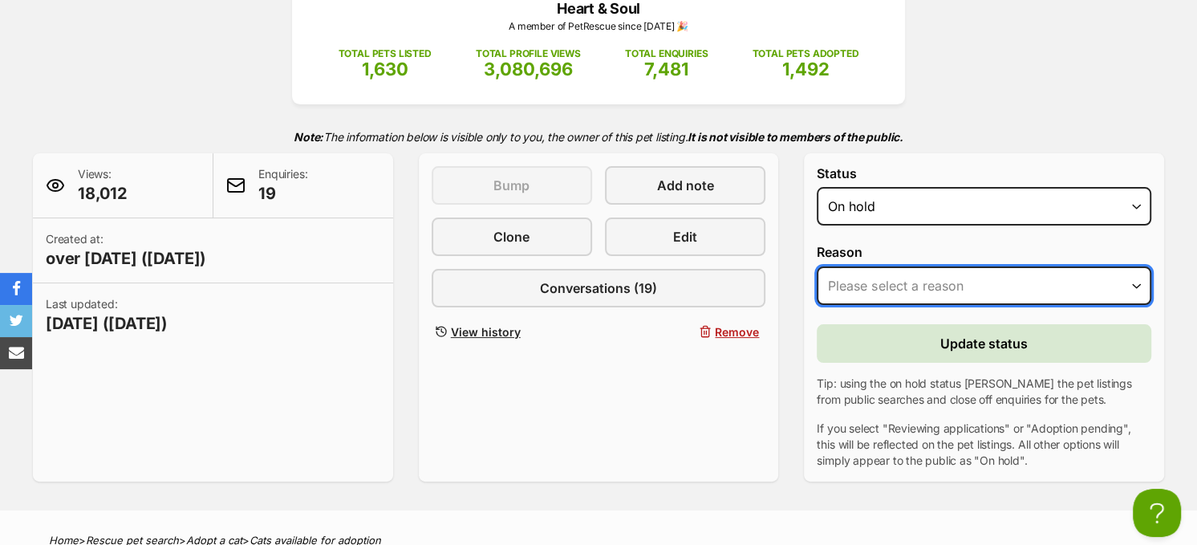
click at [897, 293] on select "Please select a reason Medical reasons Reviewing applications Adoption pending …" at bounding box center [984, 285] width 335 height 39
select select "adoption_pending"
click at [817, 266] on select "Please select a reason Medical reasons Reviewing applications Adoption pending …" at bounding box center [984, 285] width 335 height 39
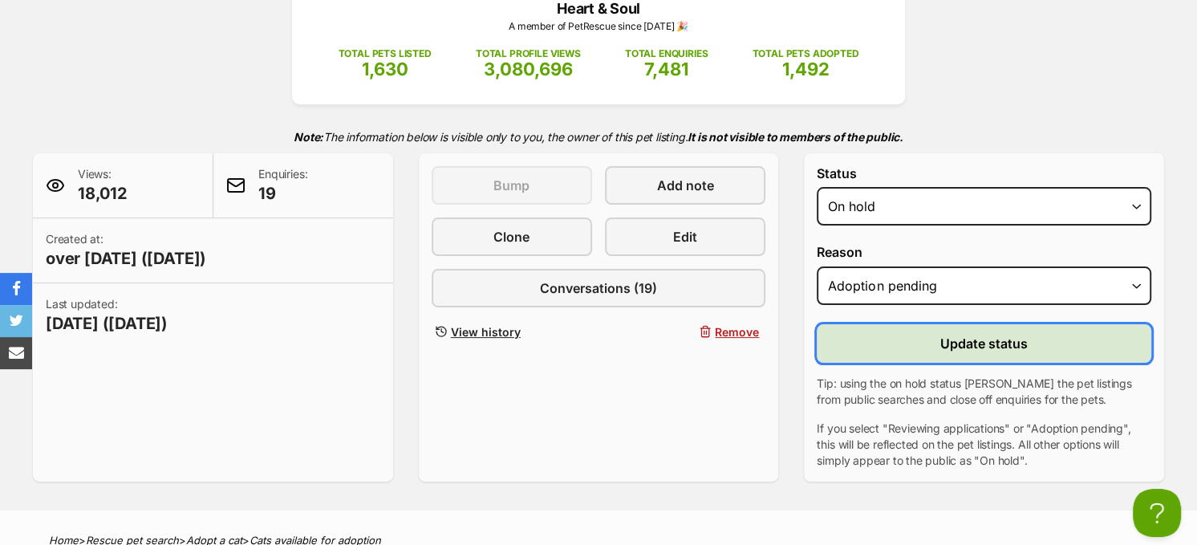
click at [954, 324] on button "Update status" at bounding box center [984, 343] width 335 height 39
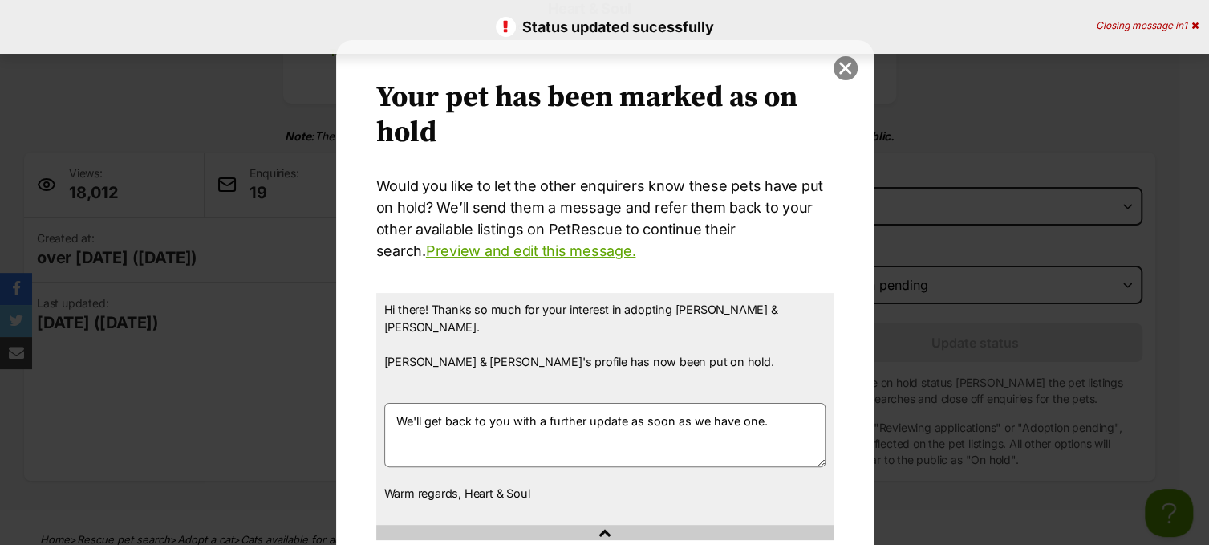
click at [834, 73] on button "close" at bounding box center [846, 68] width 24 height 24
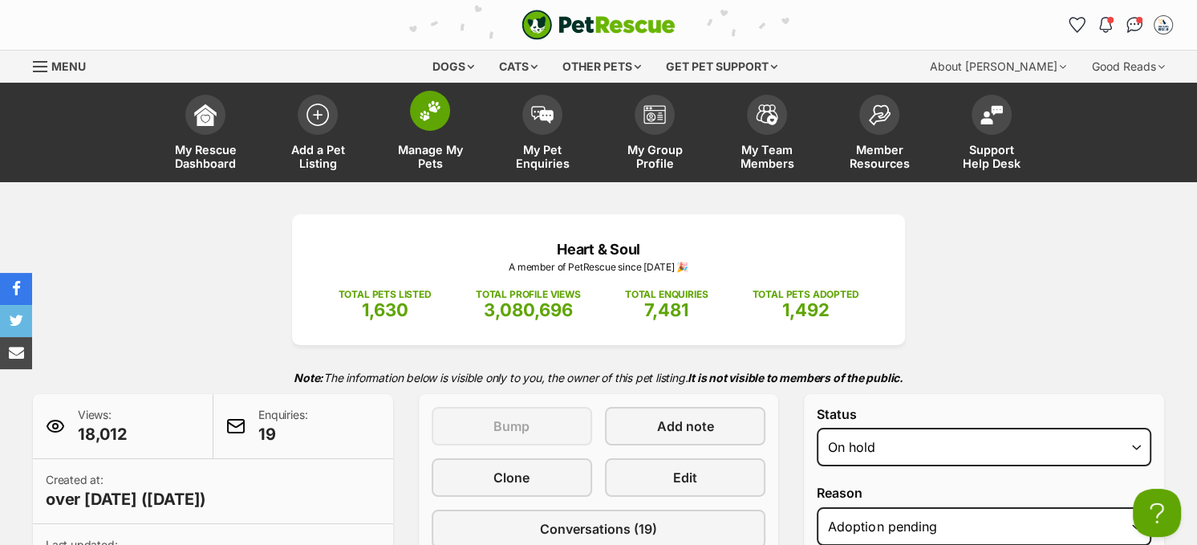
click at [427, 110] on img at bounding box center [430, 110] width 22 height 21
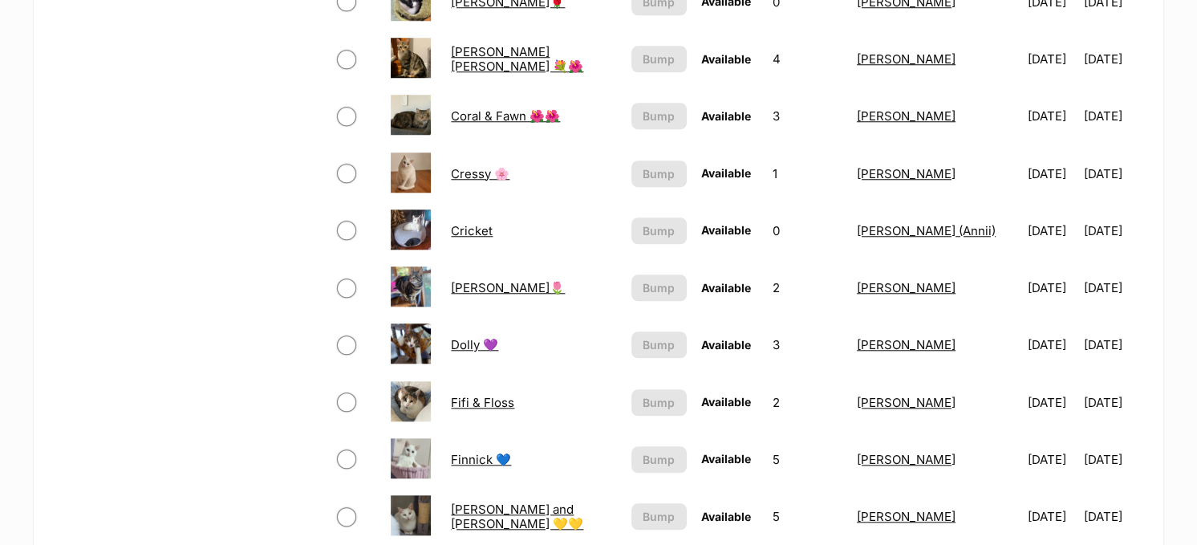
scroll to position [1203, 0]
